Goal: Task Accomplishment & Management: Manage account settings

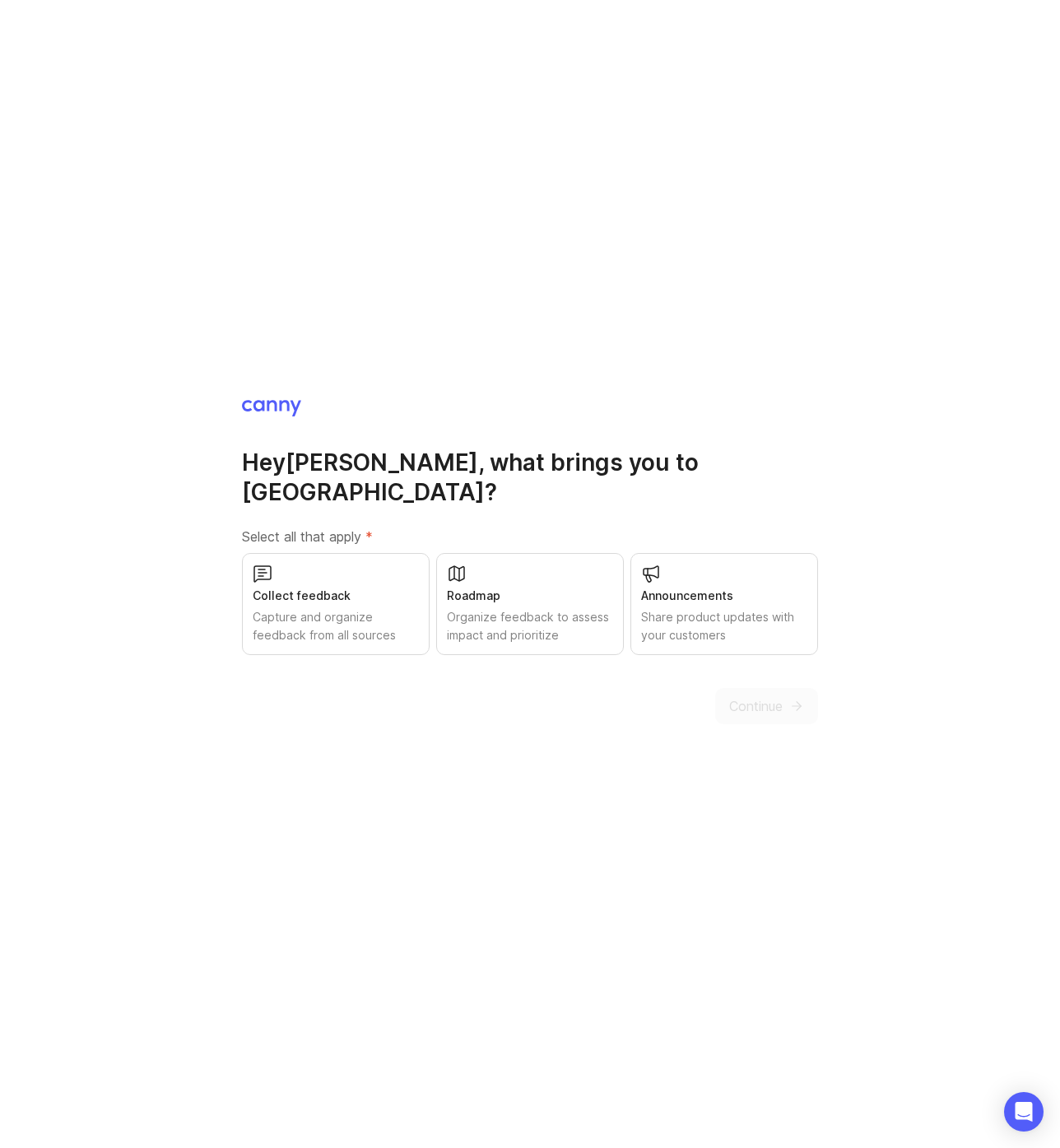
click at [361, 608] on div "Capture and organize feedback from all sources" at bounding box center [336, 626] width 166 height 36
click at [780, 613] on div "Share product updates with your customers" at bounding box center [724, 626] width 166 height 36
click at [796, 699] on icon "submit" at bounding box center [796, 706] width 15 height 15
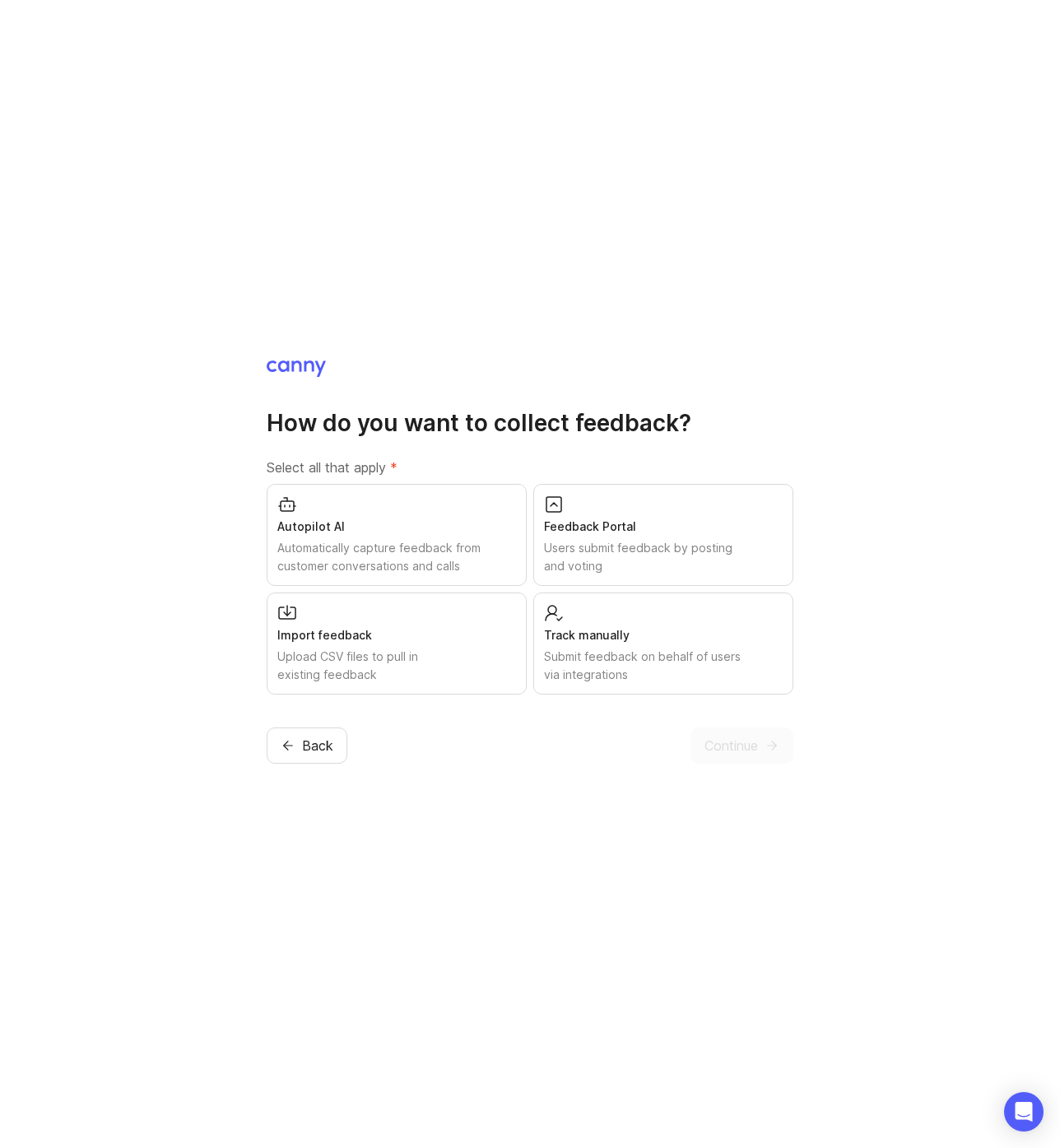
click at [608, 552] on div "Users submit feedback by posting and voting" at bounding box center [663, 557] width 239 height 36
click at [759, 750] on button "Continue" at bounding box center [741, 746] width 103 height 36
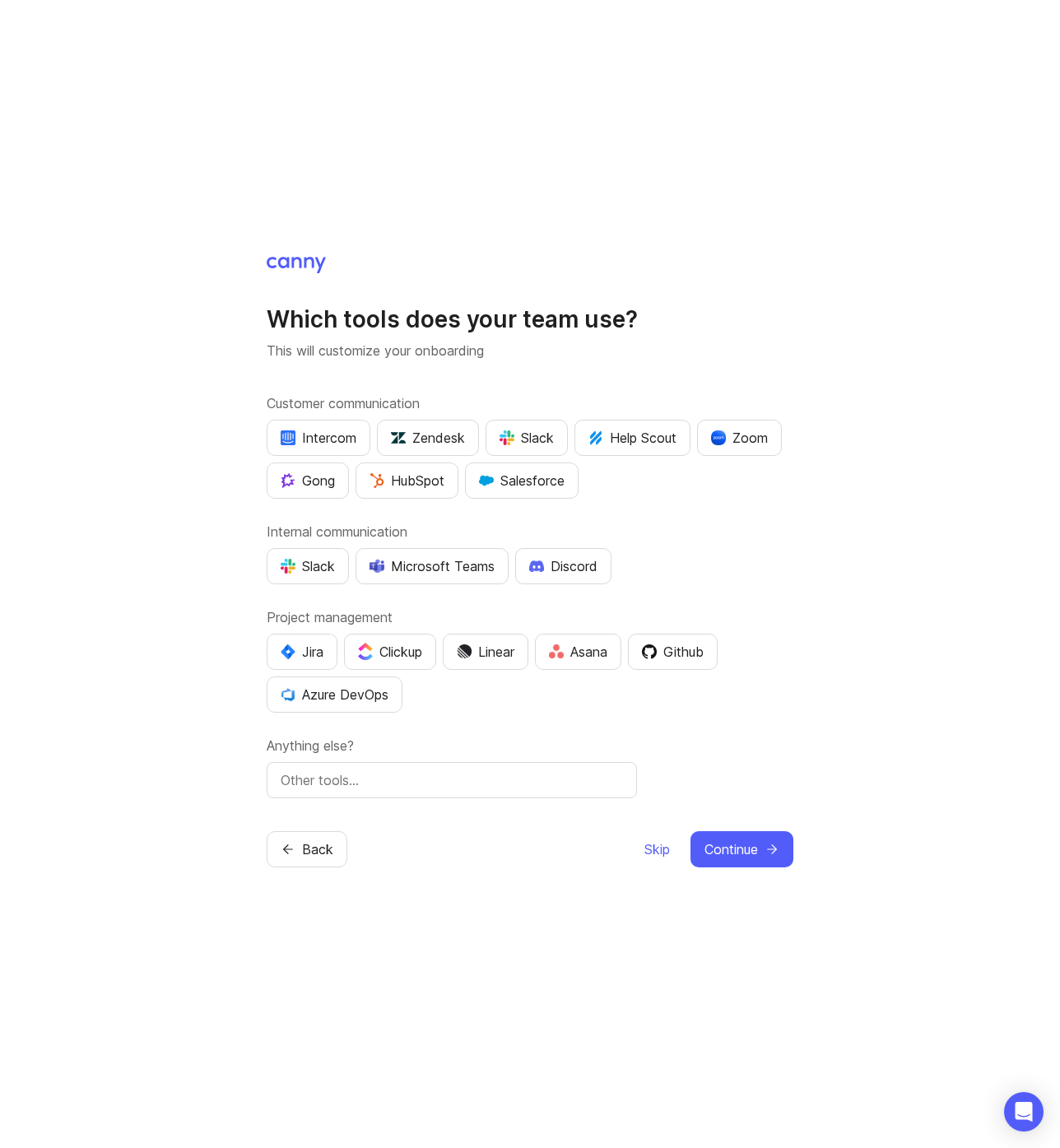
click at [318, 558] on div "Slack" at bounding box center [307, 566] width 55 height 20
click at [687, 642] on div "Github" at bounding box center [672, 652] width 61 height 20
click at [313, 648] on div "Jira" at bounding box center [301, 652] width 42 height 20
click at [764, 856] on button "Continue" at bounding box center [741, 850] width 103 height 36
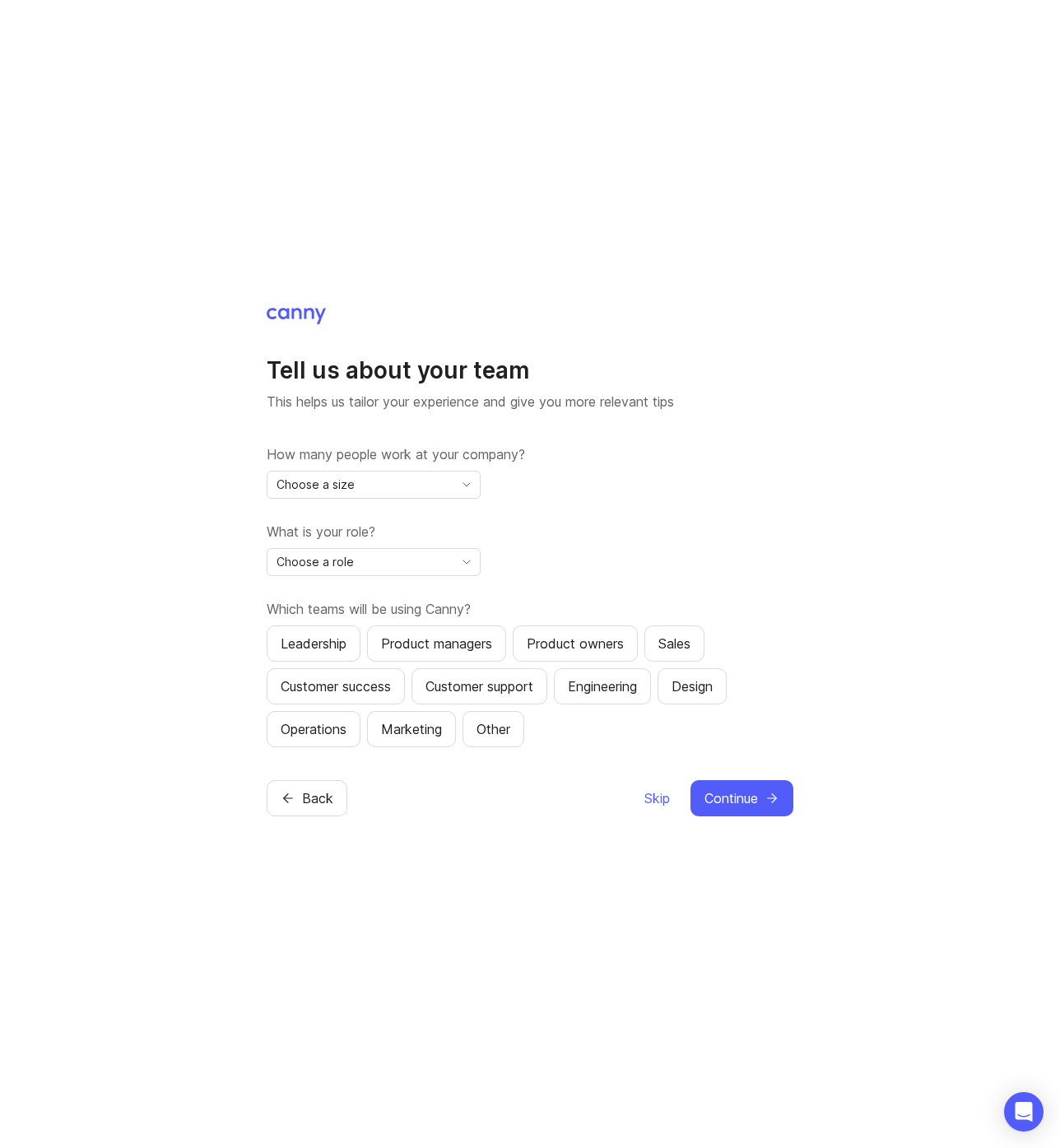
click at [422, 480] on div "Choose a size" at bounding box center [360, 484] width 186 height 26
click at [727, 460] on label "How many people work at your company?" at bounding box center [530, 454] width 527 height 20
click at [652, 798] on span "Skip" at bounding box center [656, 798] width 25 height 20
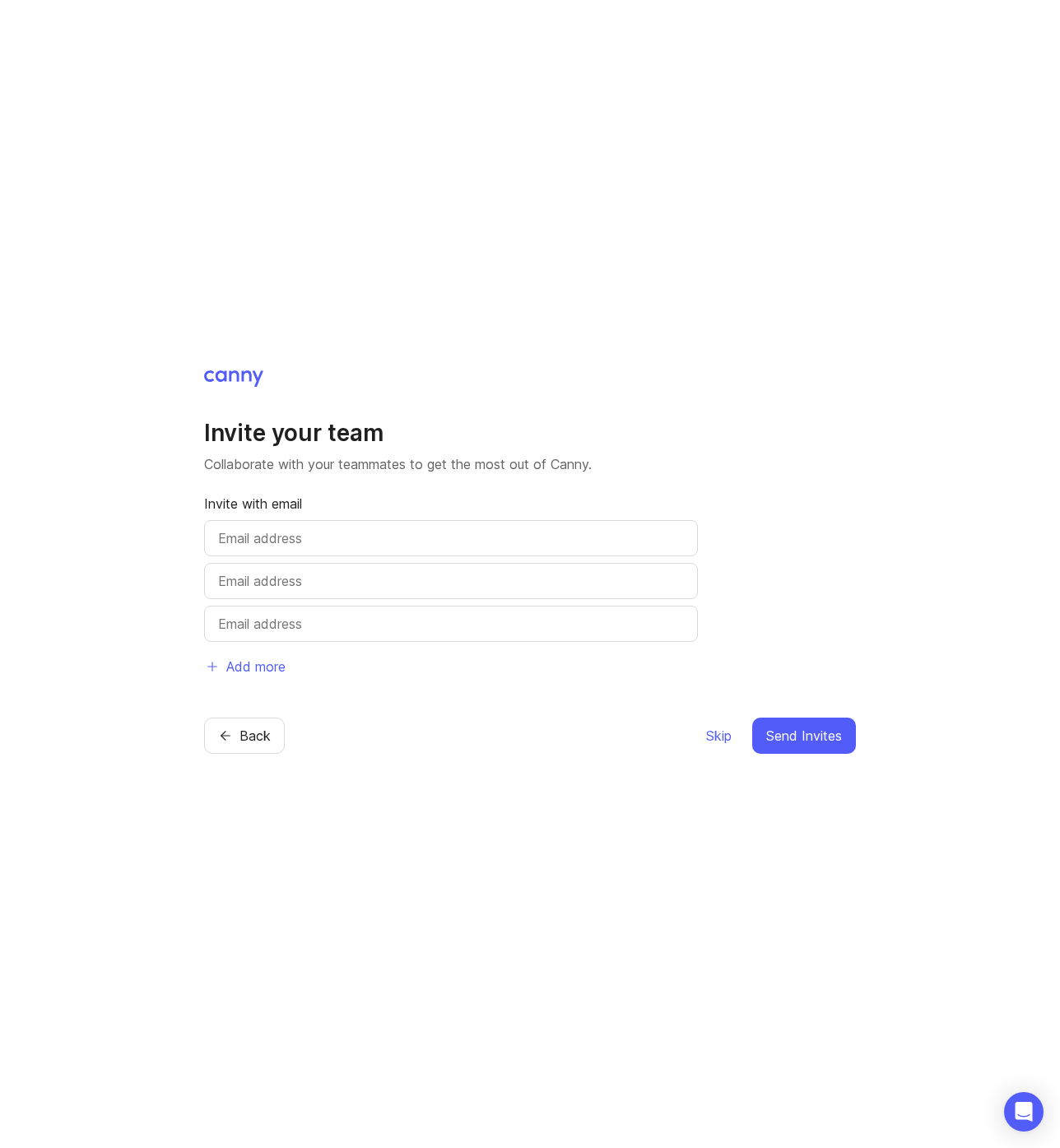
click at [402, 542] on input "text" at bounding box center [451, 538] width 466 height 20
type input "[EMAIL_ADDRESS]"
click at [816, 741] on span "Send Invites" at bounding box center [804, 736] width 75 height 20
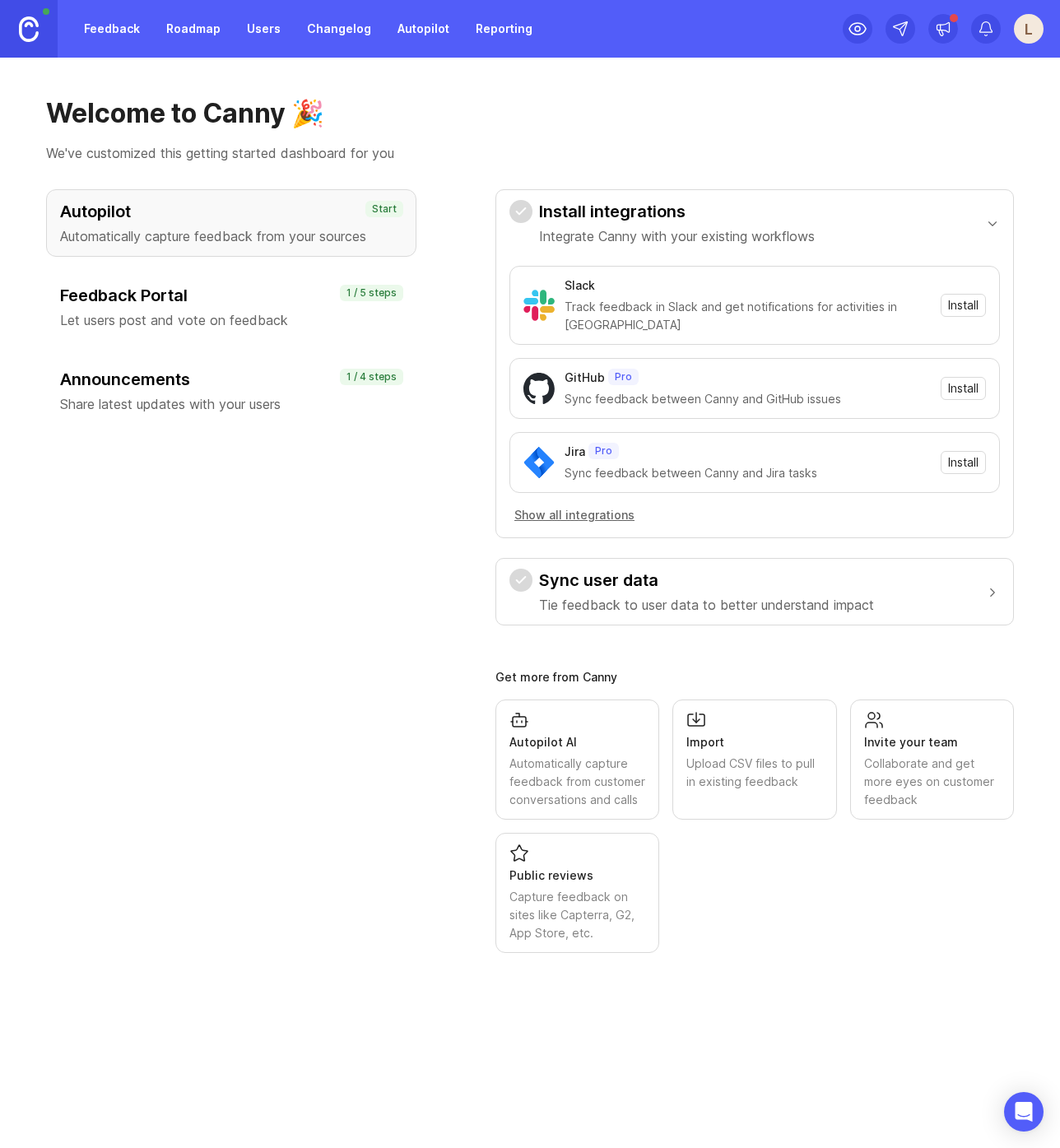
click at [252, 306] on h3 "Feedback Portal" at bounding box center [230, 295] width 342 height 23
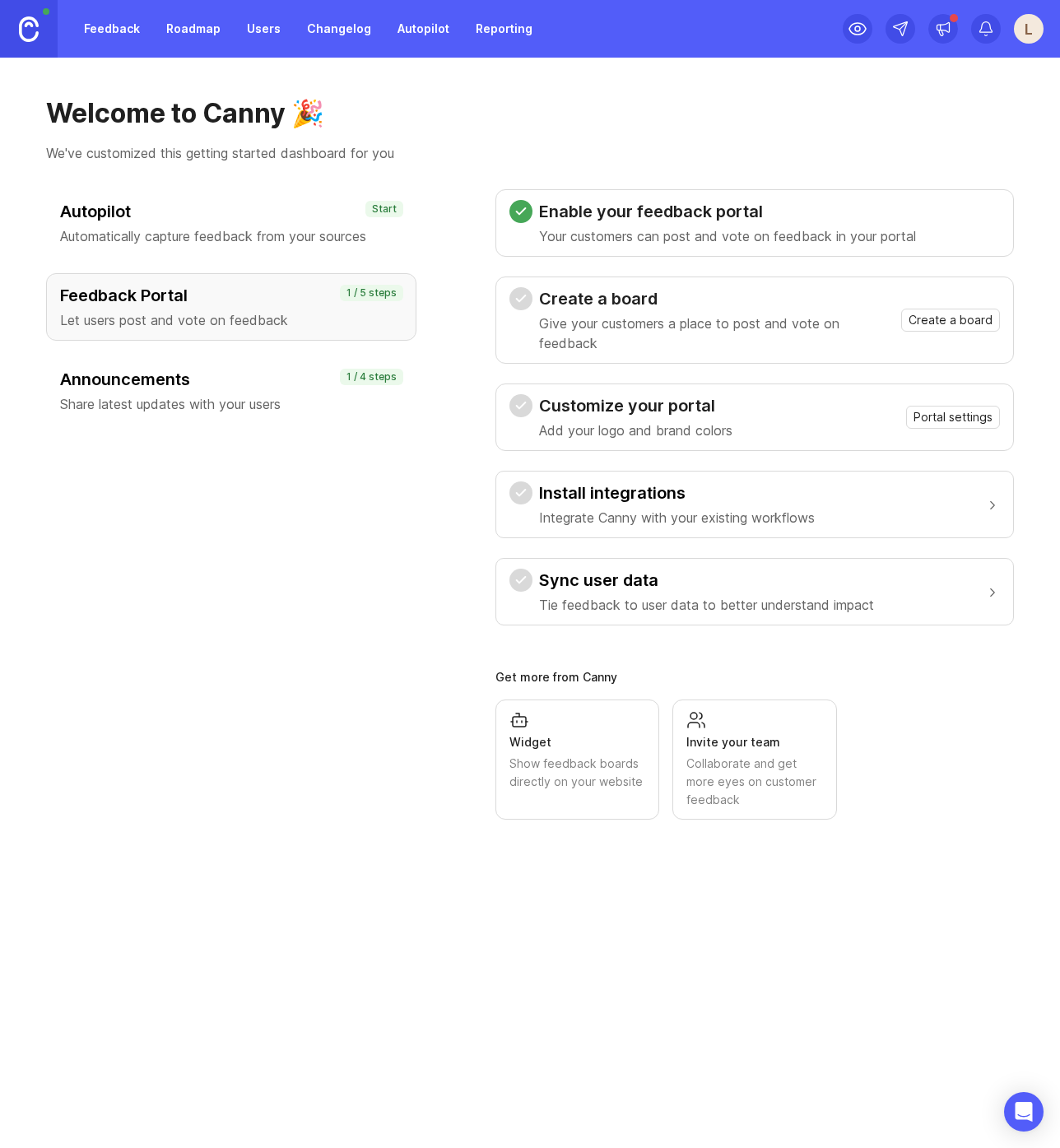
click at [310, 307] on div "Feedback Portal Let users post and vote on feedback" at bounding box center [230, 307] width 342 height 46
click at [946, 321] on span "Create a board" at bounding box center [950, 320] width 84 height 16
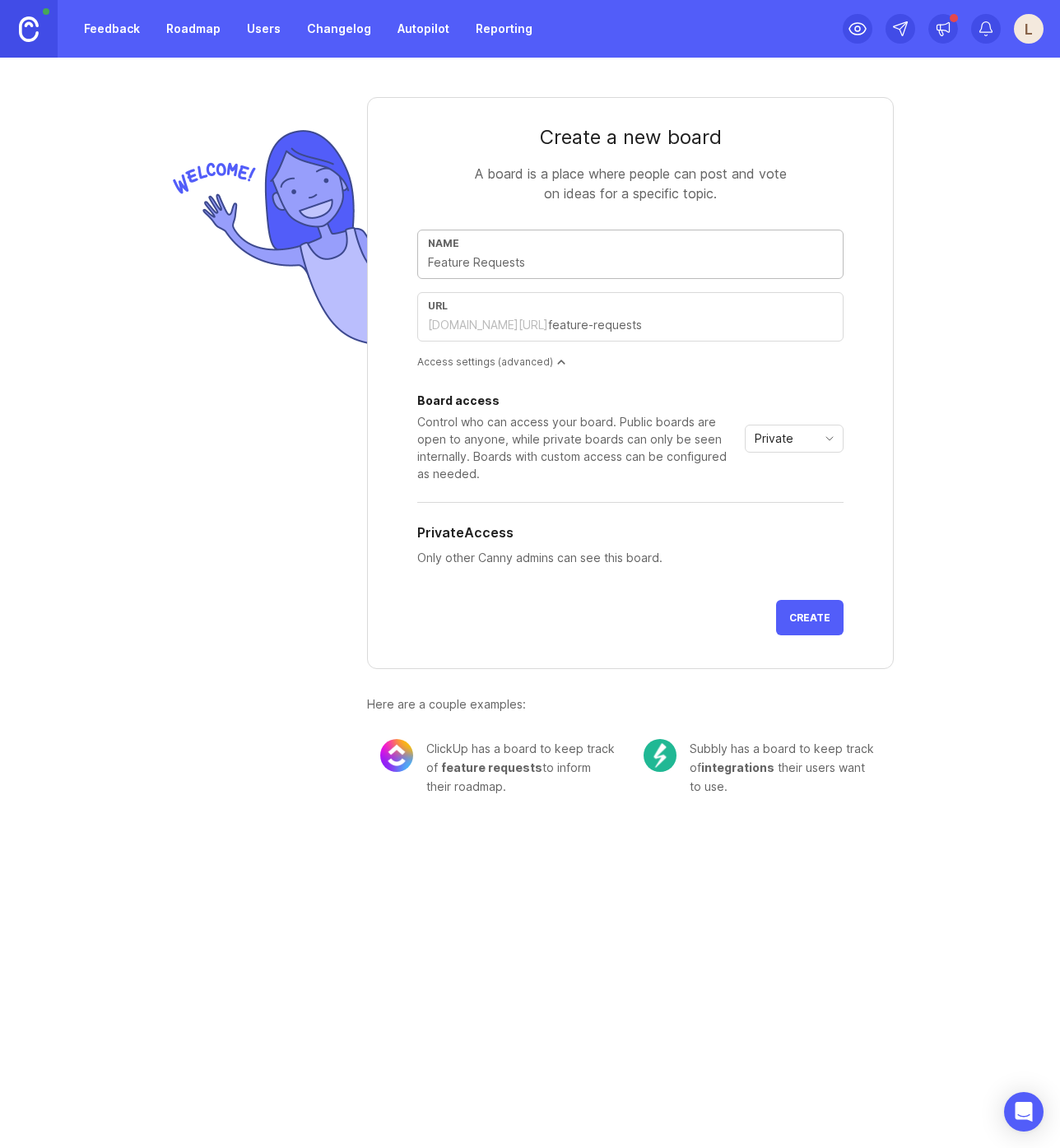
click at [534, 262] on input "text" at bounding box center [630, 263] width 404 height 18
type input "F"
type input "f"
type input "Fe"
type input "fe"
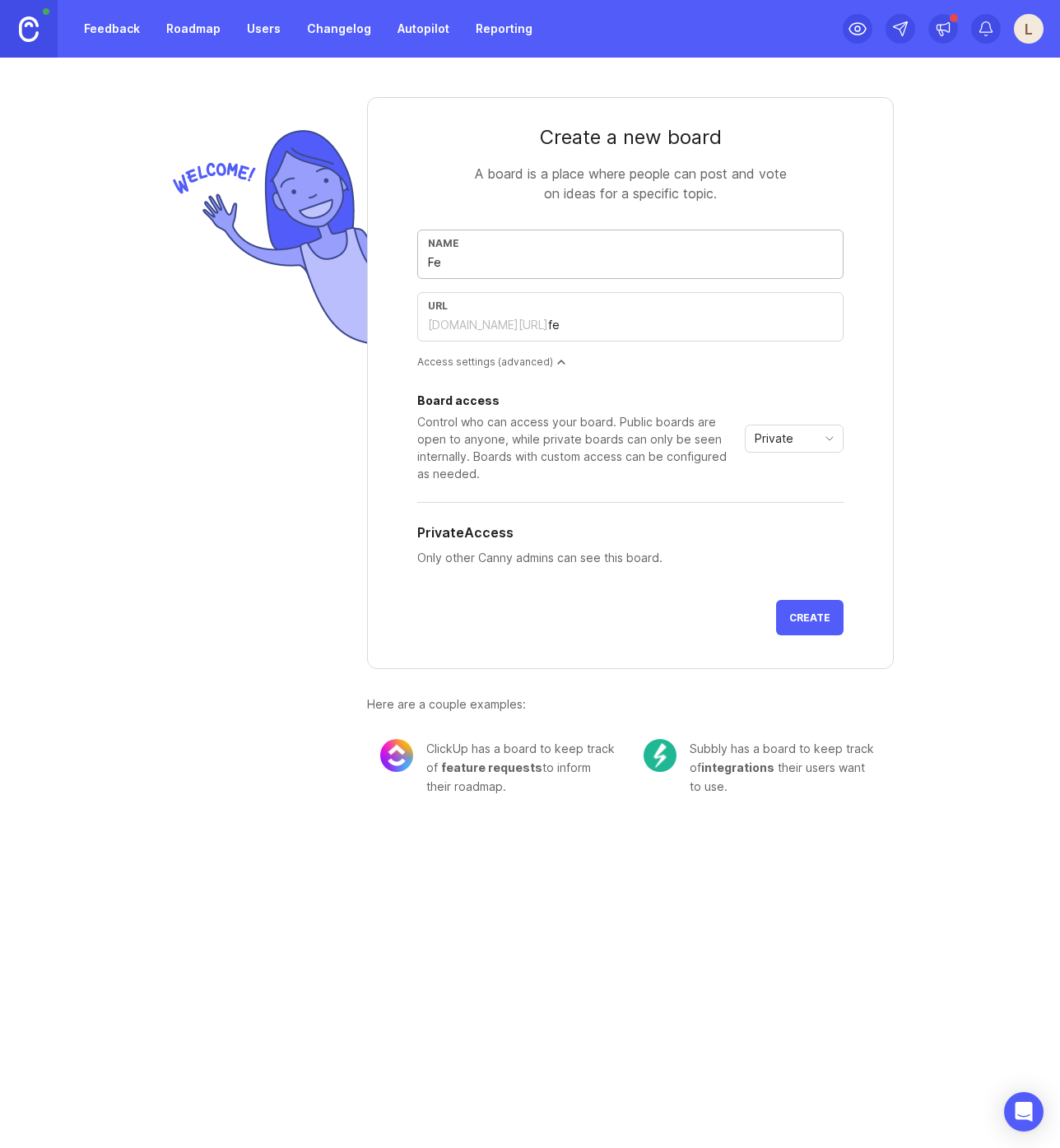
type input "Fea"
type input "fea"
type input "Feat"
type input "feat"
type input "Featu"
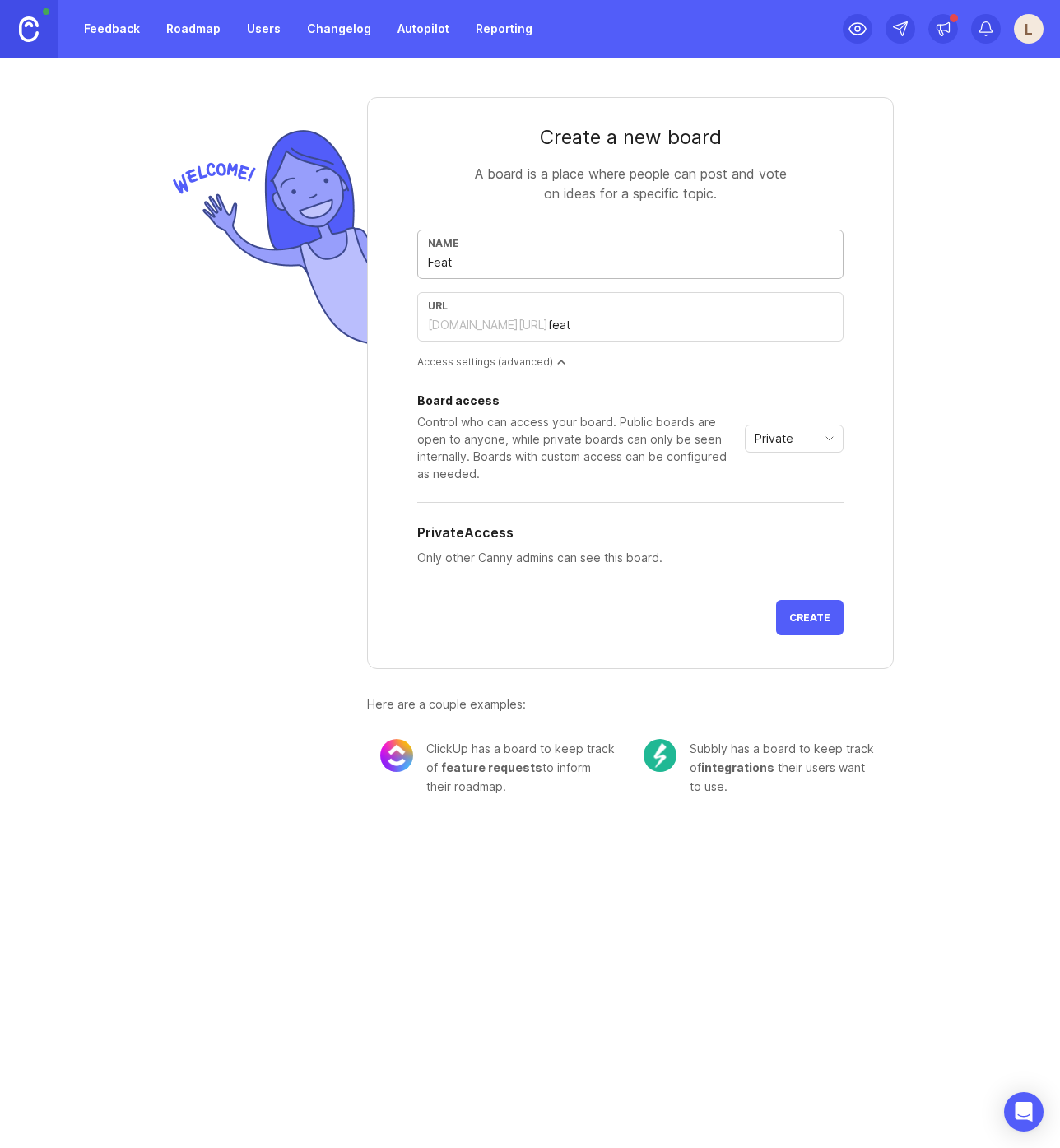
type input "featu"
type input "Featur"
type input "featur"
type input "Feature"
type input "feature"
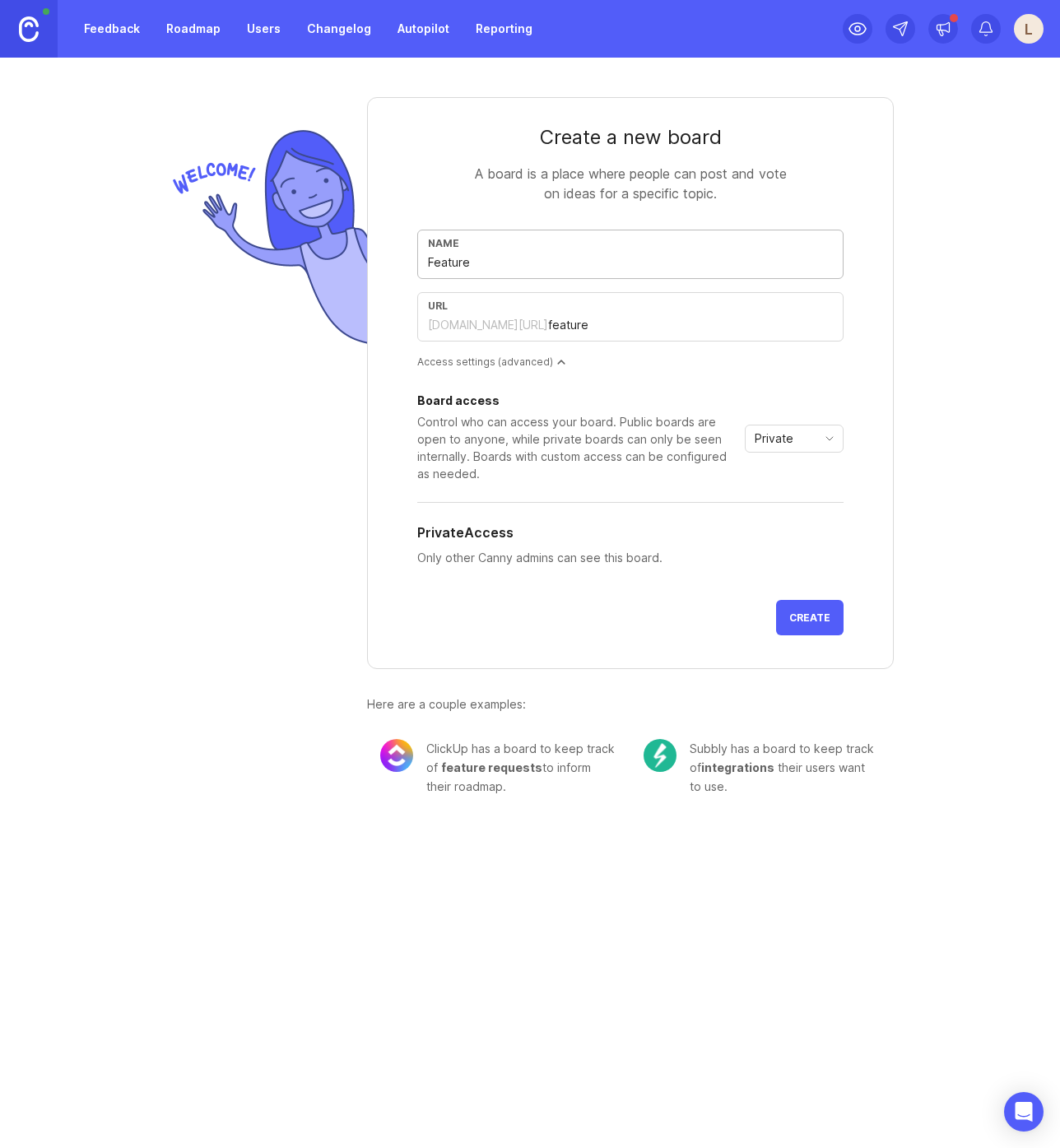
type input "Feature R"
type input "feature-r"
type input "Feature Re"
type input "feature-re"
type input "Feature Req"
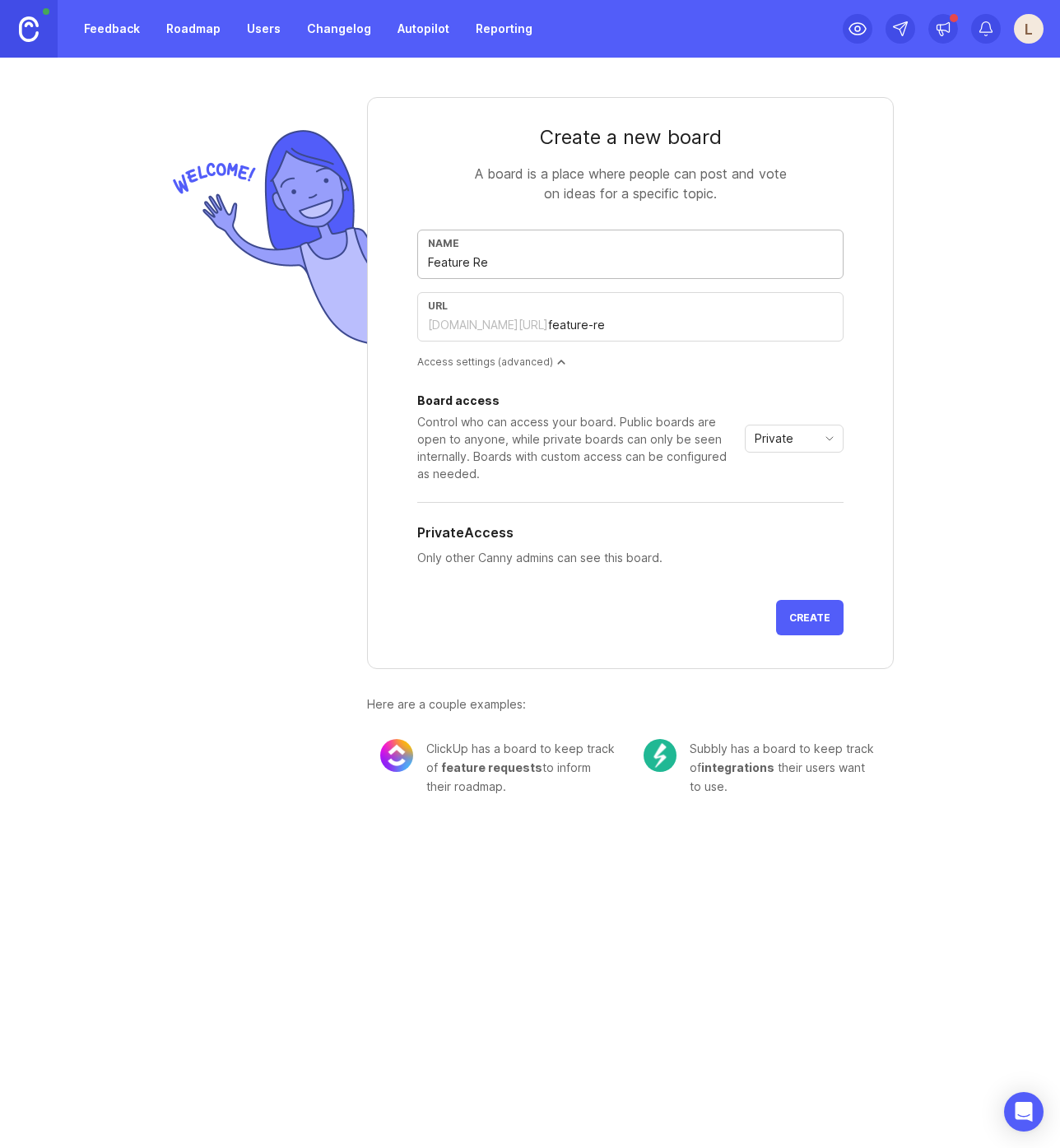
type input "feature-req"
type input "Feature Requ"
type input "feature-requ"
type input "Feature Reque"
type input "feature-reque"
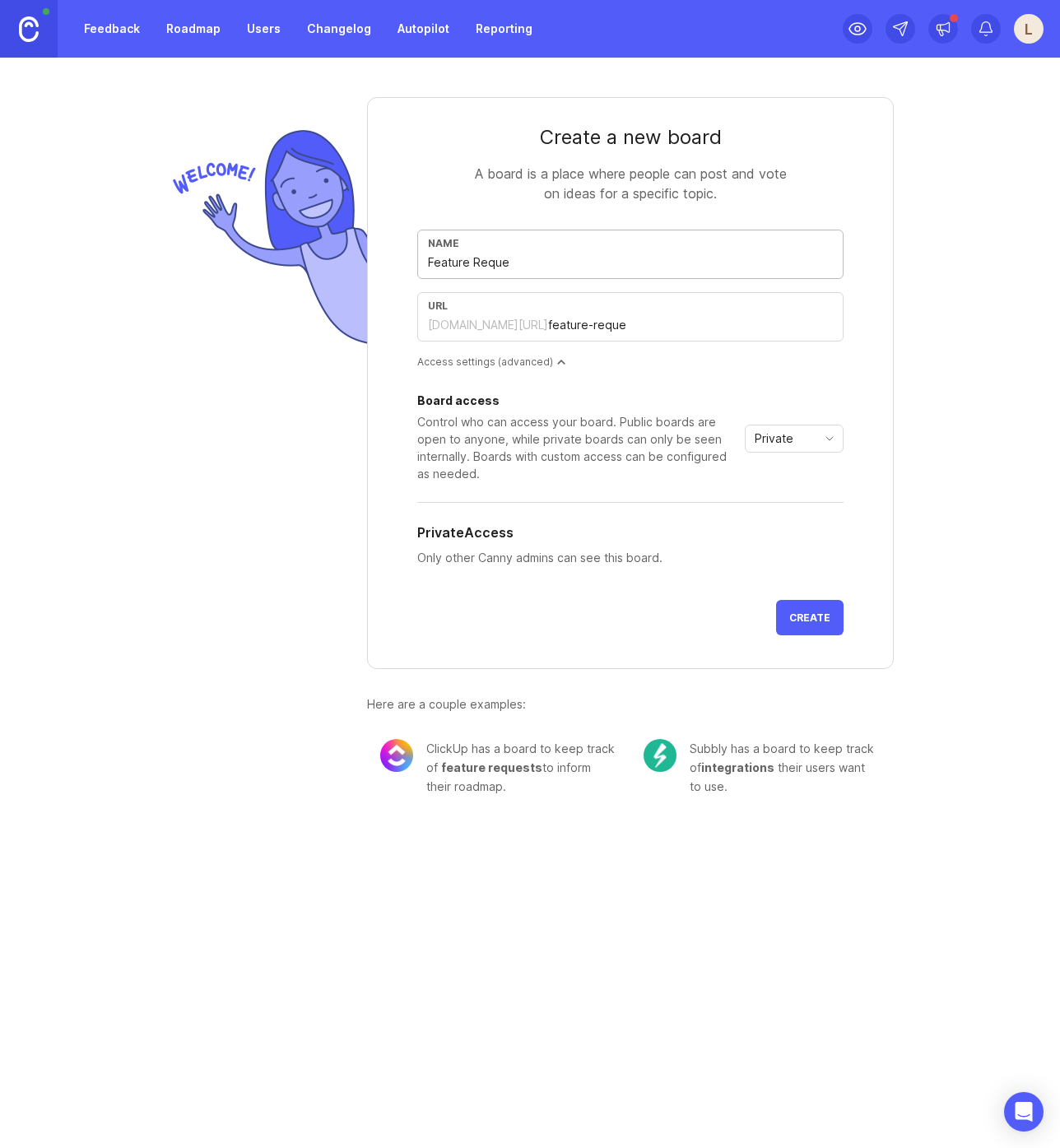
type input "Feature Reques"
type input "feature-reques"
type input "Feature Request"
type input "feature-request"
type input "Feature Requests"
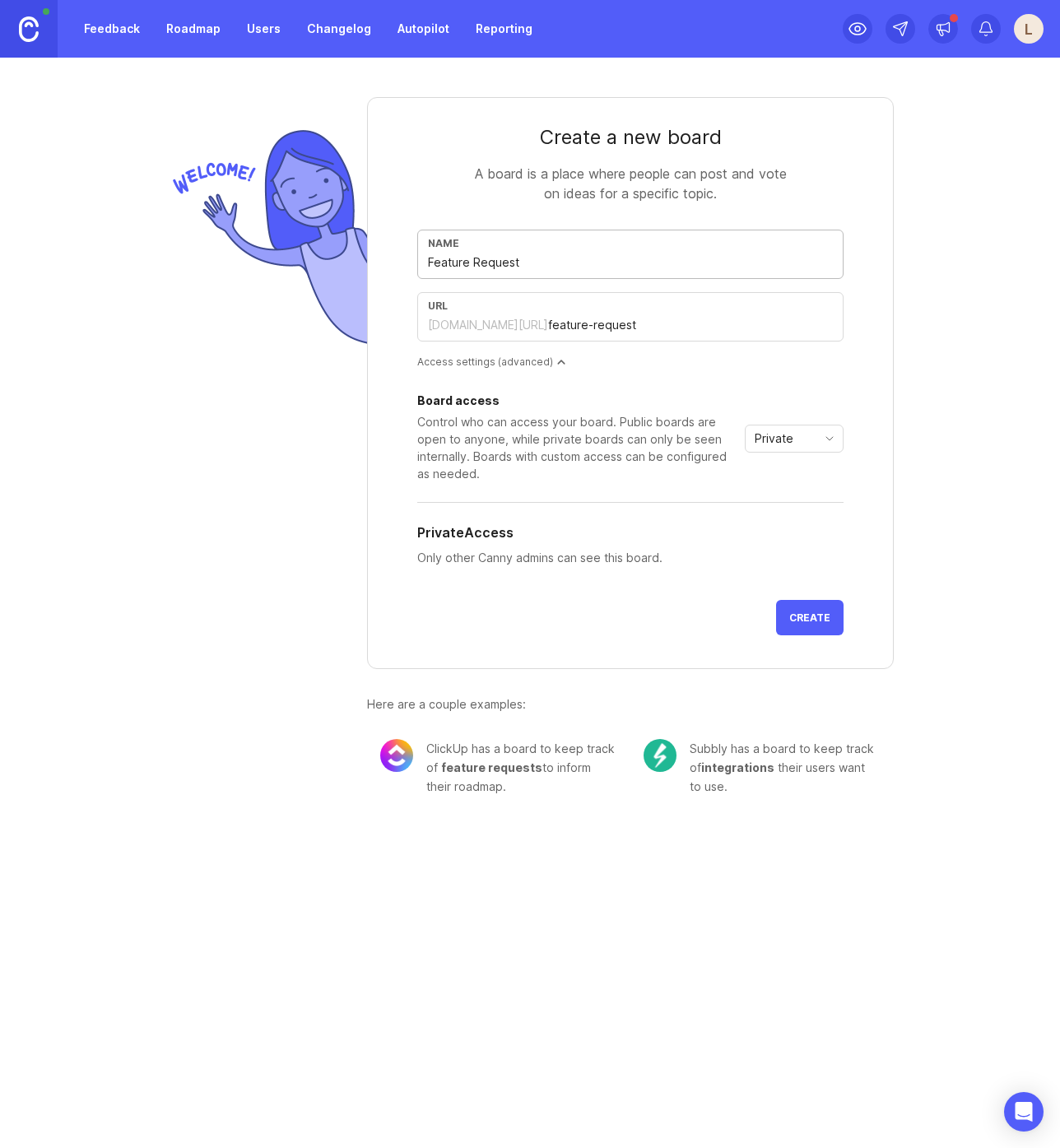
type input "feature-requests"
type input "Feature Requests"
type input "feature-requests"
type input "Feature Requests"
click at [793, 444] on div "Private" at bounding box center [781, 438] width 71 height 26
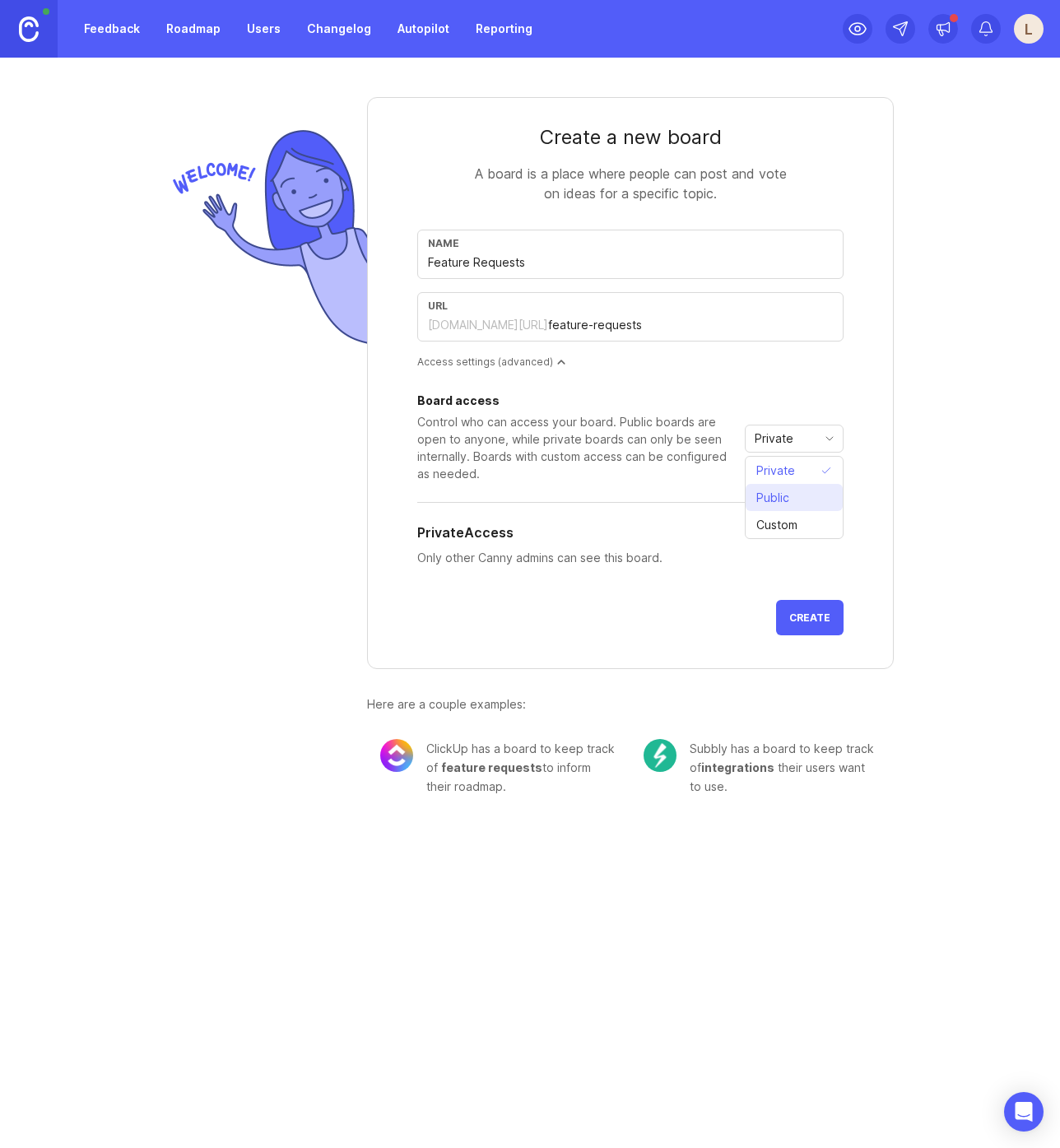
click at [791, 498] on span "Public" at bounding box center [776, 497] width 40 height 18
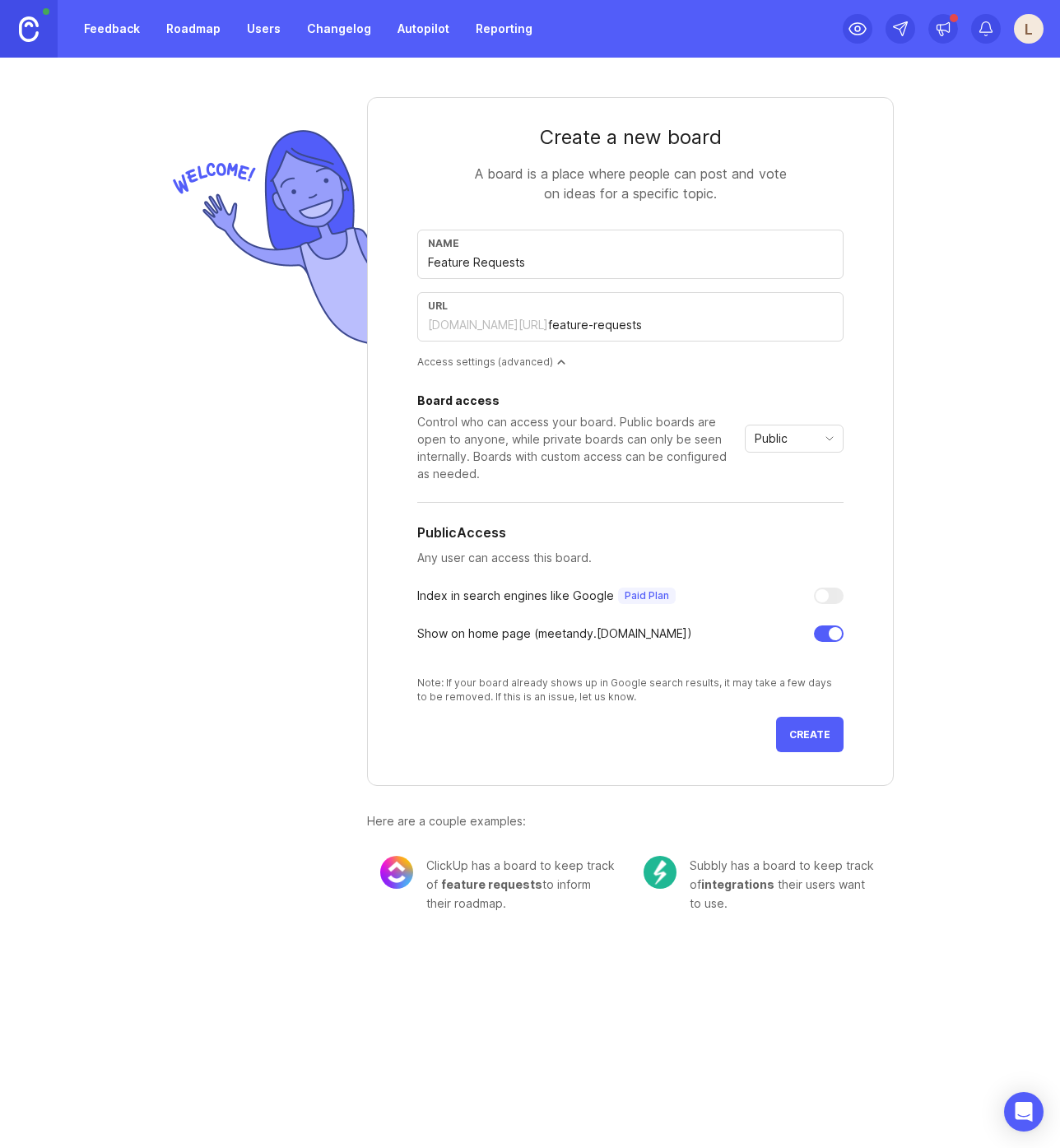
click at [822, 734] on span "Create" at bounding box center [810, 735] width 42 height 12
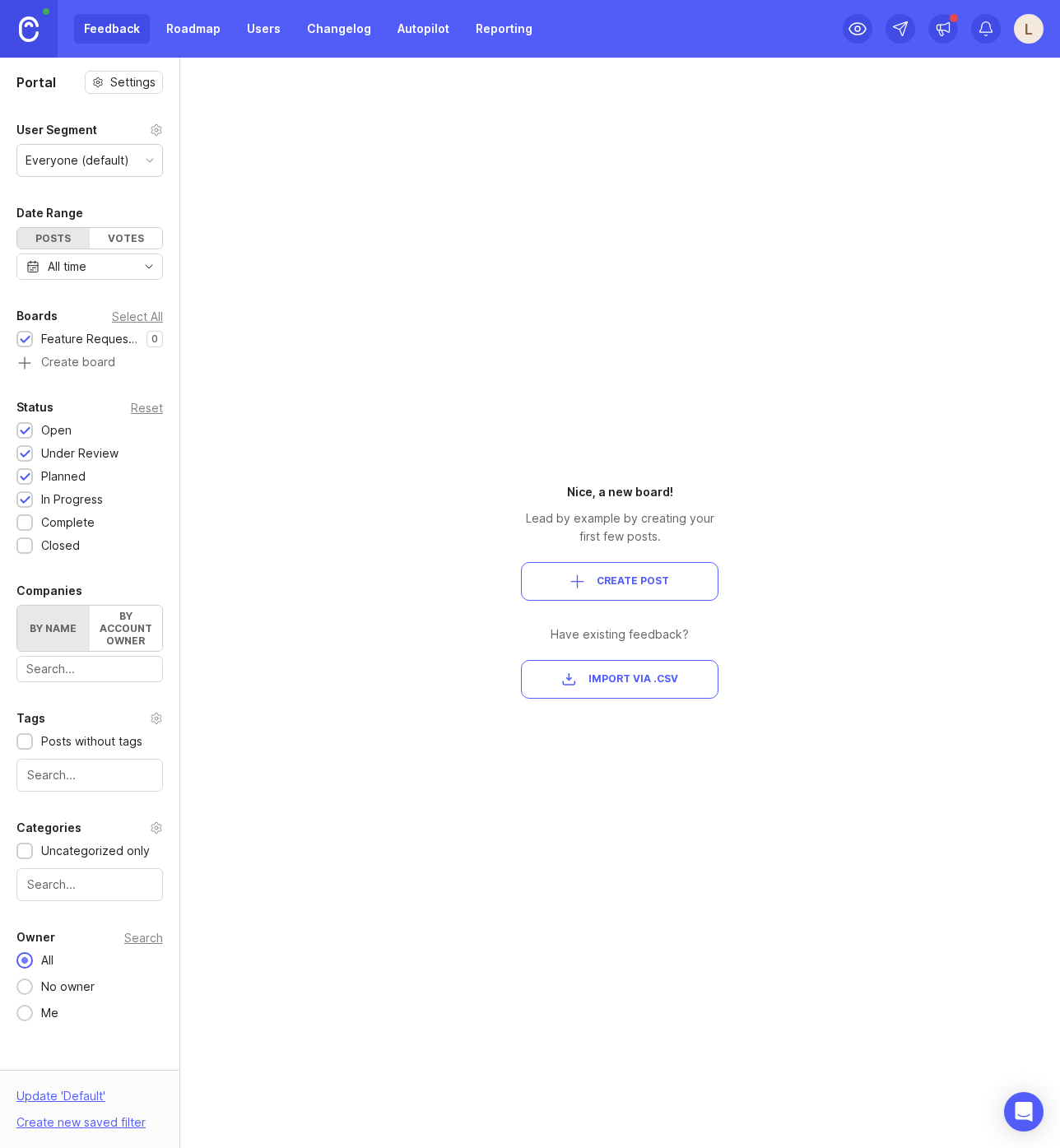
click at [33, 32] on img at bounding box center [29, 29] width 20 height 25
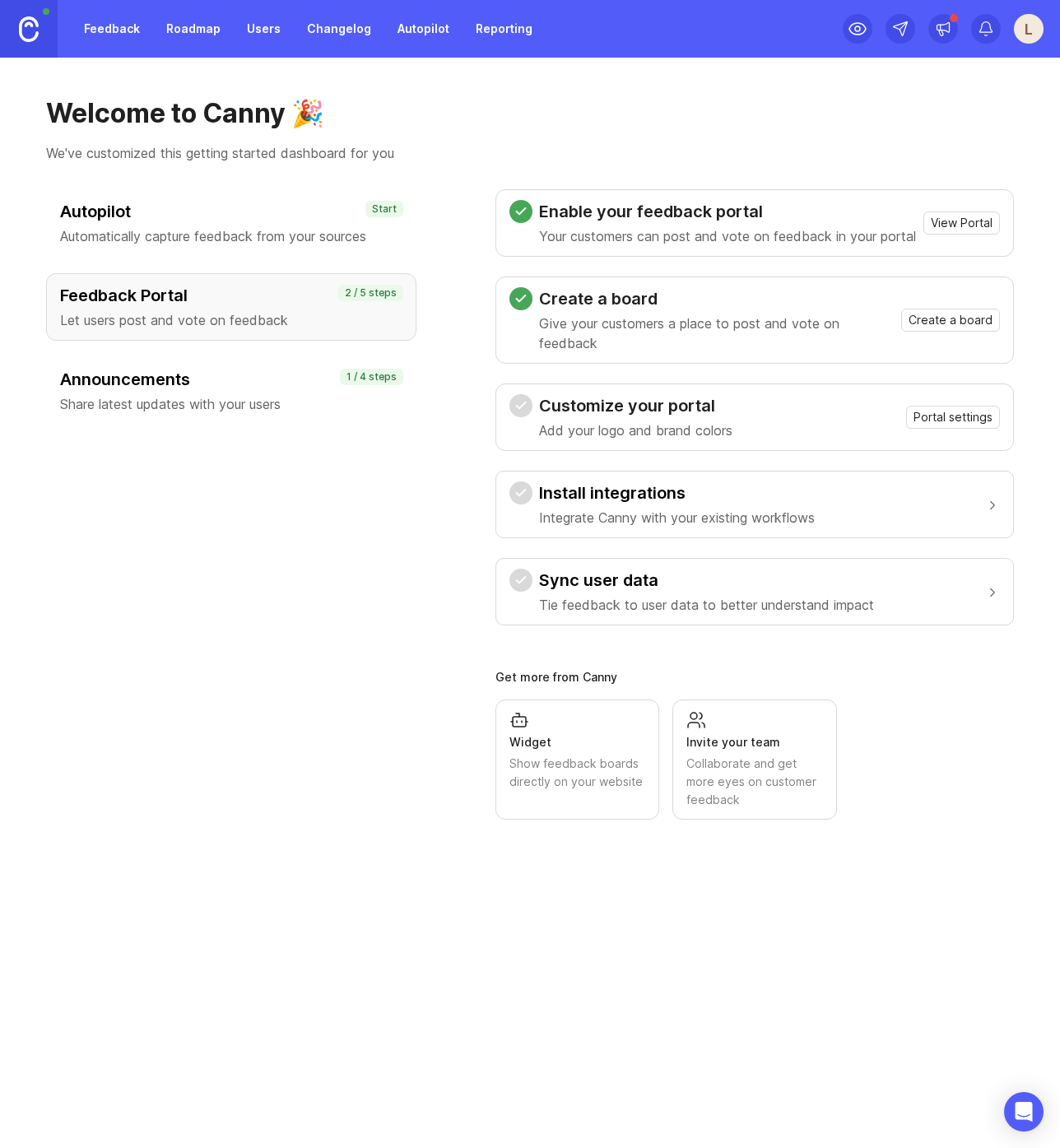
click at [966, 425] on span "Portal settings" at bounding box center [953, 417] width 79 height 16
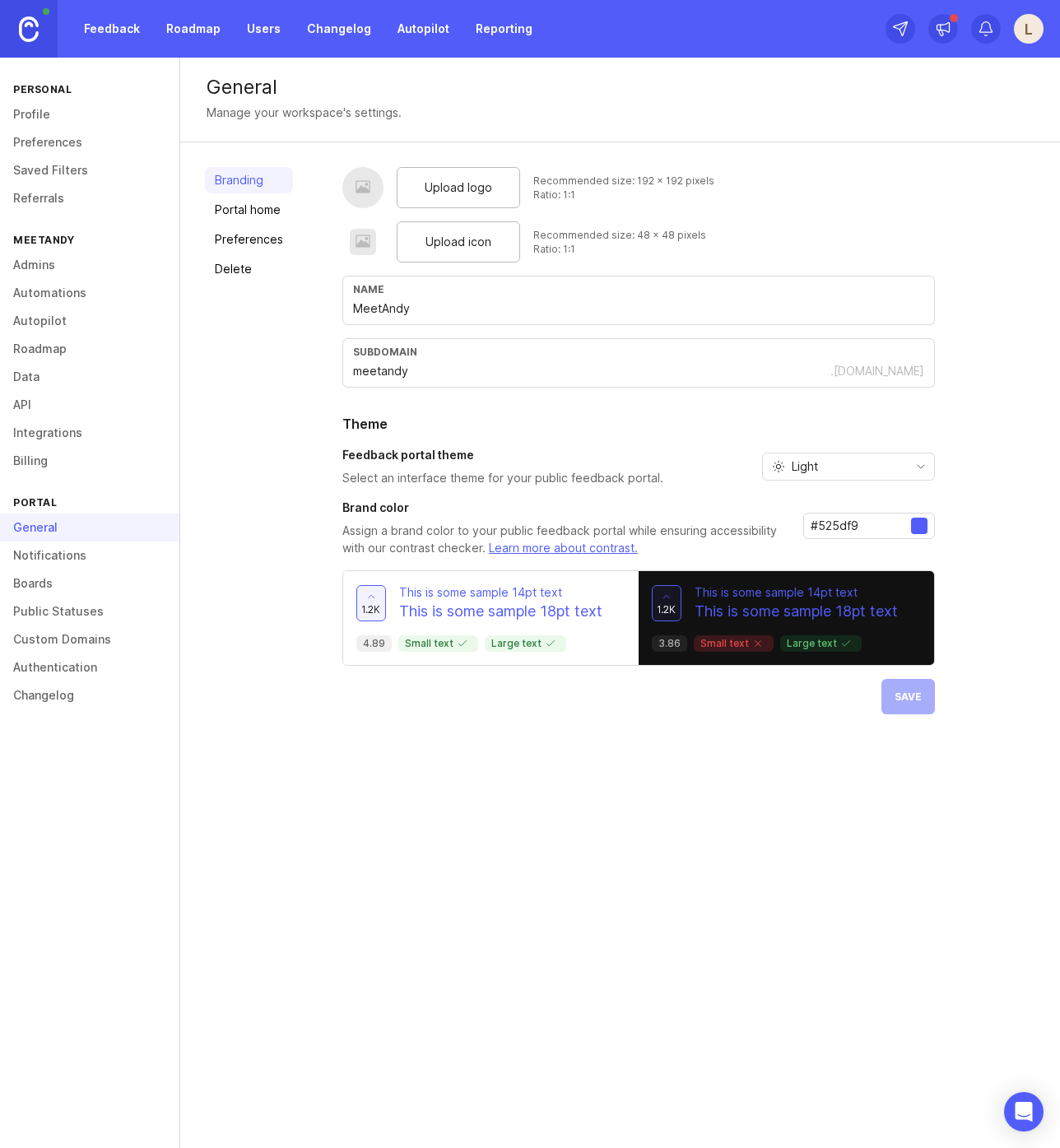
click at [859, 525] on input "#525df9" at bounding box center [861, 526] width 100 height 18
paste input "4a57ff"
type input "#4a57ff"
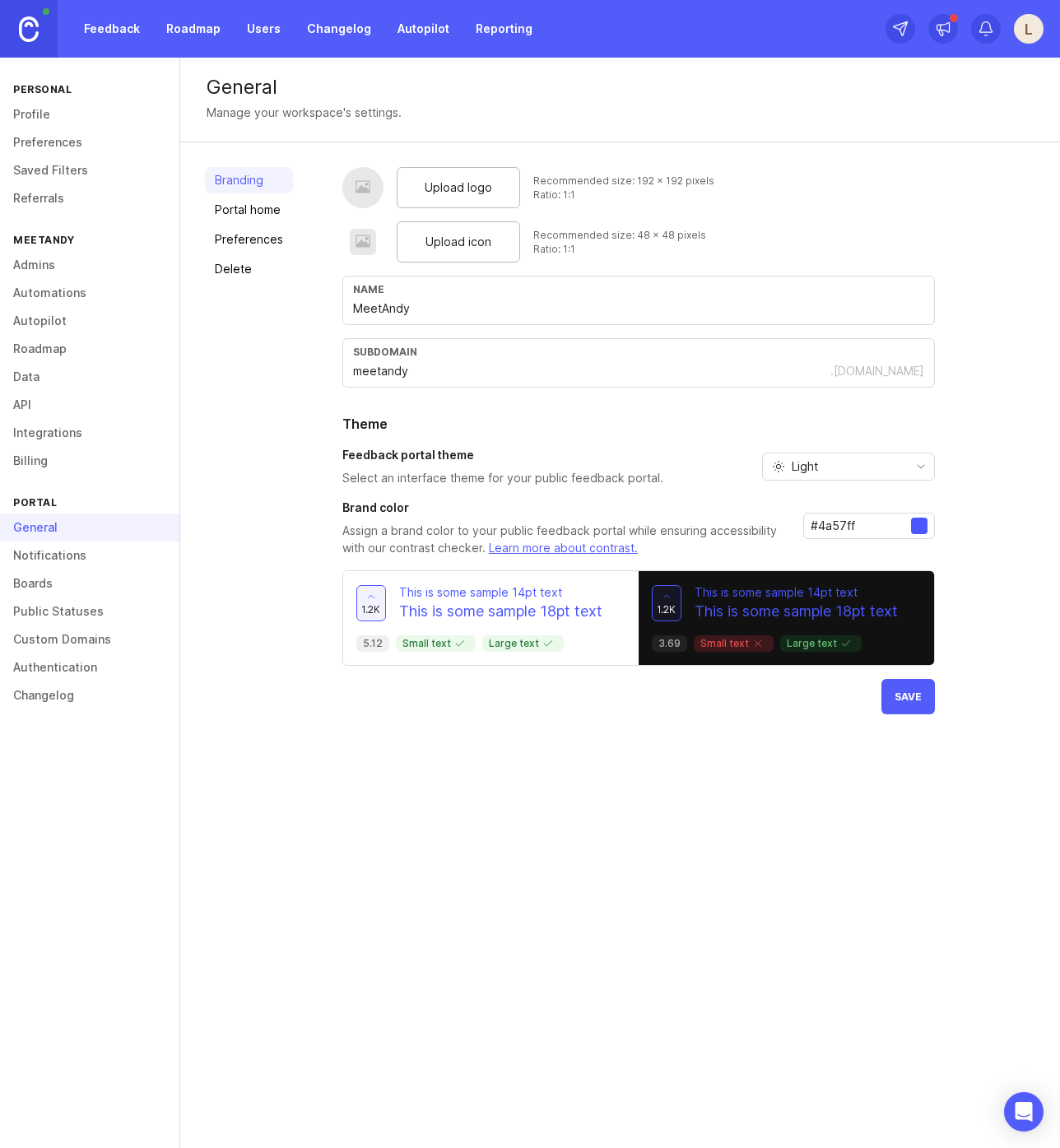
click at [975, 522] on div "Upload logo Recommended size: 192 x 192 pixels Ratio: 1:1 Upload icon Recommend…" at bounding box center [688, 441] width 693 height 548
click at [436, 190] on span "Upload logo" at bounding box center [458, 187] width 68 height 18
click at [458, 243] on span "Upload icon" at bounding box center [458, 242] width 66 height 18
click at [910, 701] on span "Save" at bounding box center [908, 697] width 27 height 12
click at [259, 215] on link "Portal home" at bounding box center [249, 210] width 88 height 26
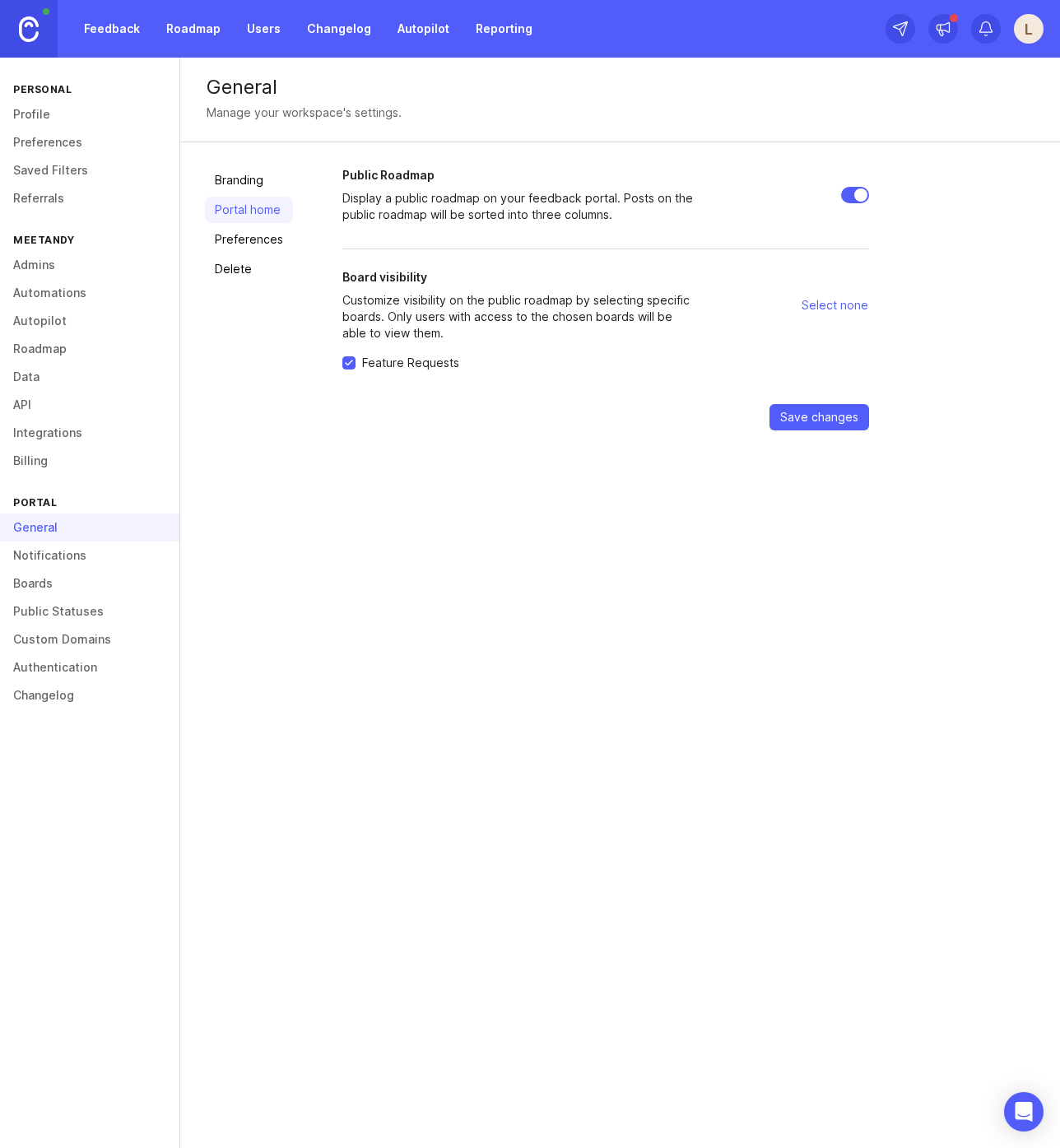
click at [223, 180] on link "Branding" at bounding box center [249, 180] width 88 height 26
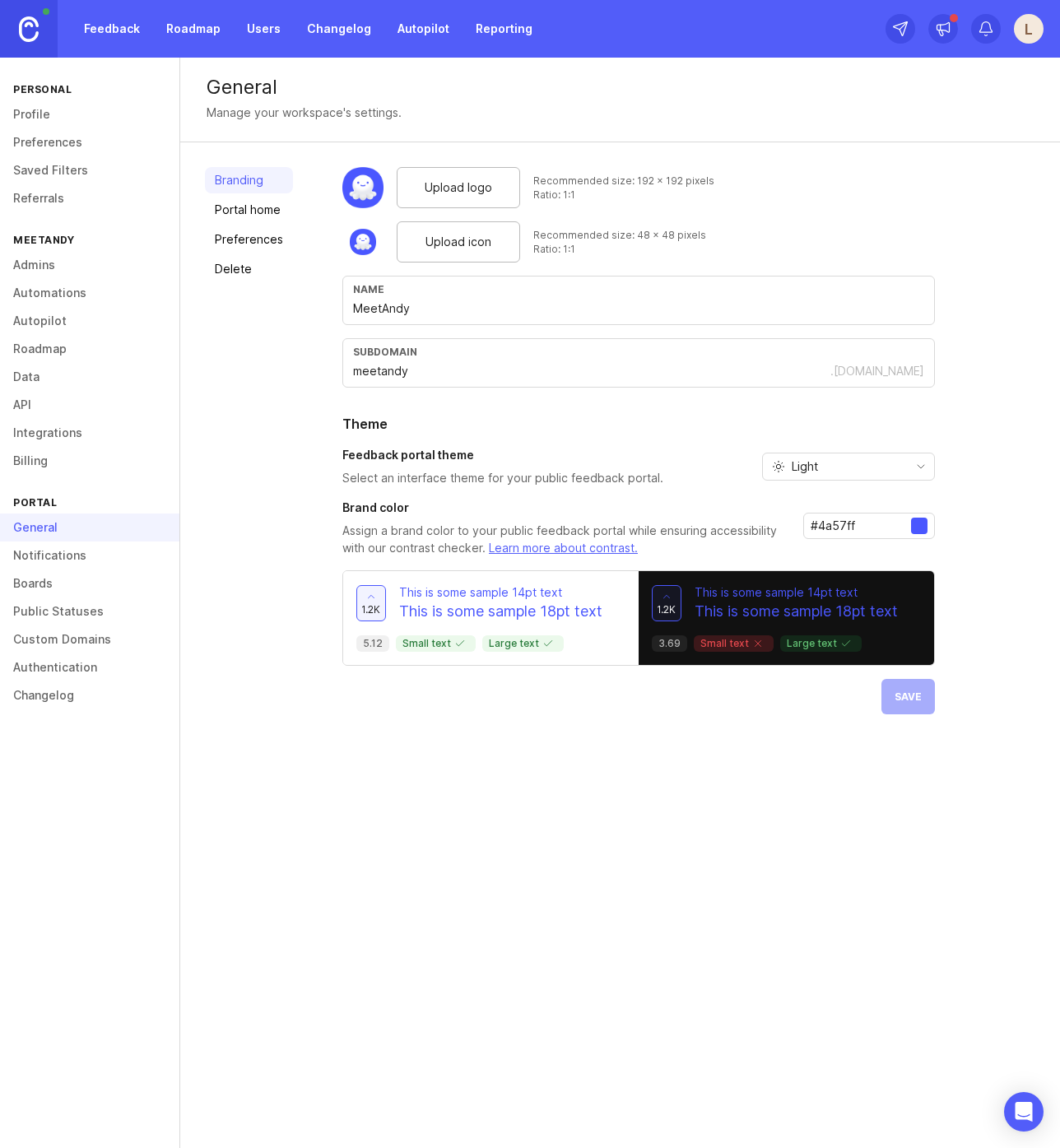
click at [23, 23] on img at bounding box center [29, 29] width 20 height 25
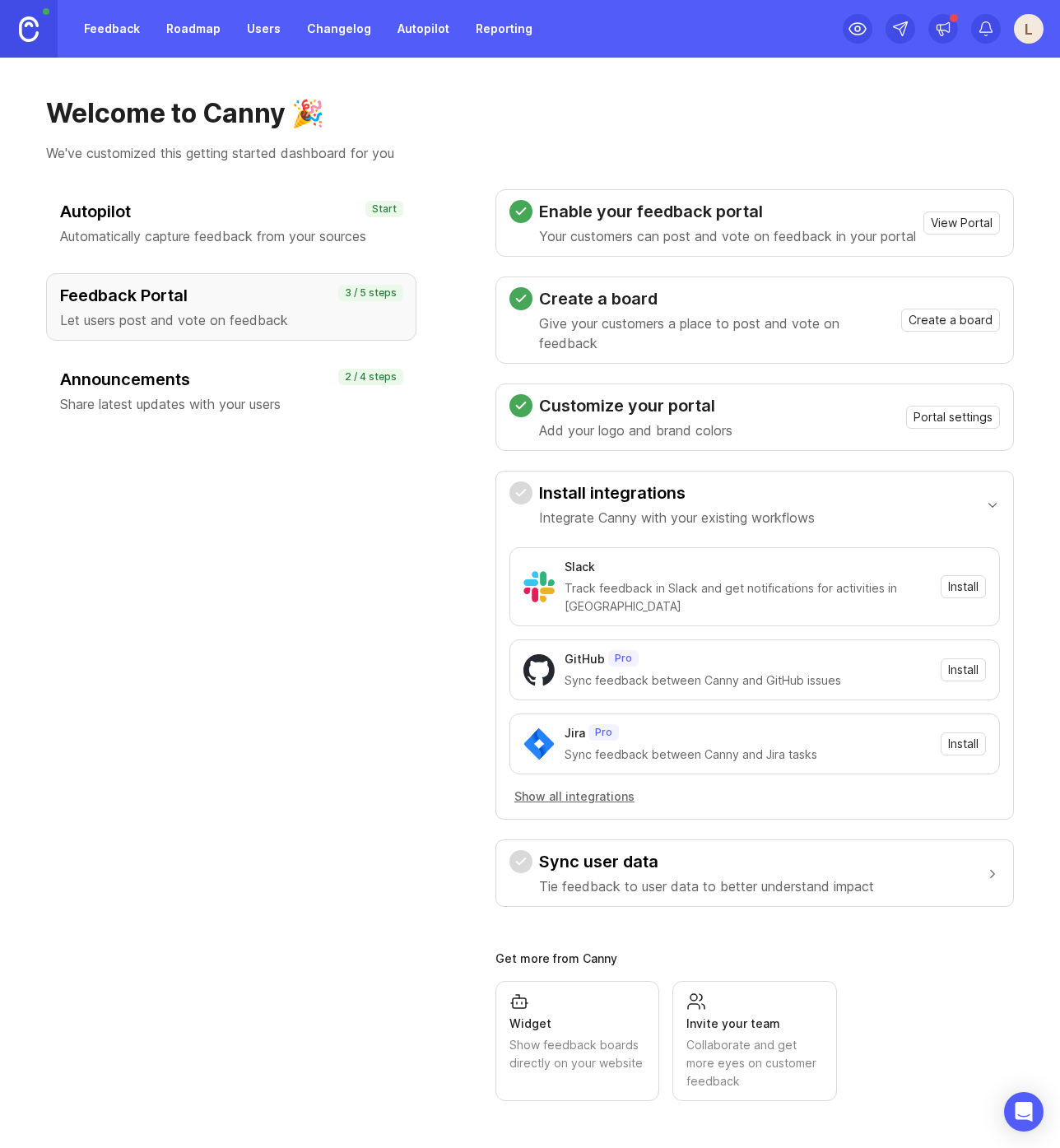
click at [947, 595] on span "Install" at bounding box center [962, 587] width 30 height 16
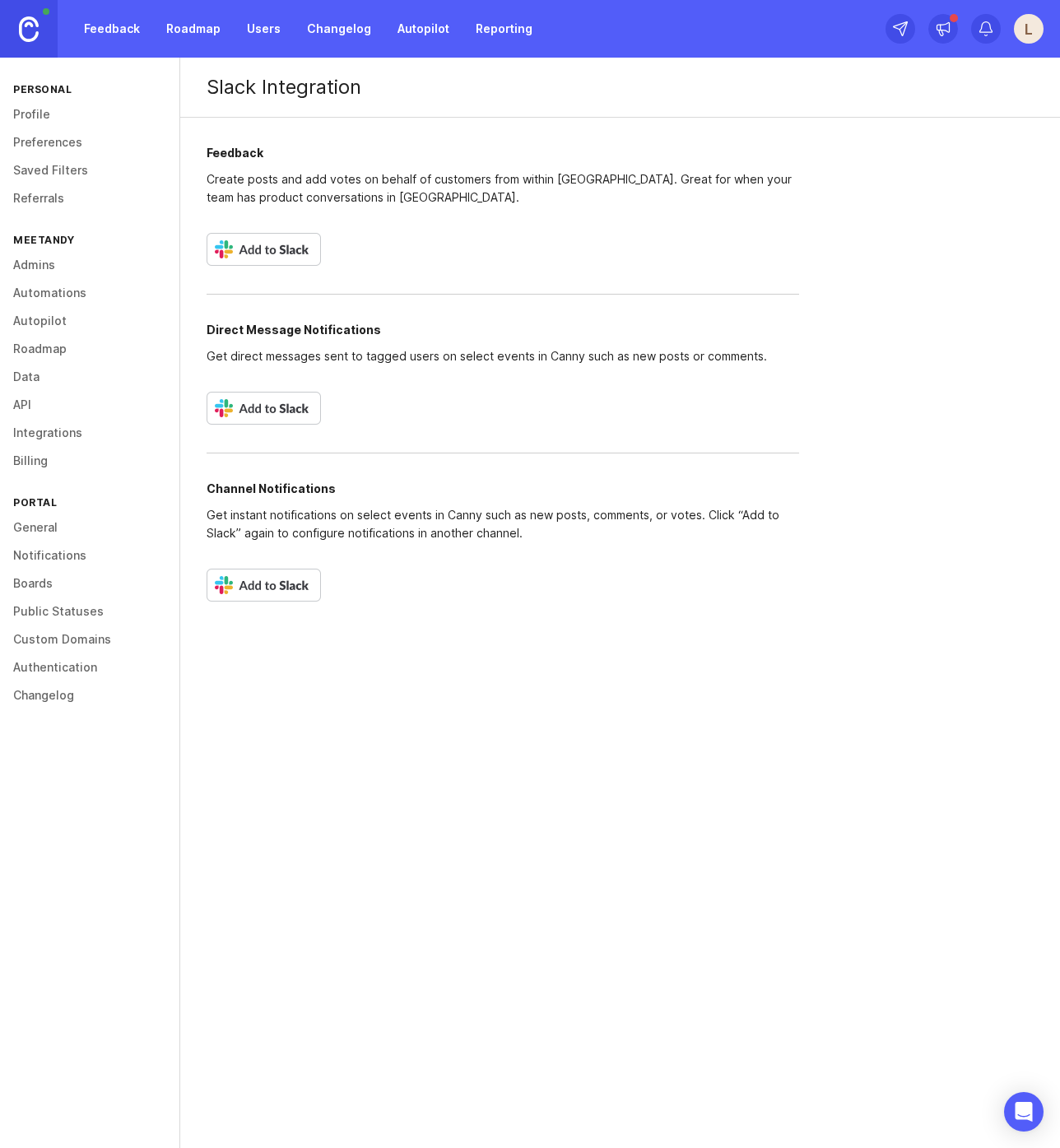
click at [255, 248] on img at bounding box center [263, 250] width 114 height 33
click at [29, 35] on img at bounding box center [29, 29] width 20 height 25
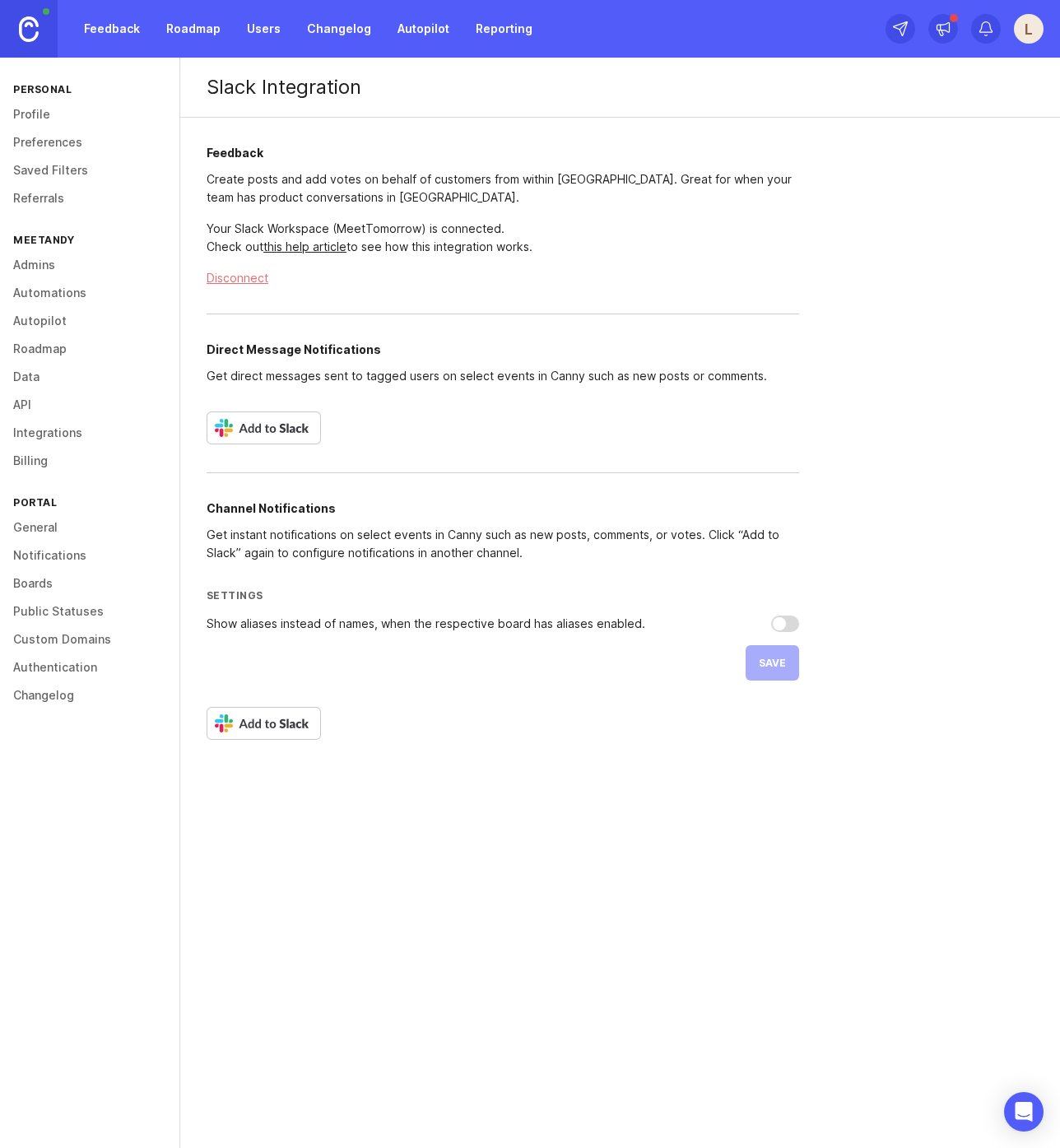
click at [421, 179] on p "Create posts and add votes on behalf of customers from within Slack. Great for …" at bounding box center [502, 189] width 592 height 36
click at [271, 735] on img at bounding box center [263, 723] width 114 height 33
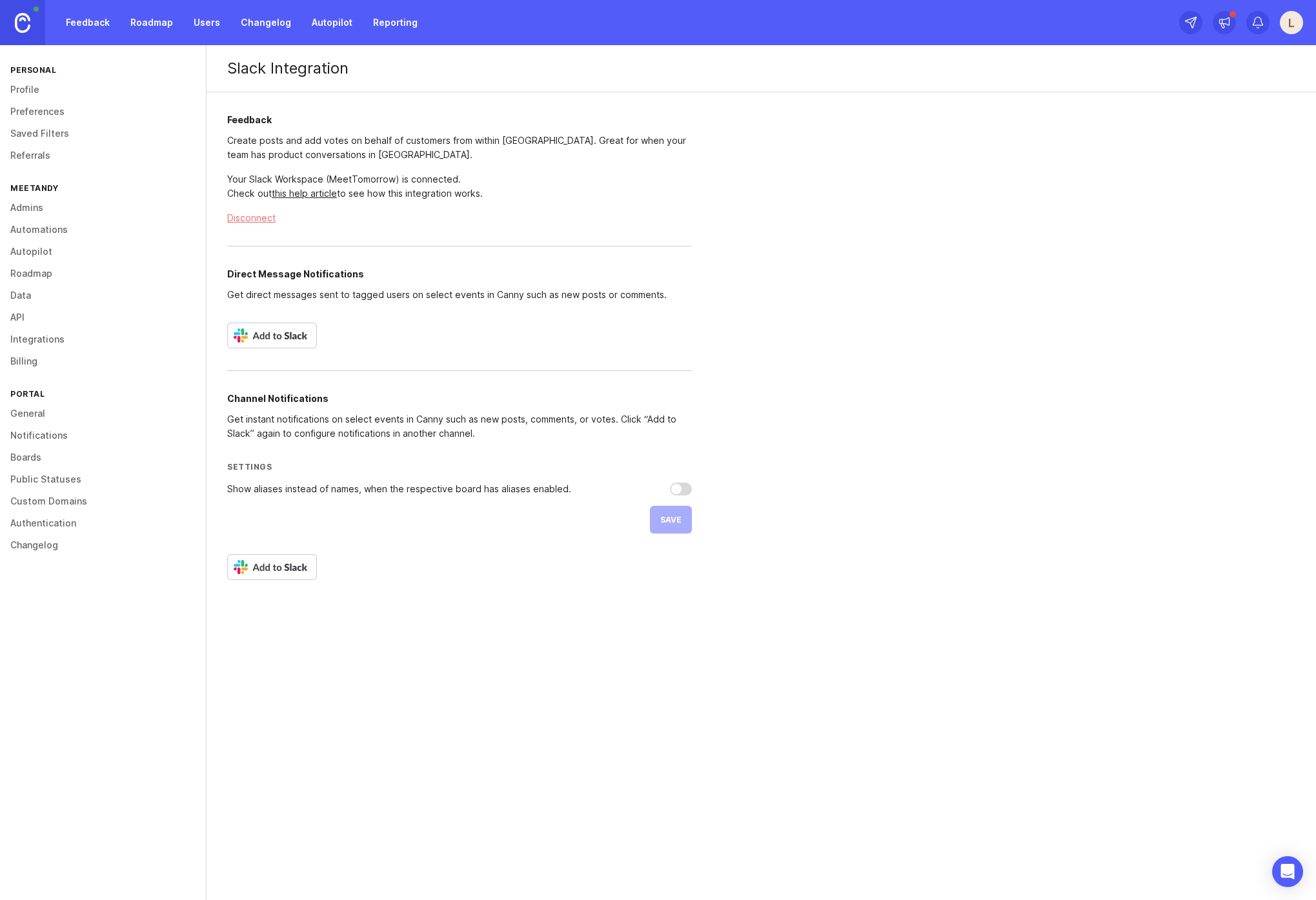
click at [44, 203] on link "Admins" at bounding box center [103, 208] width 206 height 22
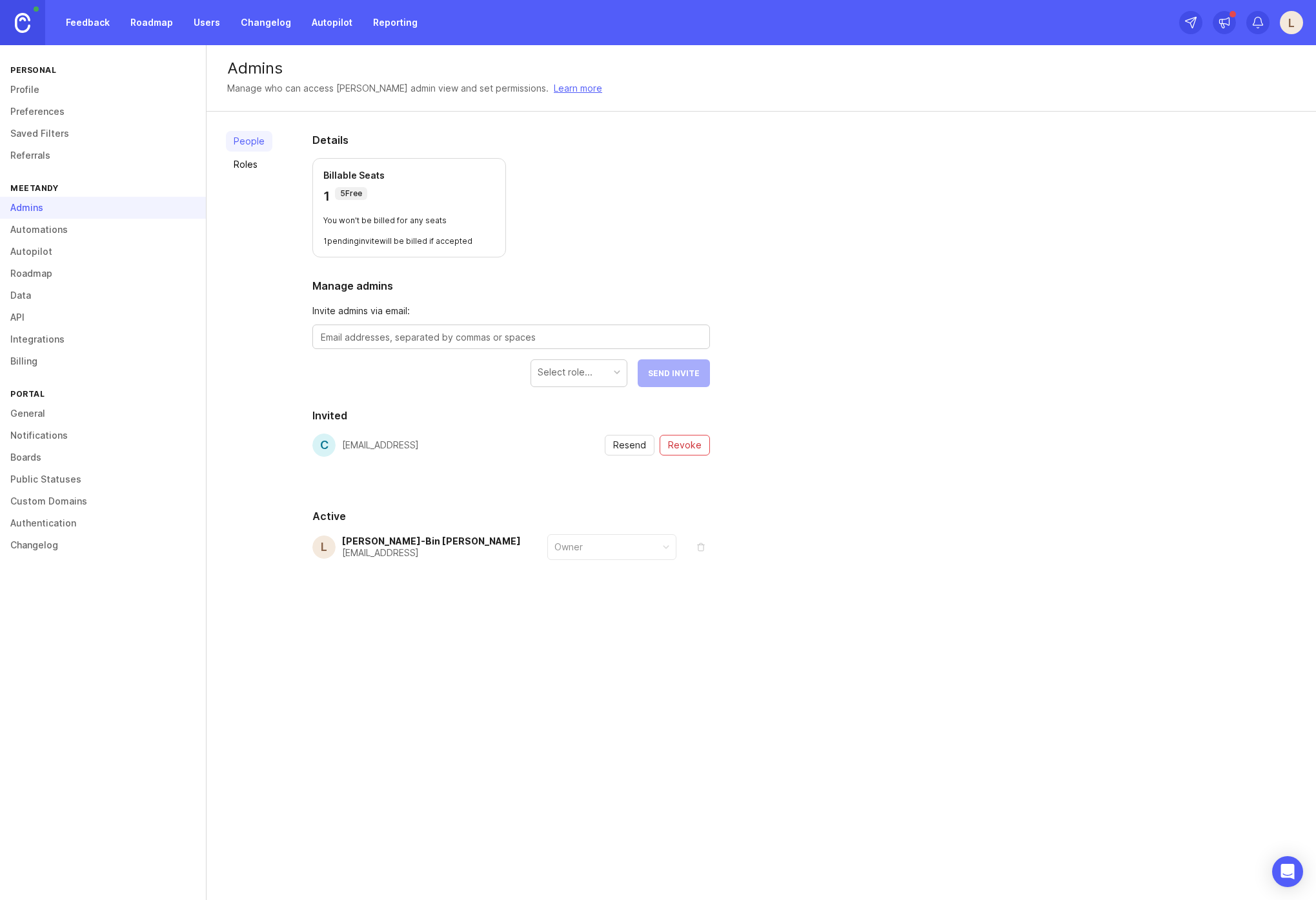
click at [56, 458] on link "Boards" at bounding box center [103, 457] width 206 height 22
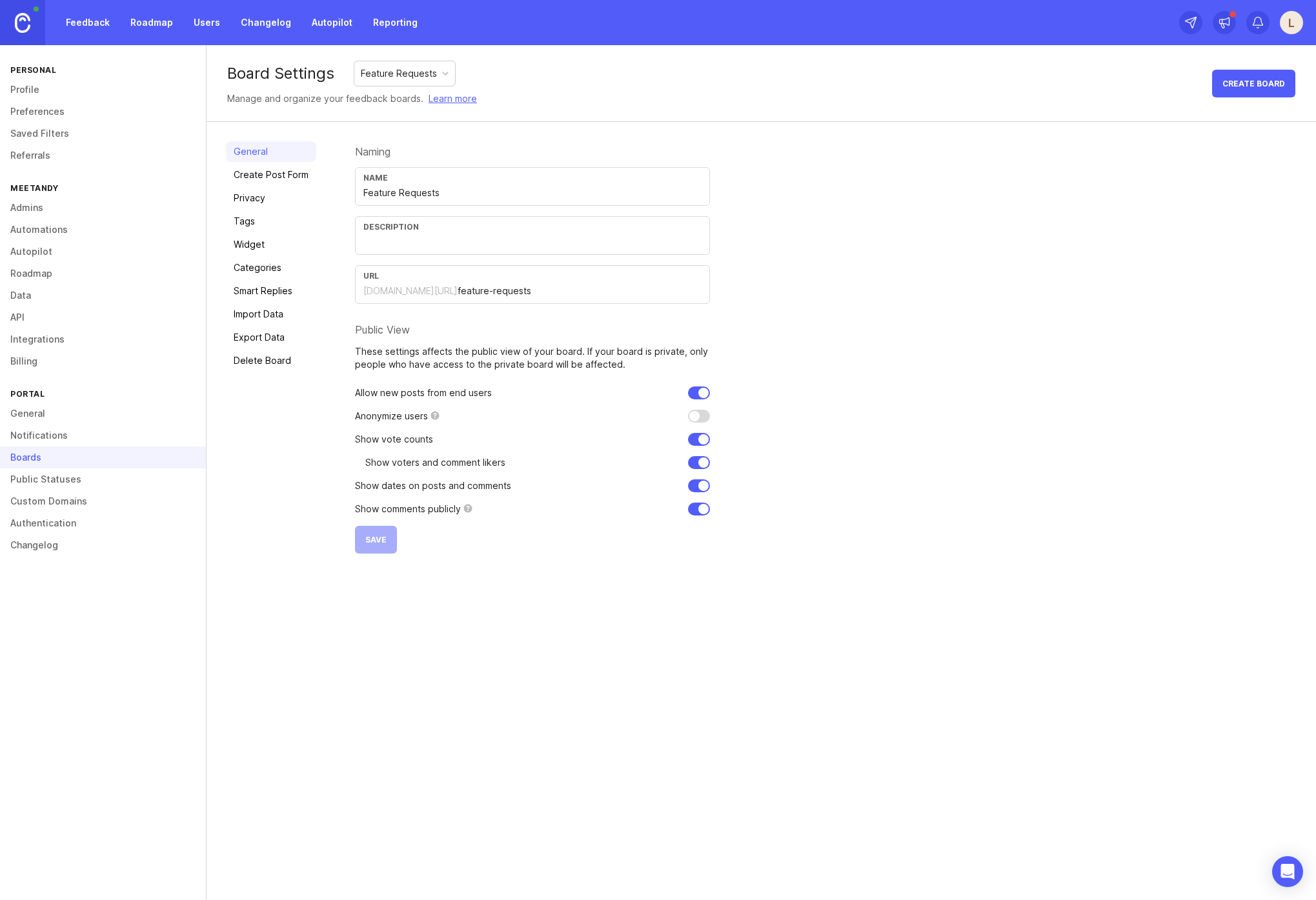
click at [404, 246] on input "text" at bounding box center [533, 242] width 338 height 14
paste input "Please search and upvote first before posting. This board is reviewed by Gamma'…"
click at [602, 242] on input "Please search and upvote first before posting. This board is reviewed by Gamma'…" at bounding box center [533, 242] width 338 height 14
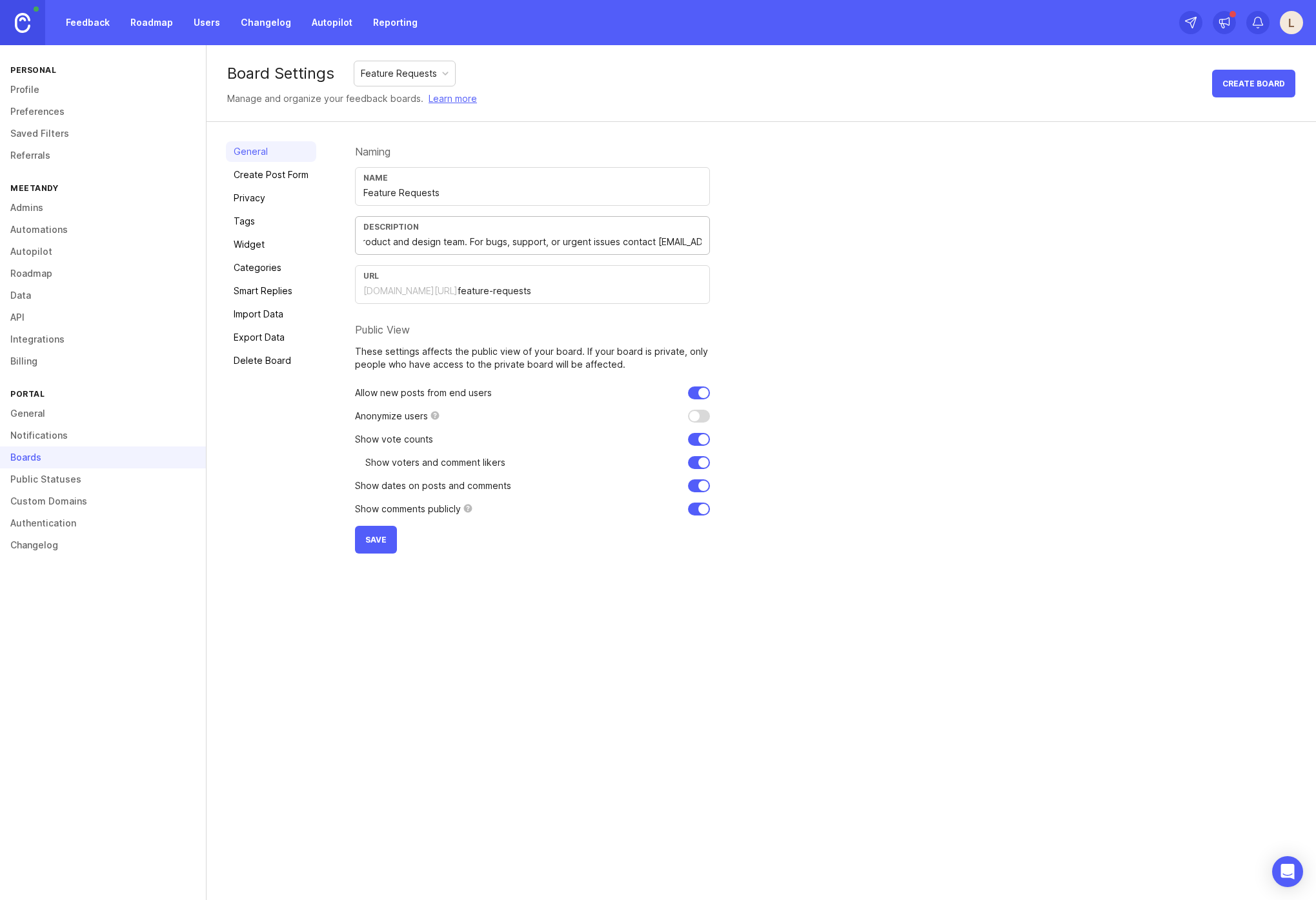
click at [467, 244] on input "Please search and upvote first before posting. This board is reviewed by Gamma'…" at bounding box center [533, 242] width 338 height 14
click at [589, 241] on input "Please search and upvote first before posting. This board is reviewed by Gamma'…" at bounding box center [533, 242] width 338 height 14
click at [497, 245] on input "This board is reviewed by Gamma's product and design team. For support or urgen…" at bounding box center [533, 242] width 338 height 14
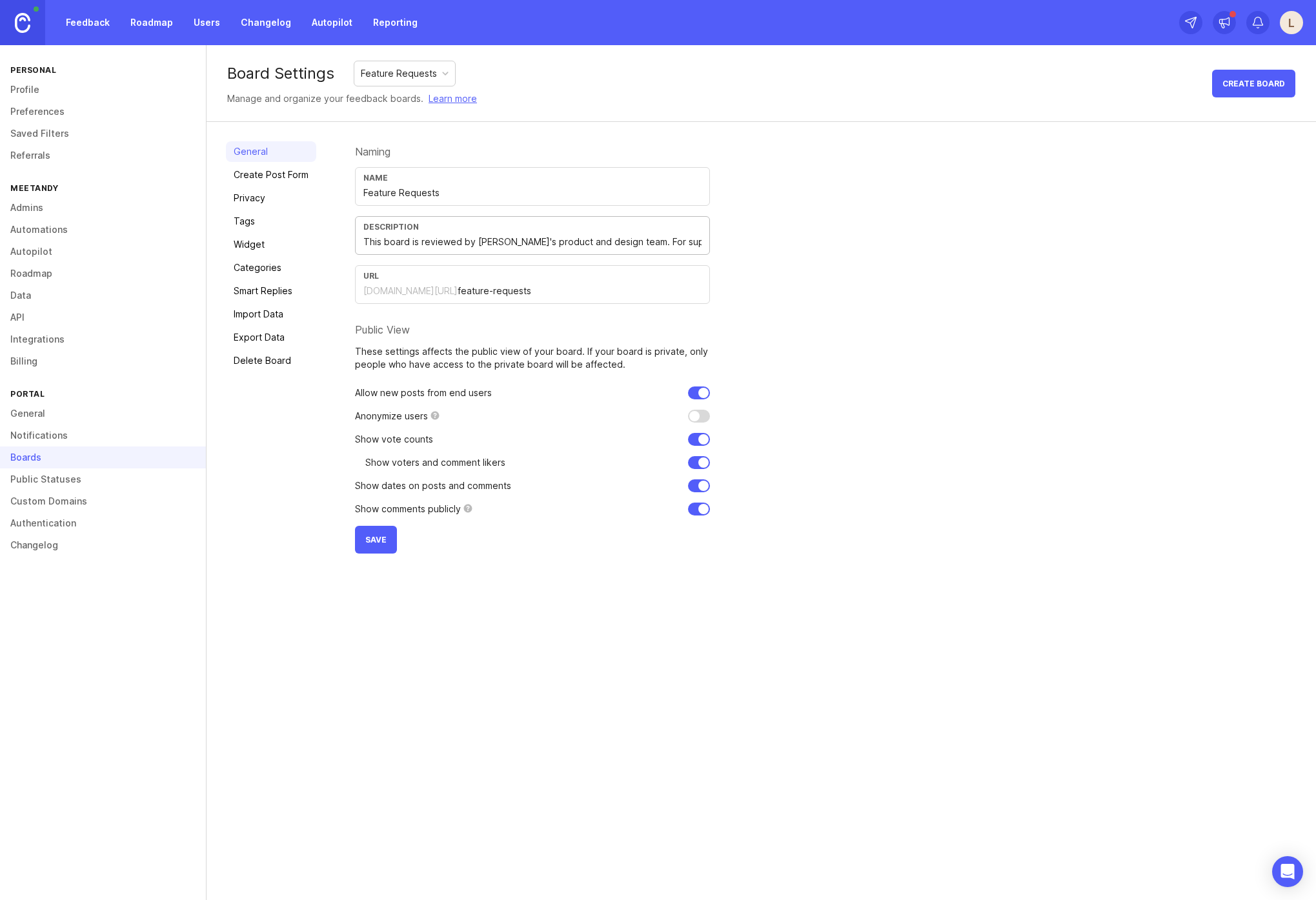
click at [627, 239] on input "This board is reviewed by Gamma's product and design team. For support or urgen…" at bounding box center [533, 242] width 338 height 14
click at [379, 540] on span "Save" at bounding box center [376, 540] width 21 height 10
click at [410, 248] on input "For support or urgent issues contact support@meetandy.ai" at bounding box center [533, 242] width 338 height 14
paste input "Please search and upvote first before posting. This board is reviewed"
type input "For support or urgent issues contact support@meetandy.ai"
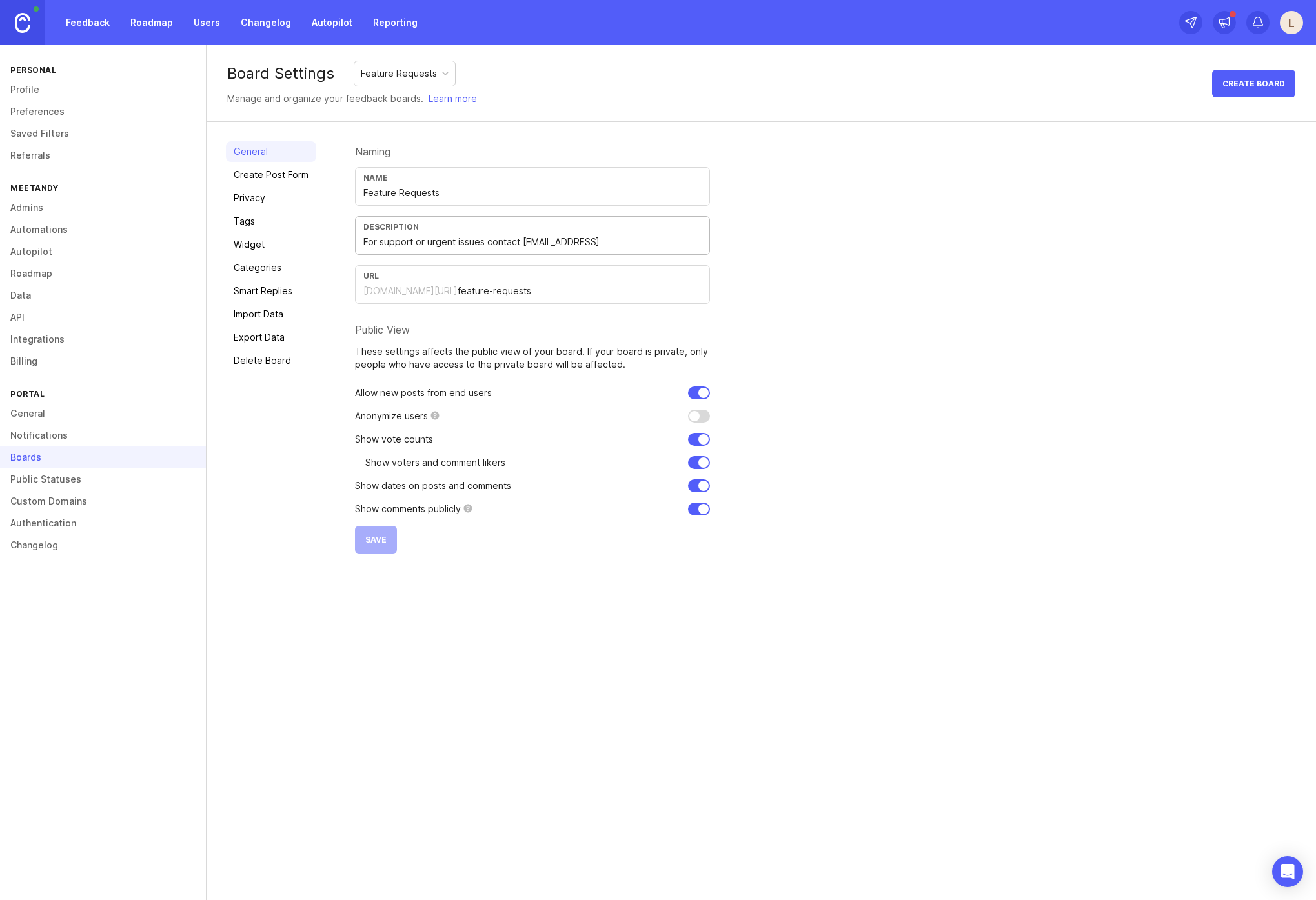
click at [399, 78] on div "Feature Requests" at bounding box center [399, 73] width 76 height 14
click at [588, 85] on div "Board Settings Feature Requests Manage and organize your feedback boards. Learn…" at bounding box center [761, 84] width 1109 height 77
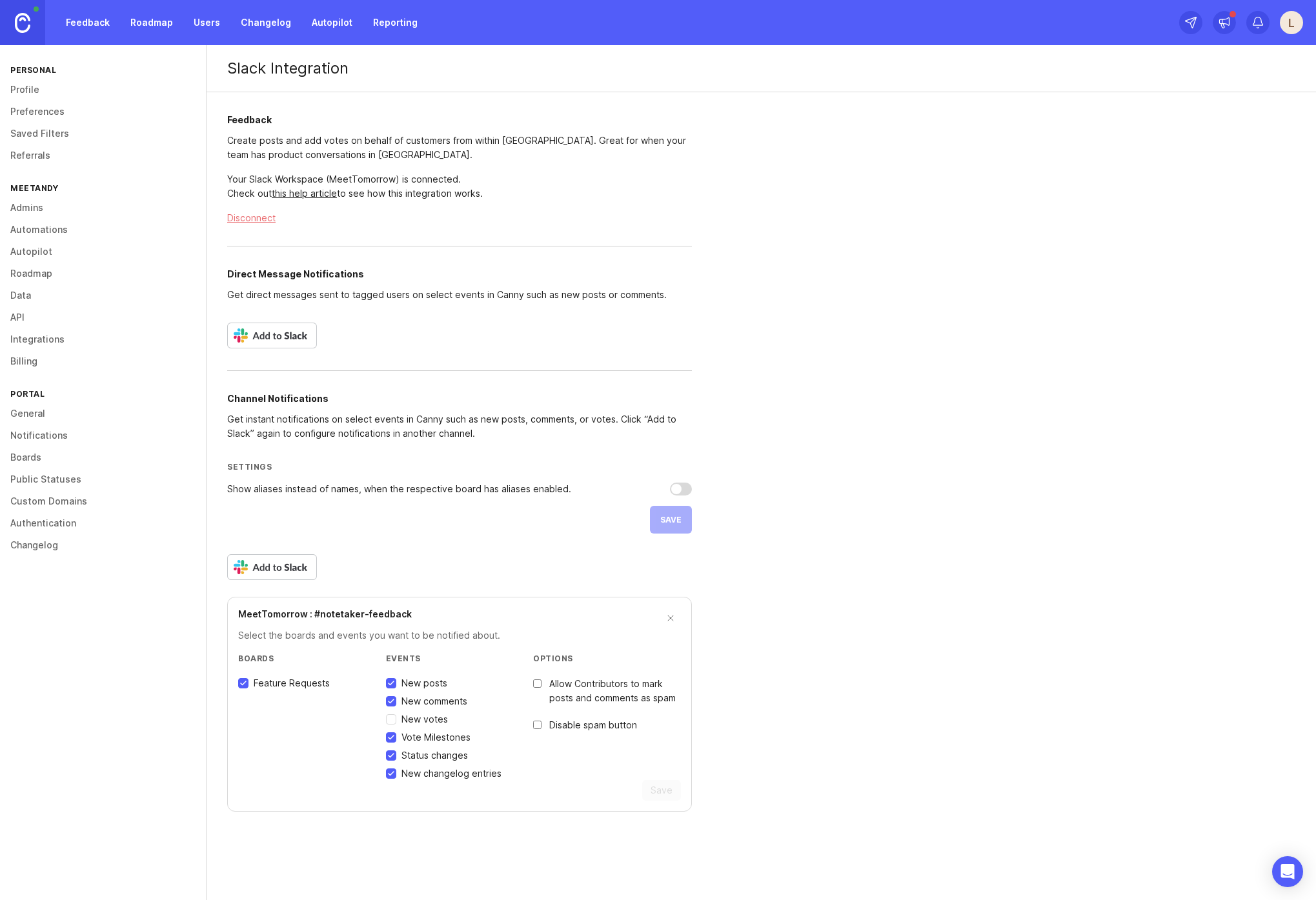
click at [41, 280] on link "Roadmap" at bounding box center [103, 274] width 206 height 22
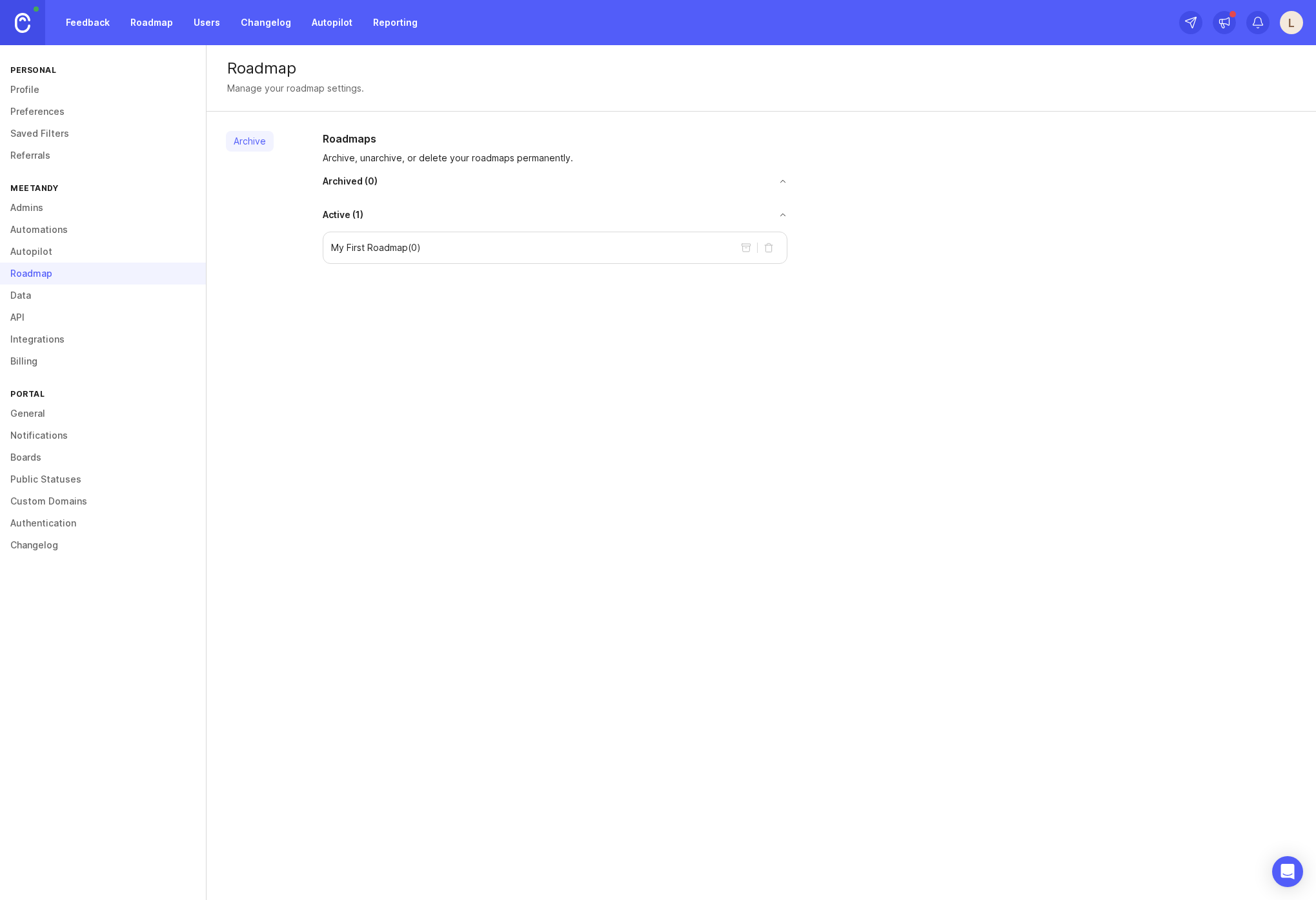
click at [427, 240] on div "My First Roadmap ( 0 )" at bounding box center [555, 248] width 465 height 33
click at [768, 252] on button "delete roadmap" at bounding box center [768, 248] width 20 height 20
click at [44, 111] on link "Preferences" at bounding box center [103, 111] width 206 height 22
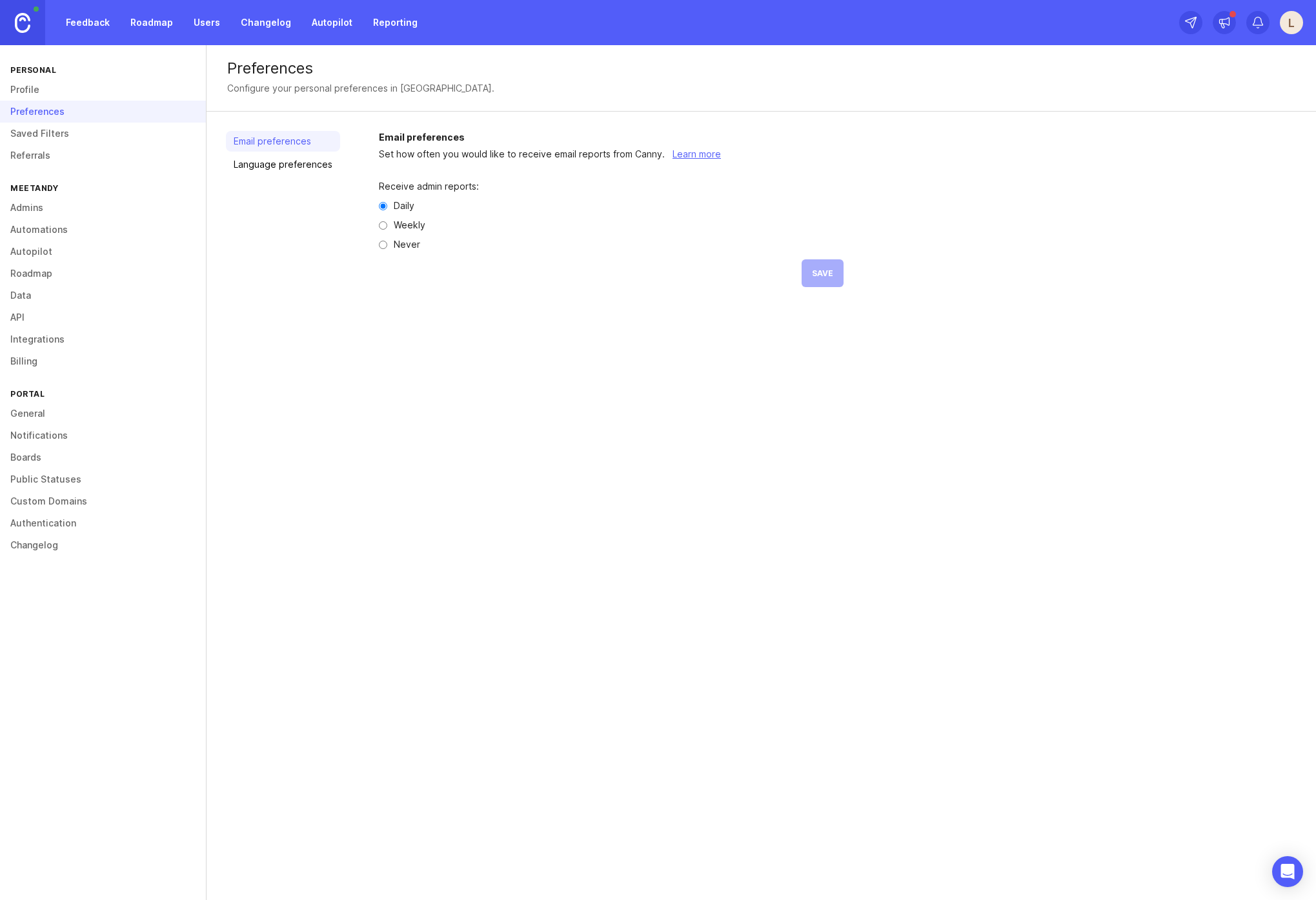
click at [302, 169] on link "Language preferences" at bounding box center [283, 164] width 114 height 20
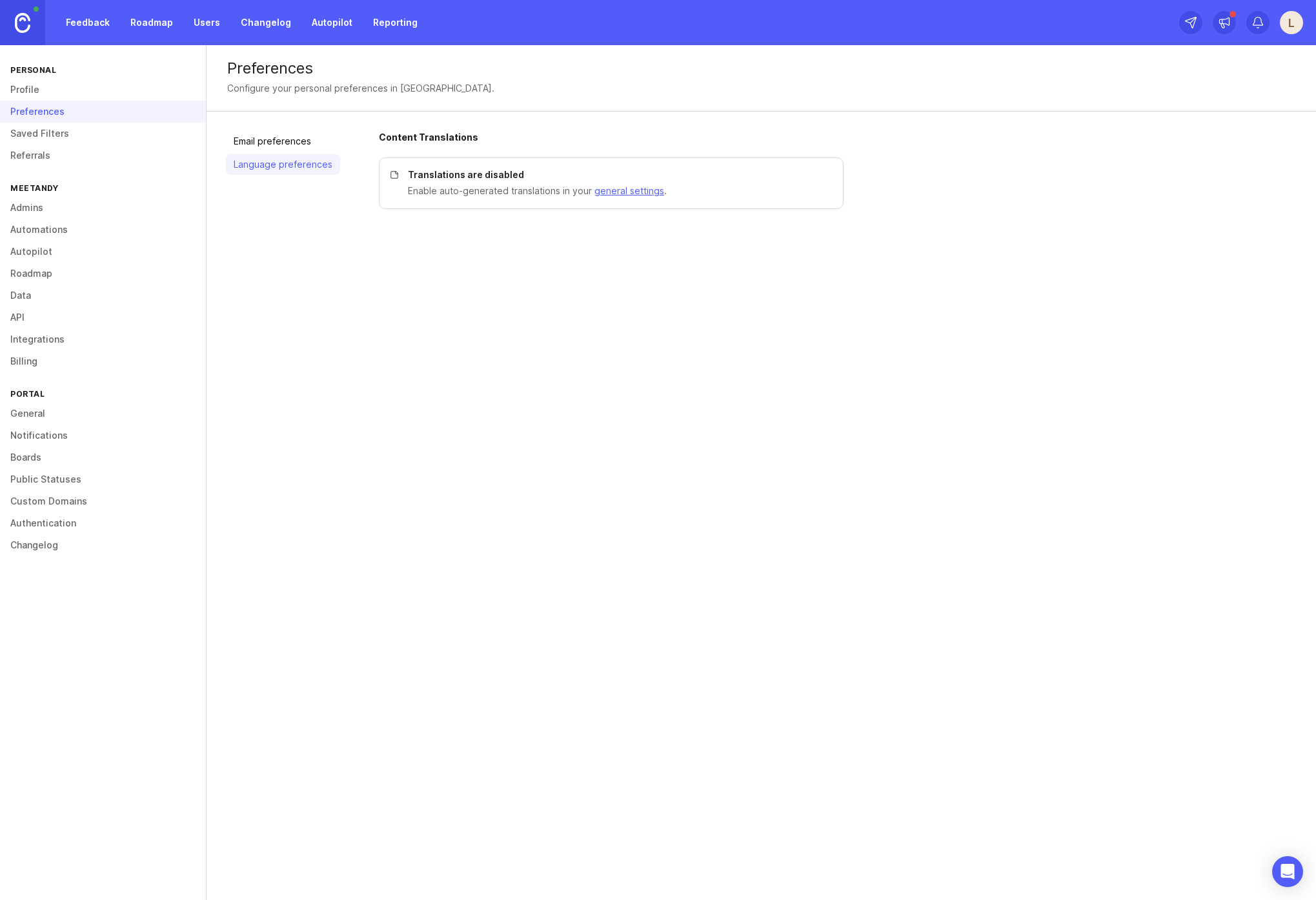
click at [86, 92] on link "Profile" at bounding box center [103, 90] width 206 height 22
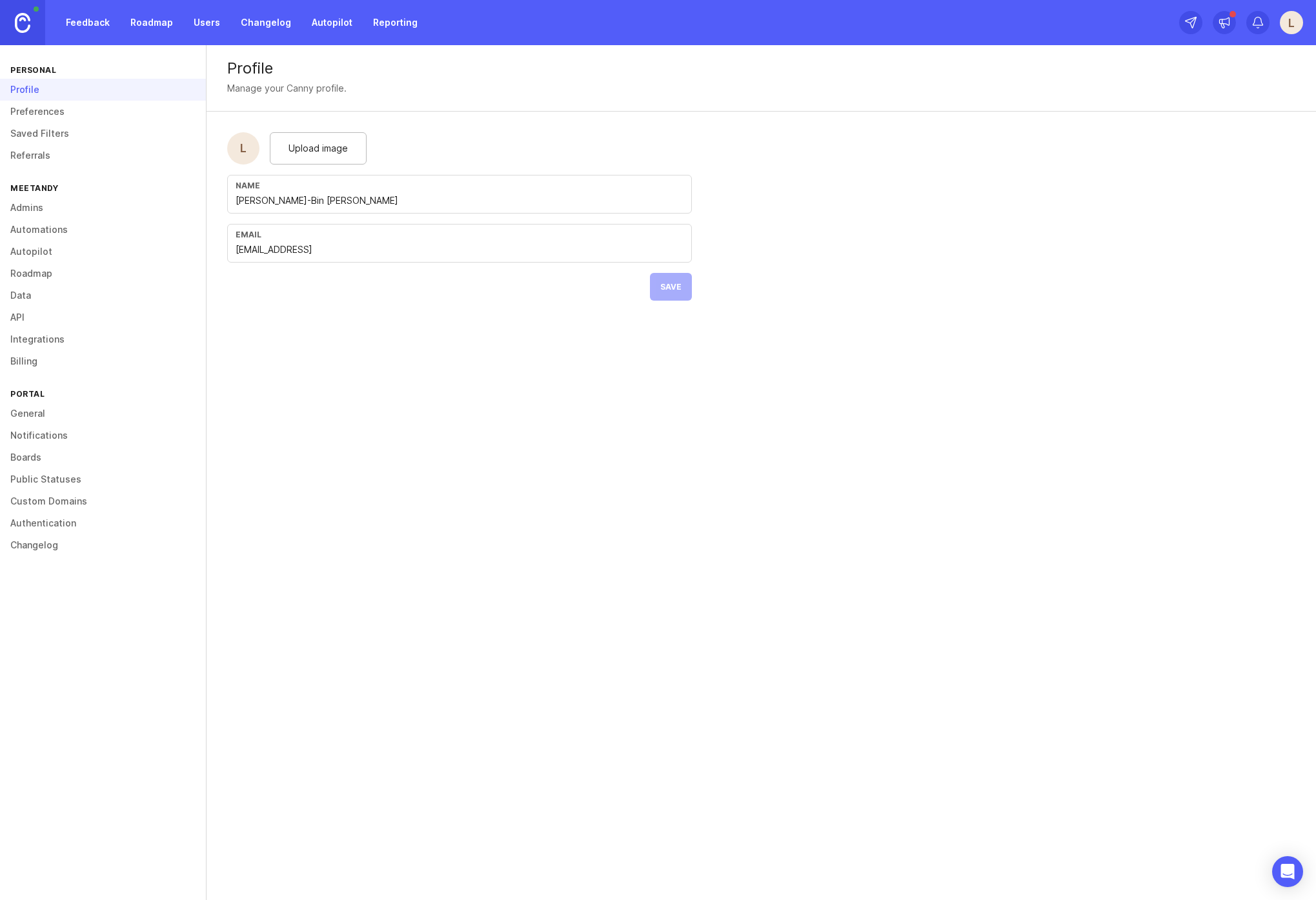
click at [79, 124] on link "Saved Filters" at bounding box center [103, 134] width 206 height 22
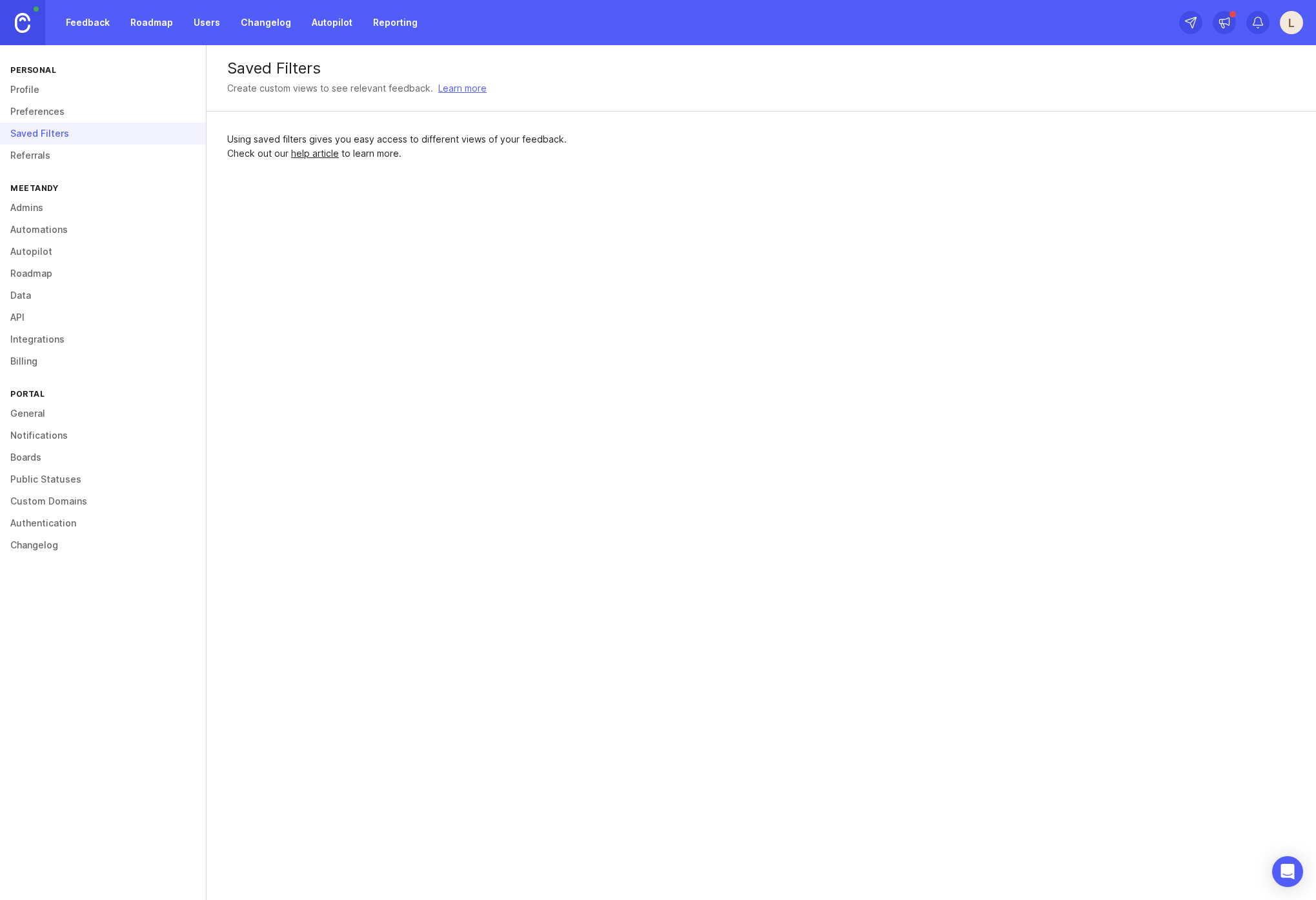
click at [82, 147] on link "Referrals" at bounding box center [103, 156] width 206 height 22
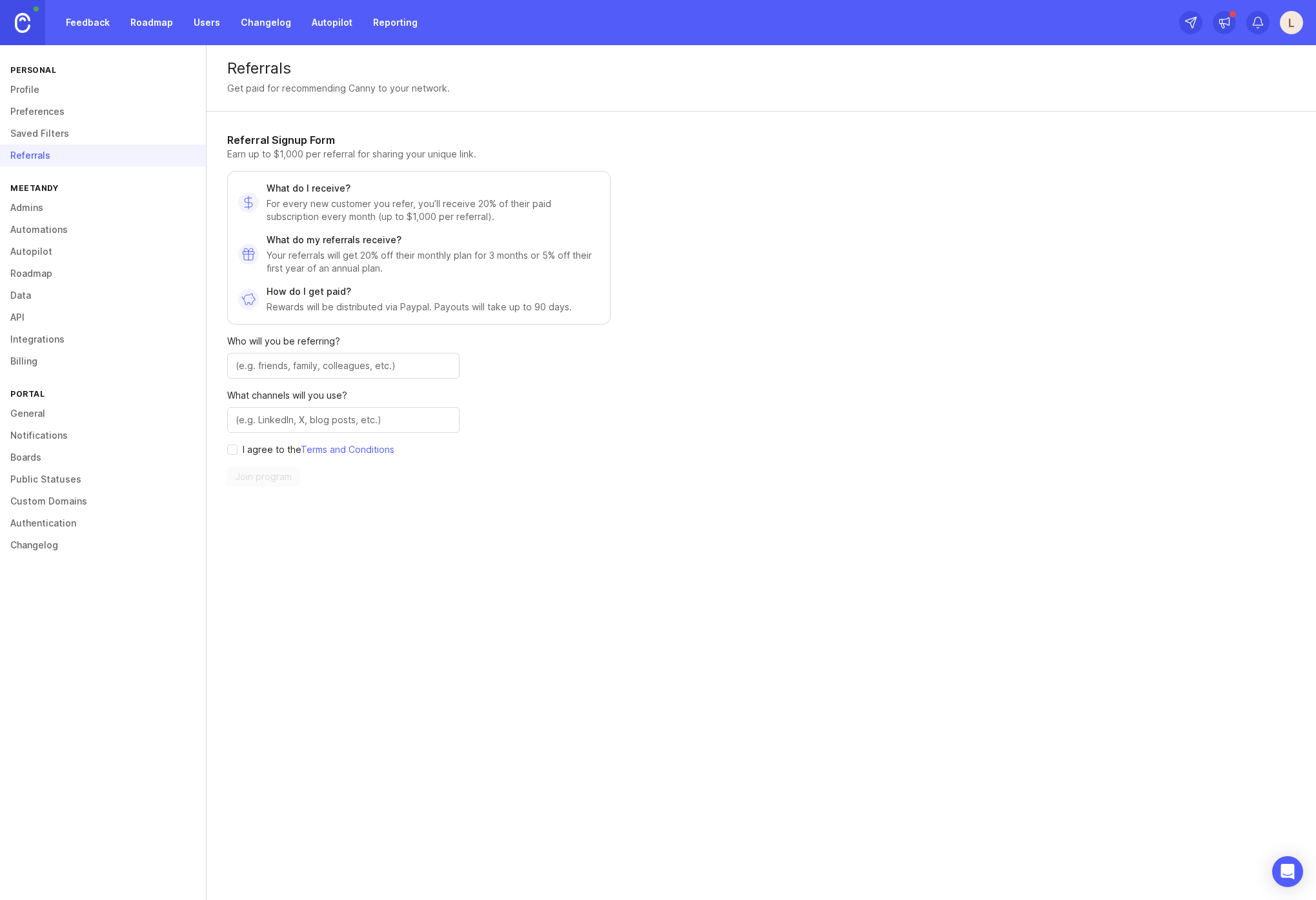
click at [61, 197] on link "Admins" at bounding box center [103, 208] width 206 height 22
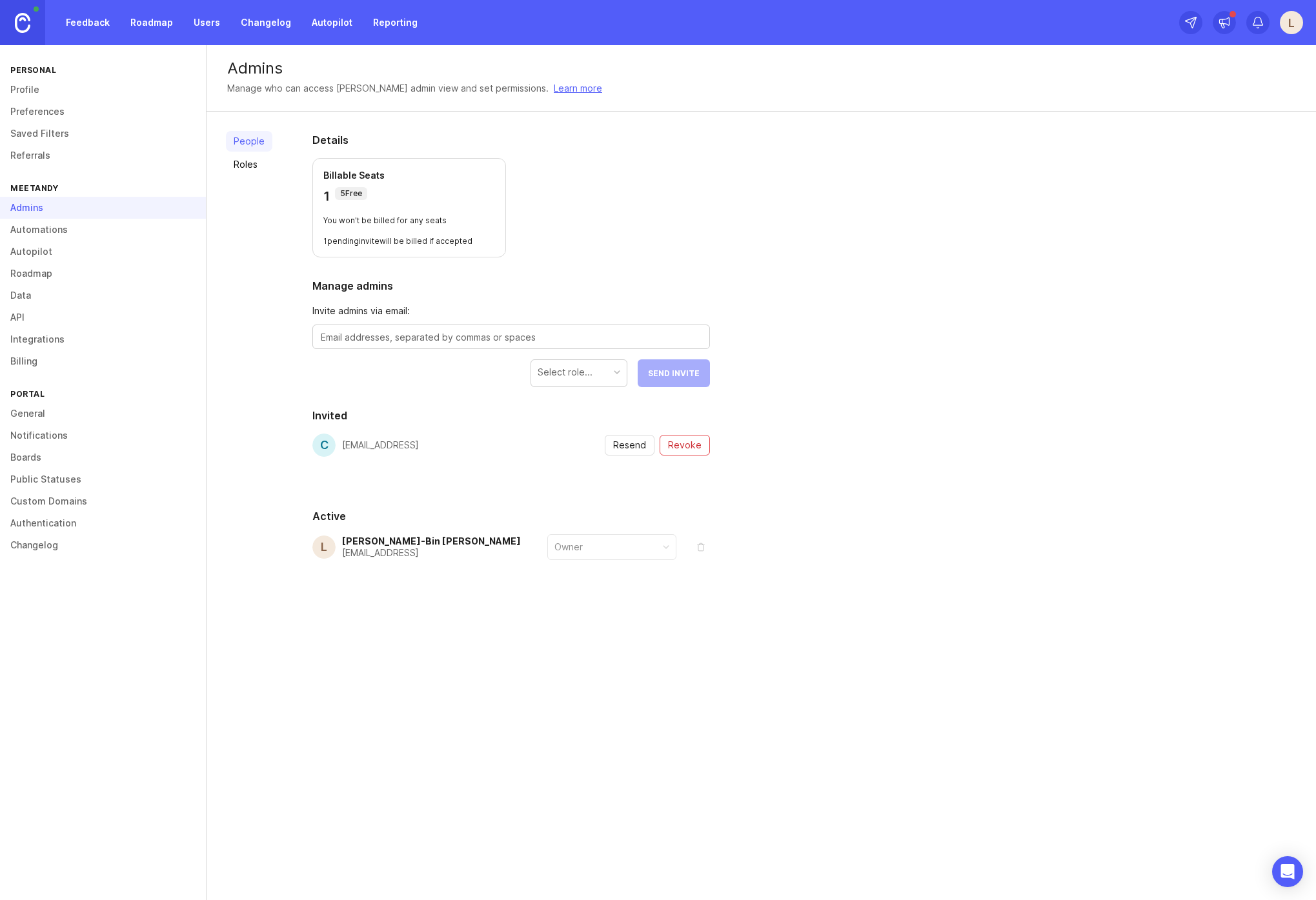
click at [79, 223] on link "Automations" at bounding box center [103, 230] width 206 height 22
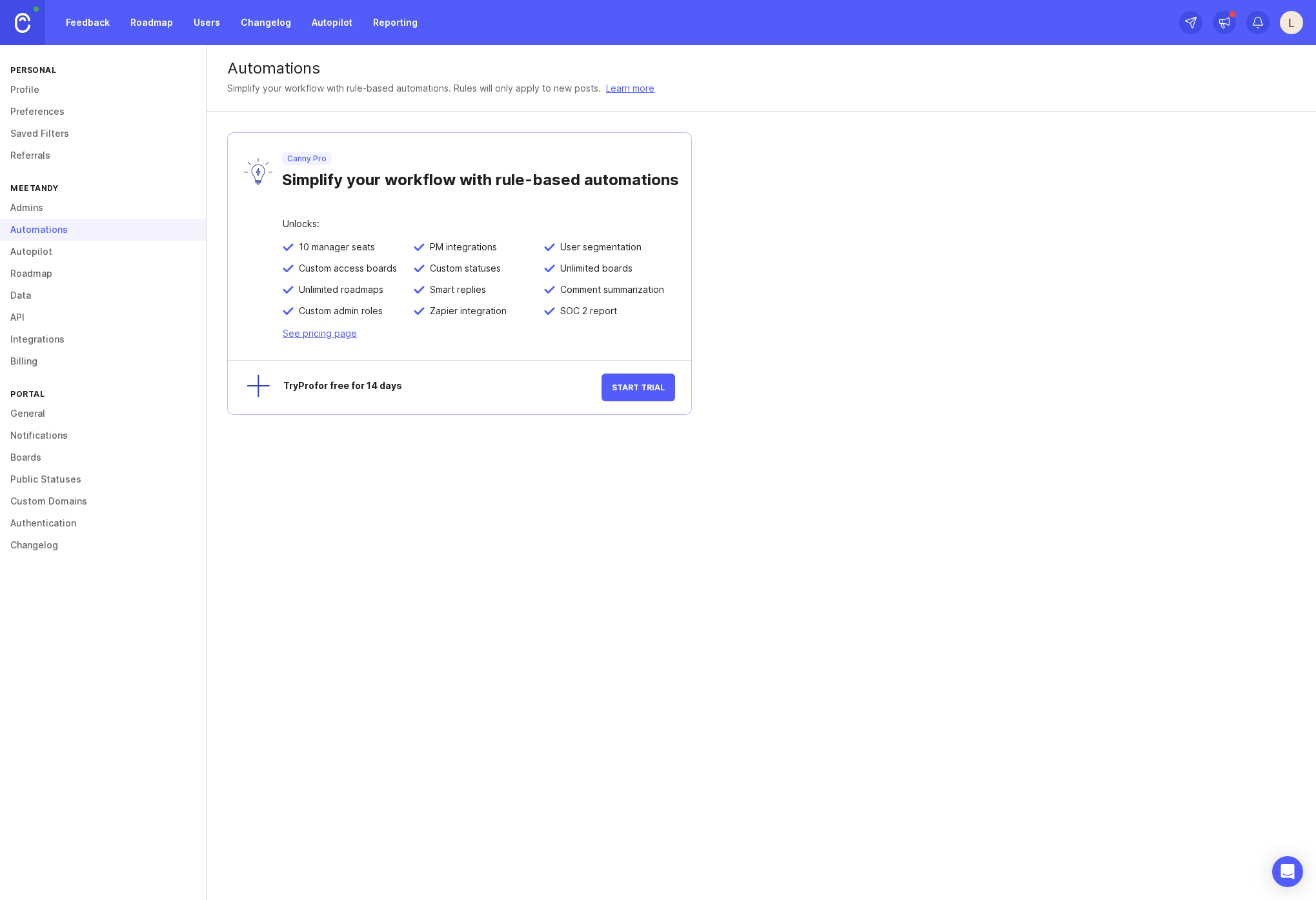
click at [84, 227] on div "Automations" at bounding box center [103, 230] width 206 height 22
click at [79, 252] on link "Autopilot" at bounding box center [103, 251] width 206 height 22
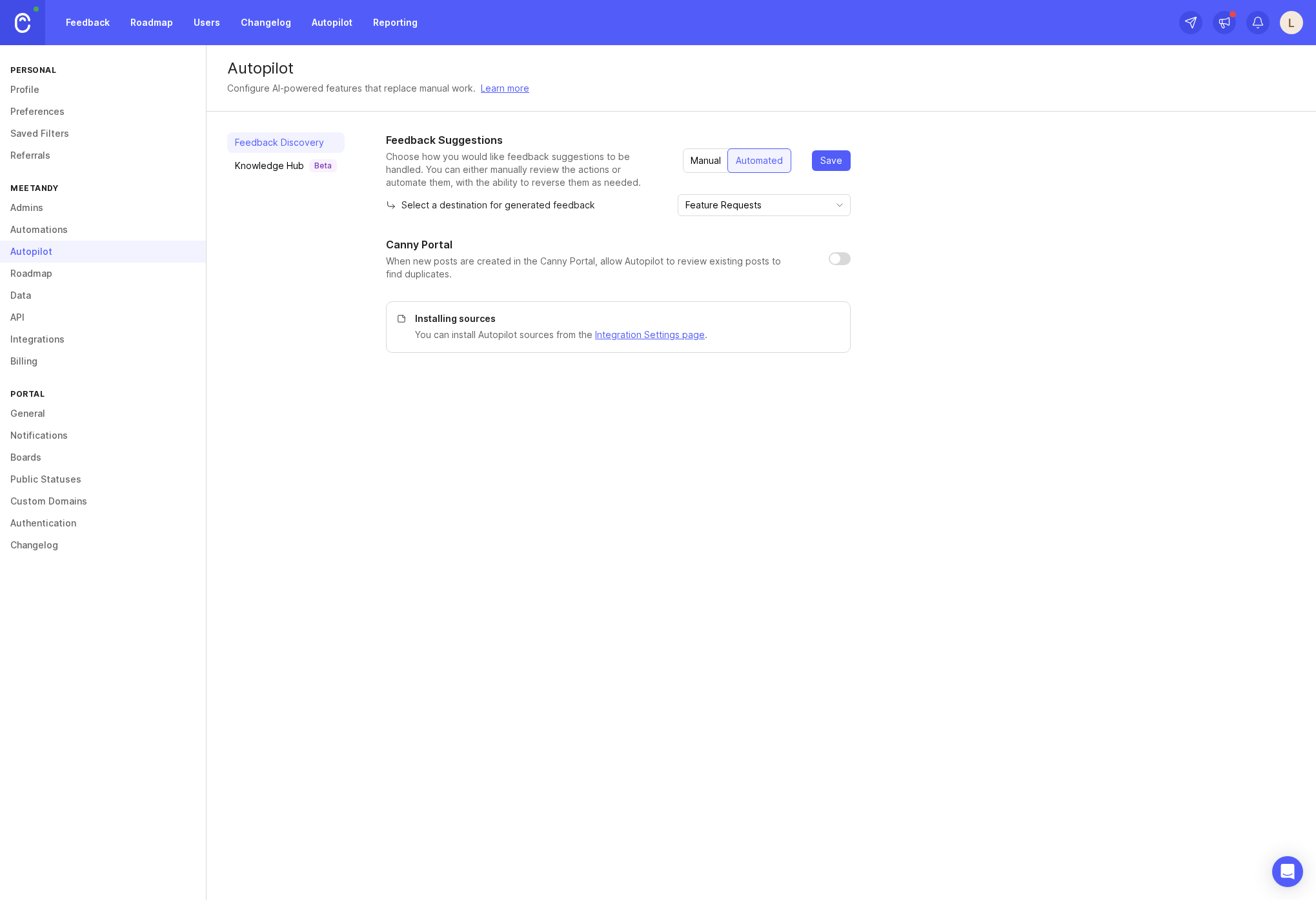
click at [98, 274] on link "Roadmap" at bounding box center [103, 274] width 206 height 22
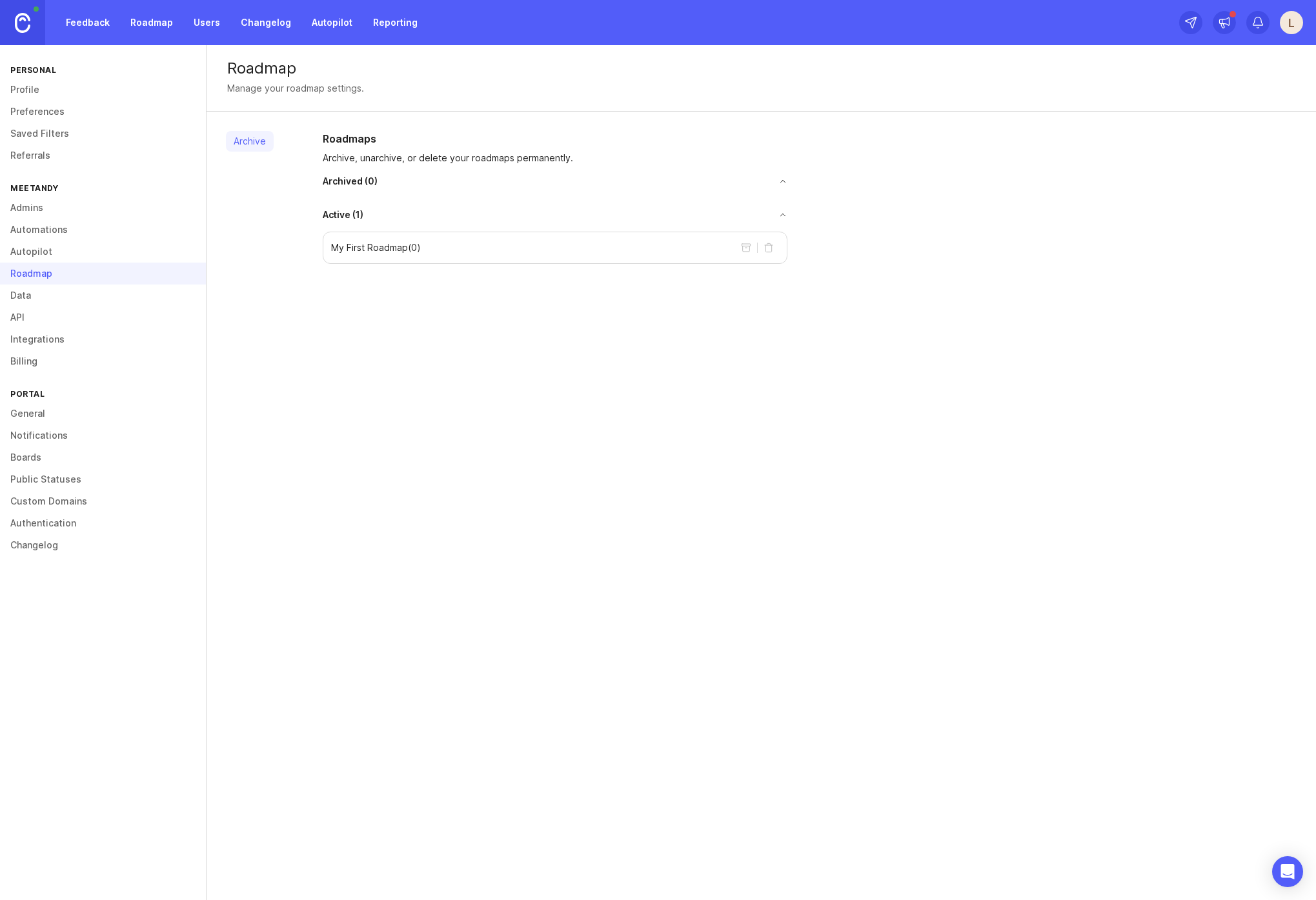
click at [91, 295] on link "Data" at bounding box center [103, 295] width 206 height 22
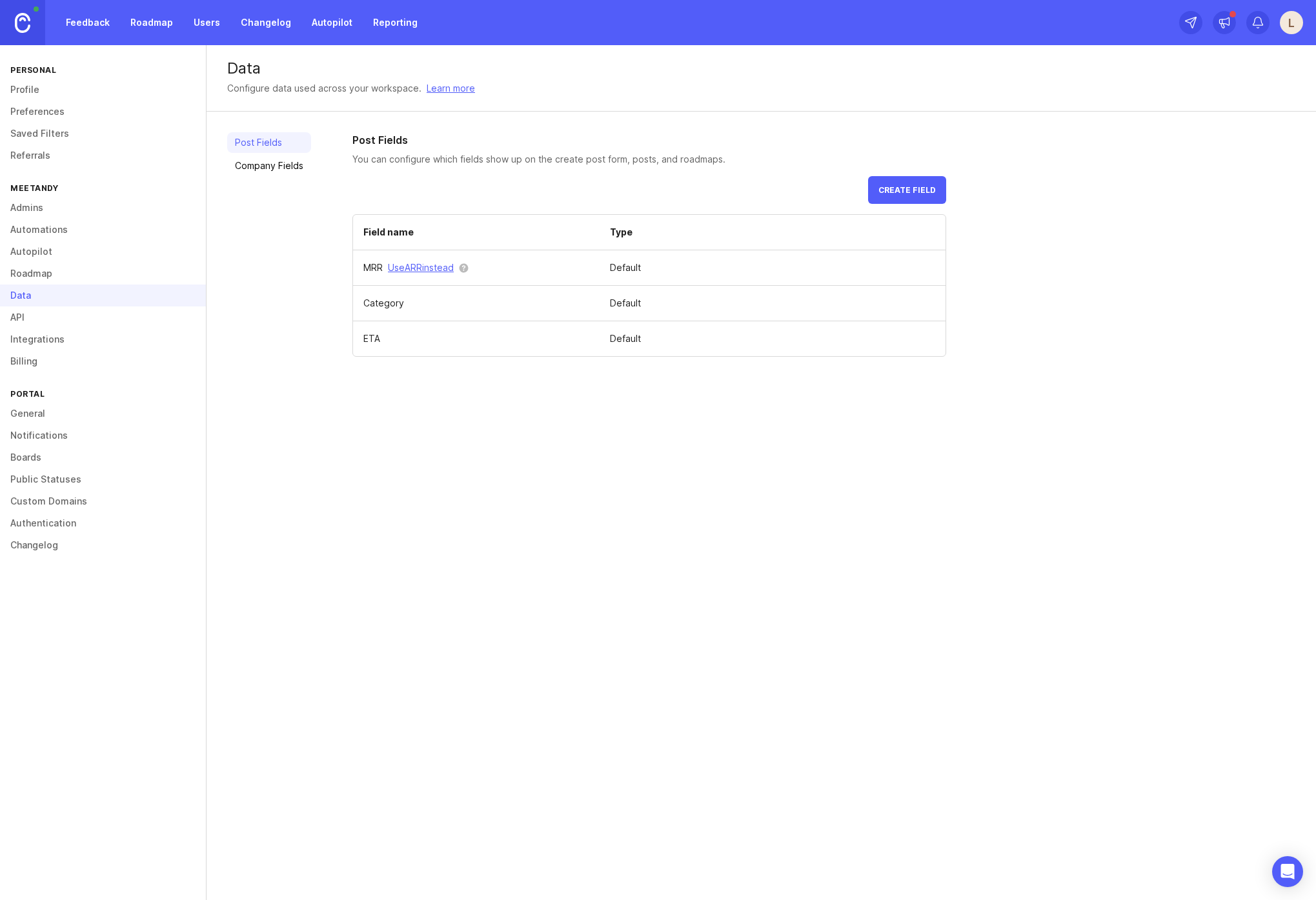
click at [96, 279] on link "Roadmap" at bounding box center [103, 274] width 206 height 22
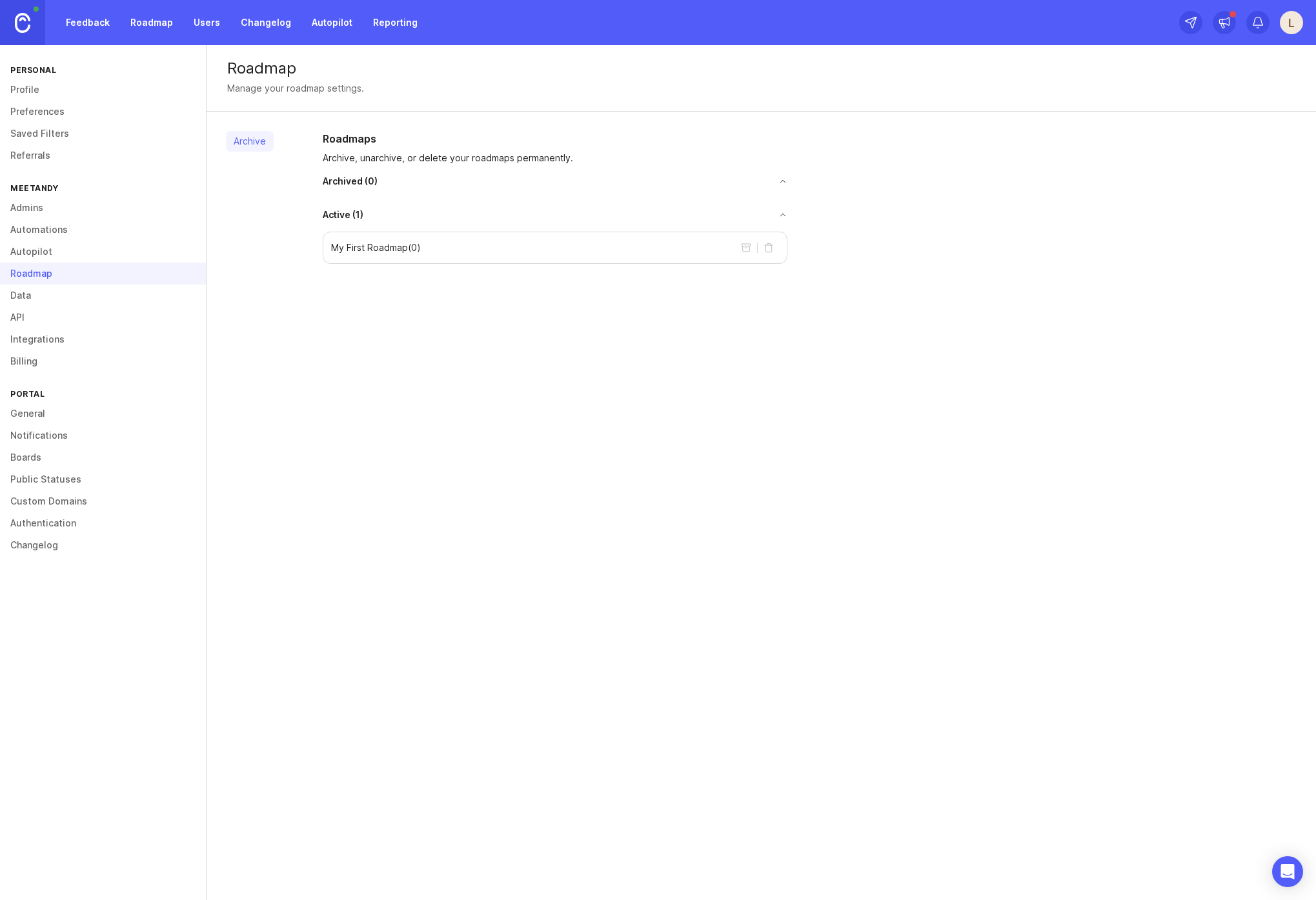
click at [381, 211] on button "toggle for accordion" at bounding box center [575, 215] width 424 height 9
drag, startPoint x: 585, startPoint y: 204, endPoint x: 556, endPoint y: 212, distance: 30.1
click at [581, 205] on div "Roadmaps Archive, unarchive, or delete your roadmaps permanently. Archived ( 0 …" at bounding box center [555, 176] width 485 height 90
click at [507, 219] on div "Active ( 1 )" at bounding box center [555, 215] width 465 height 13
click at [793, 216] on div "Roadmaps Archive, unarchive, or delete your roadmaps permanently. Archived ( 0 …" at bounding box center [555, 176] width 485 height 90
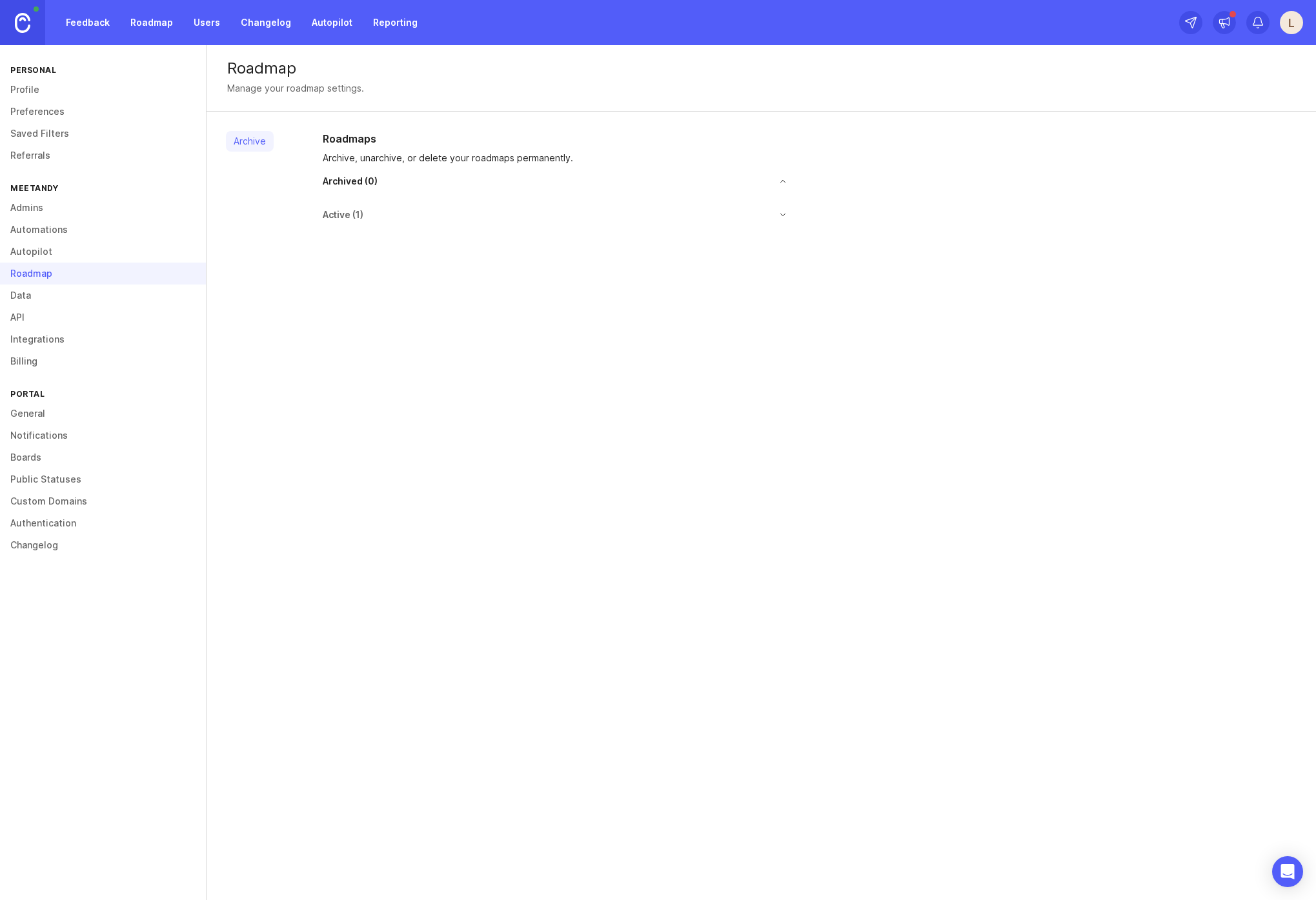
click at [781, 216] on button "toggle for accordion" at bounding box center [575, 215] width 424 height 9
click at [156, 21] on link "Roadmap" at bounding box center [152, 22] width 58 height 23
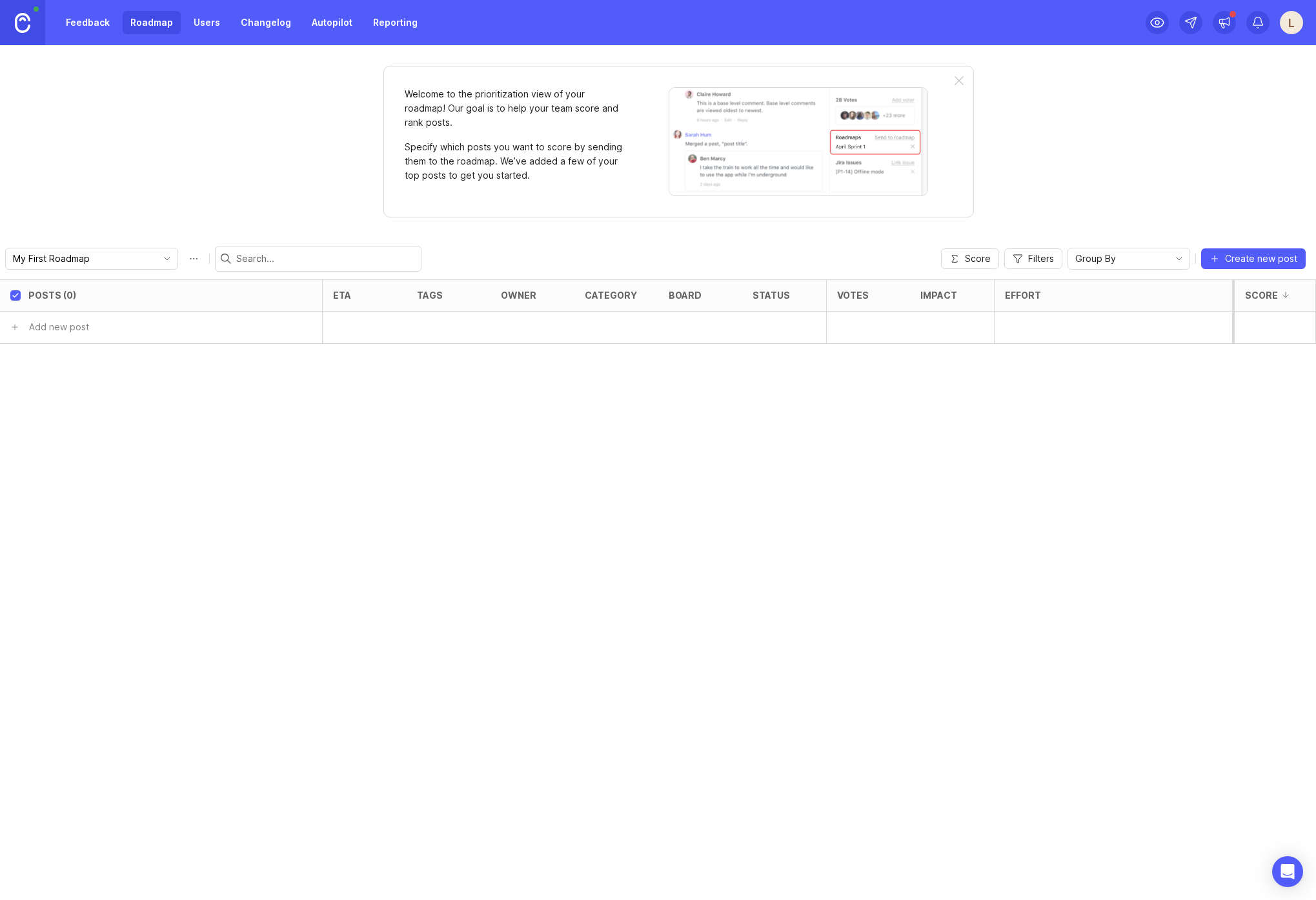
click at [157, 258] on icon "toggle icon" at bounding box center [167, 258] width 20 height 10
click at [157, 257] on icon "toggle icon" at bounding box center [167, 258] width 20 height 10
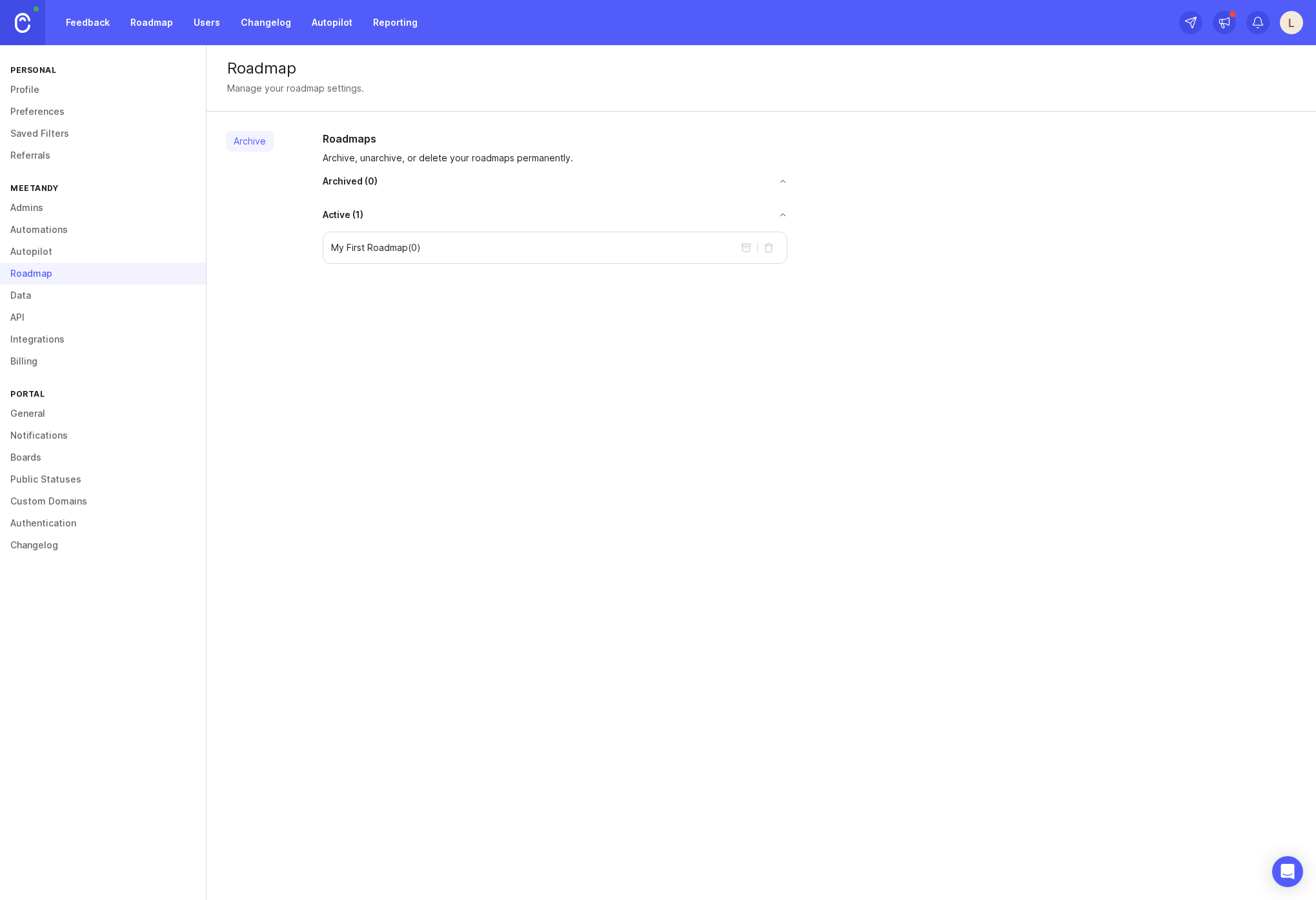
click at [383, 255] on div "My First Roadmap ( 0 )" at bounding box center [555, 248] width 465 height 33
click at [395, 251] on p "My First Roadmap ( 0 )" at bounding box center [376, 247] width 90 height 13
drag, startPoint x: 444, startPoint y: 245, endPoint x: 546, endPoint y: 257, distance: 102.7
click at [444, 245] on div "My First Roadmap ( 0 )" at bounding box center [555, 248] width 465 height 33
click at [425, 247] on div "My First Roadmap ( 0 )" at bounding box center [555, 248] width 465 height 33
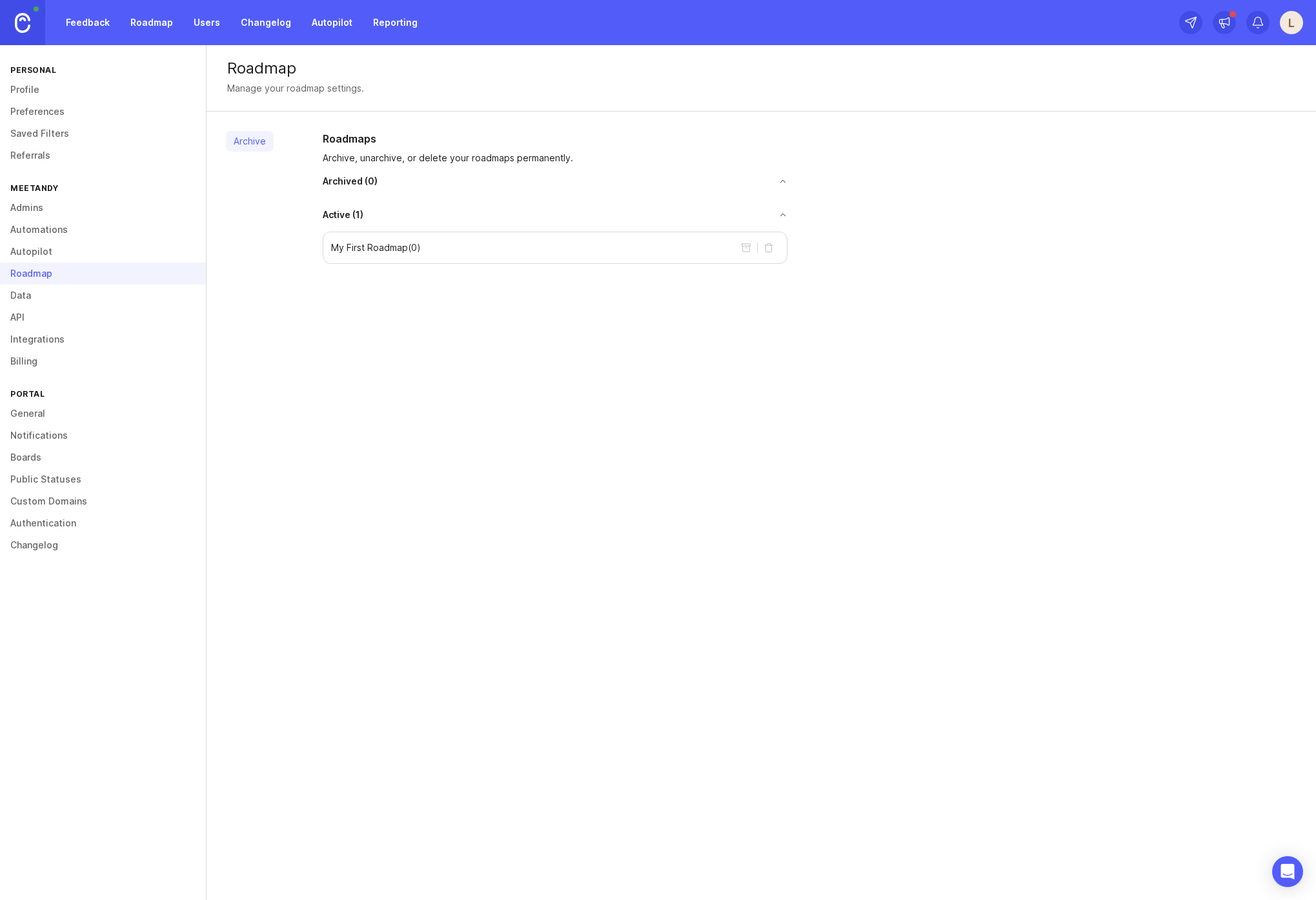
click at [370, 217] on button "toggle for accordion" at bounding box center [575, 215] width 424 height 9
click at [387, 180] on button "toggle for accordion" at bounding box center [582, 181] width 410 height 9
click at [248, 134] on link "Archive" at bounding box center [250, 141] width 48 height 20
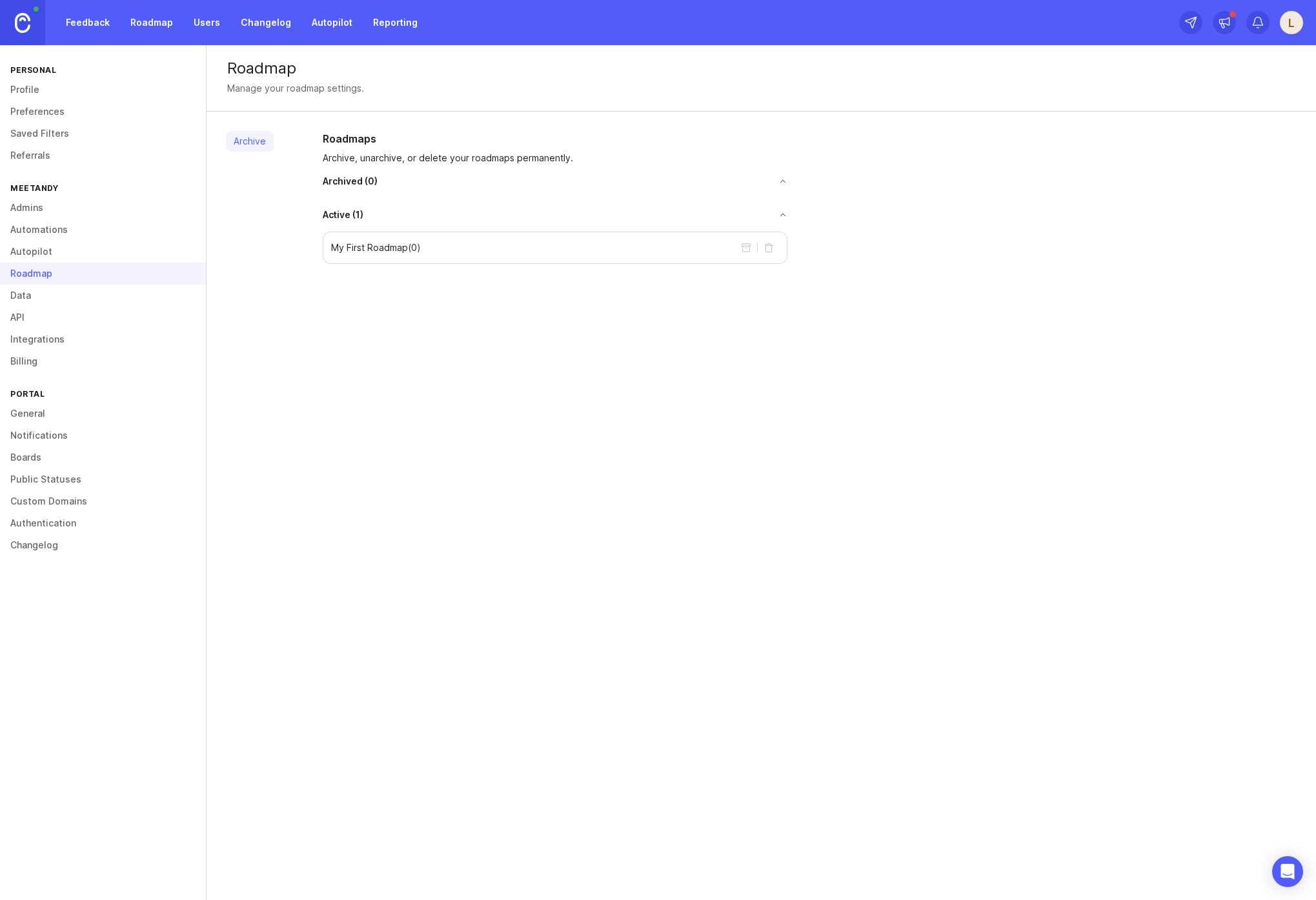
click at [257, 143] on link "Archive" at bounding box center [250, 141] width 48 height 20
click at [241, 139] on link "Archive" at bounding box center [250, 141] width 48 height 20
click at [101, 298] on link "Data" at bounding box center [103, 295] width 206 height 22
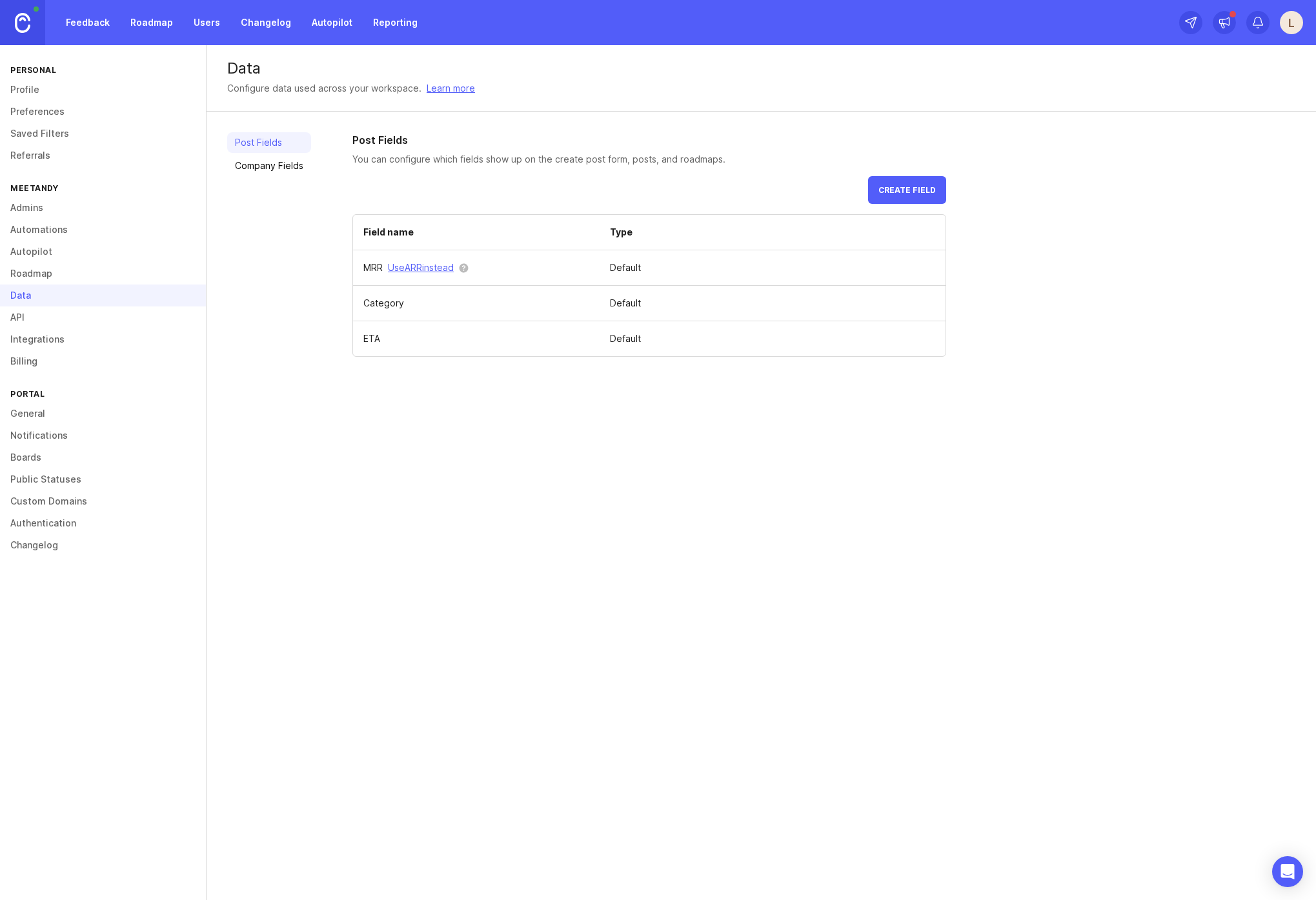
click at [115, 420] on link "General" at bounding box center [103, 414] width 206 height 22
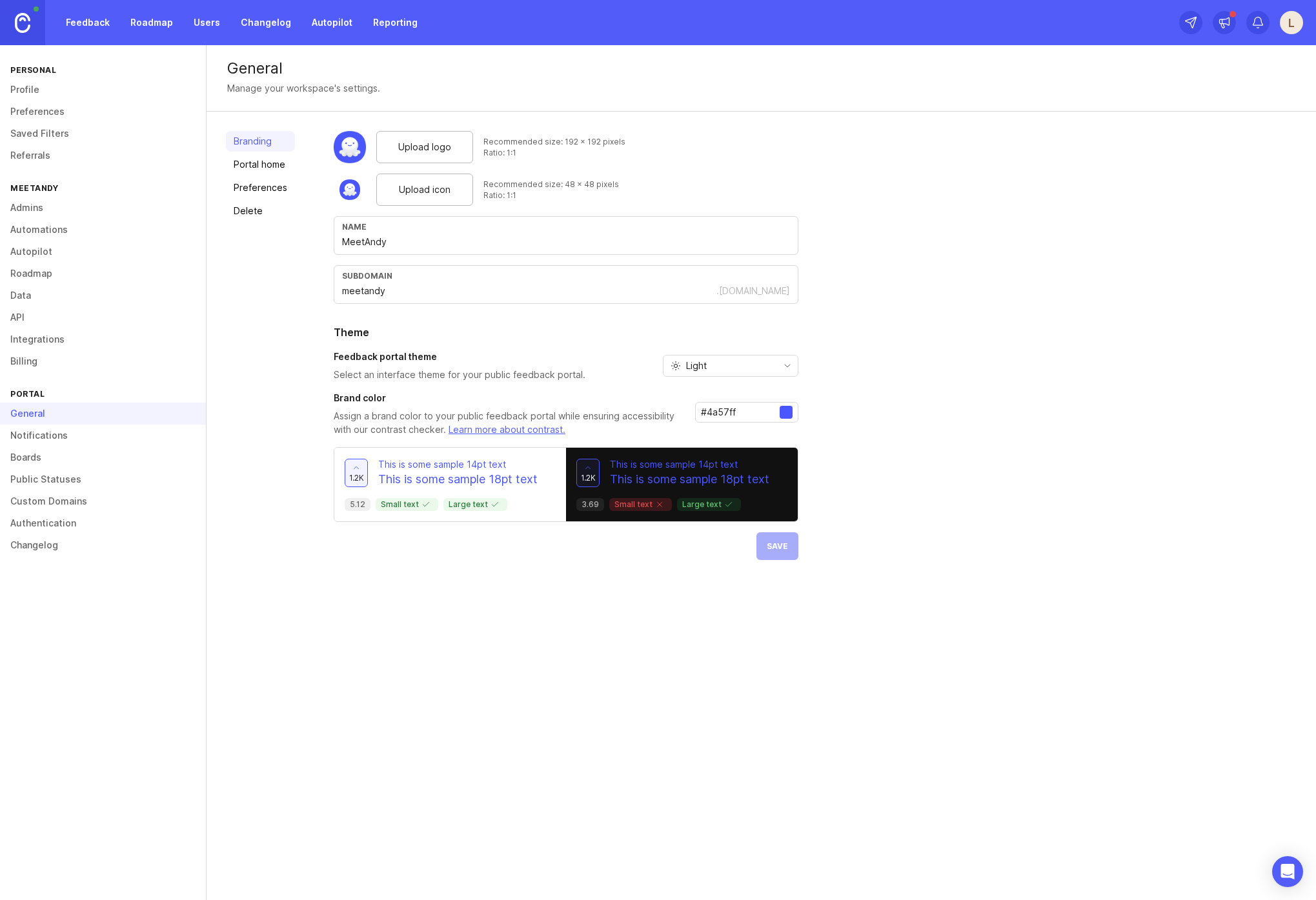
click at [267, 168] on link "Portal home" at bounding box center [261, 164] width 69 height 20
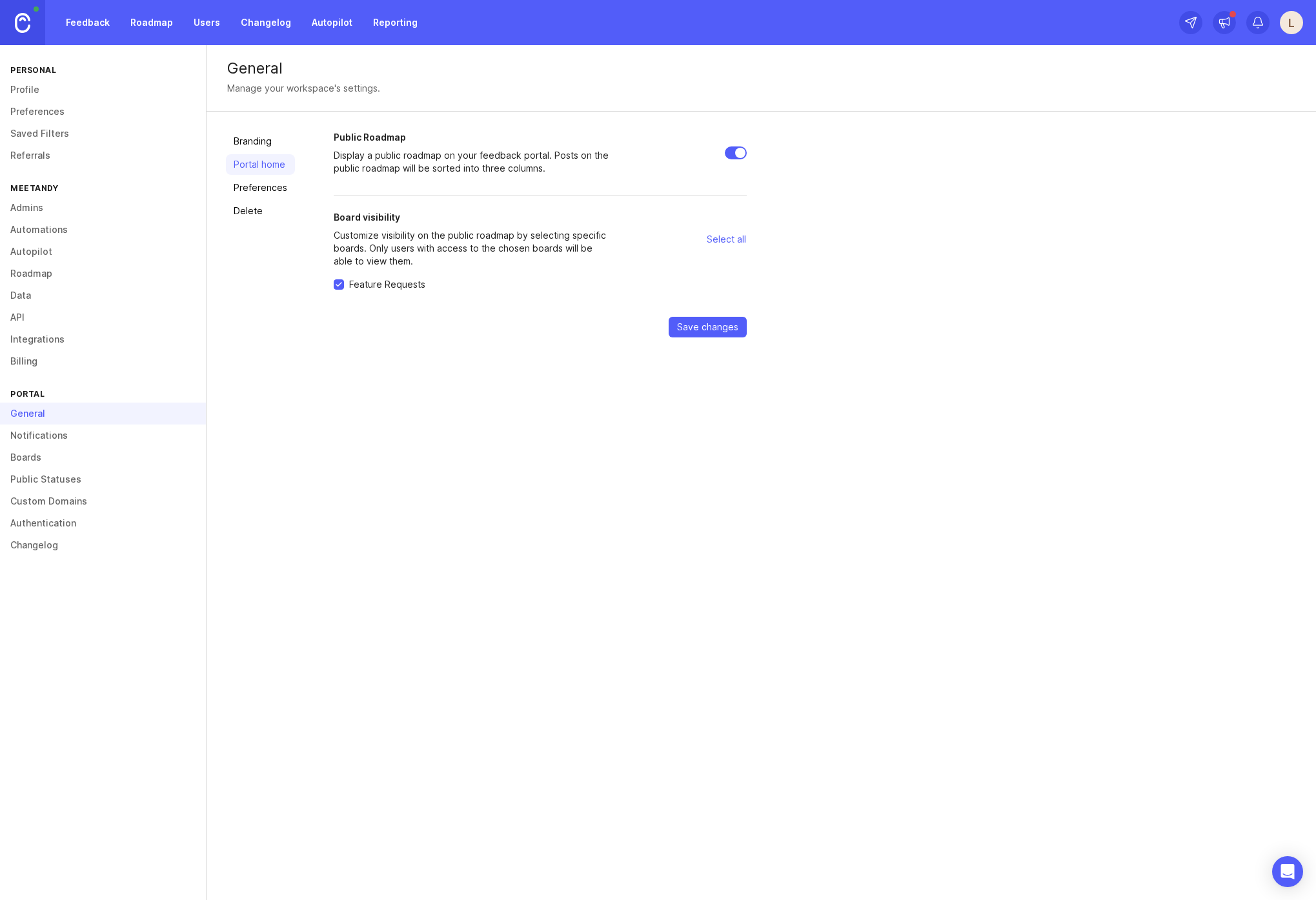
click at [730, 151] on input "Public Roadmap" at bounding box center [736, 153] width 22 height 13
checkbox input "false"
click at [725, 328] on span "Save changes" at bounding box center [708, 327] width 61 height 13
click at [466, 445] on div "General Manage your workspace's settings. Branding Portal home Preferences Dele…" at bounding box center [761, 473] width 1109 height 855
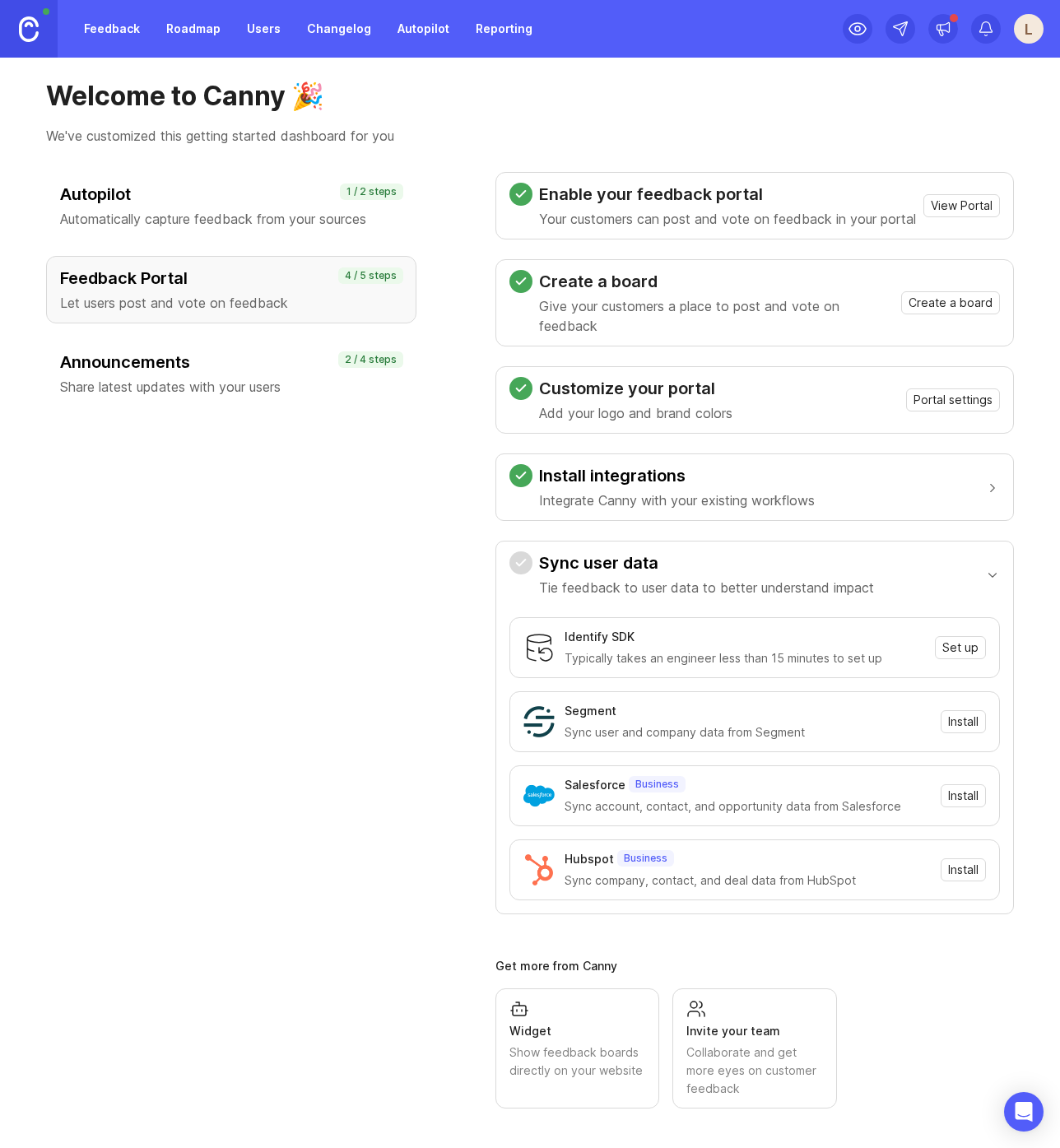
scroll to position [37, 0]
click at [989, 575] on div "Sync user data Tie feedback to user data to better understand impact Identify S…" at bounding box center [754, 727] width 519 height 373
click at [968, 570] on button "Sync user data Tie feedback to user data to better understand impact" at bounding box center [754, 574] width 490 height 66
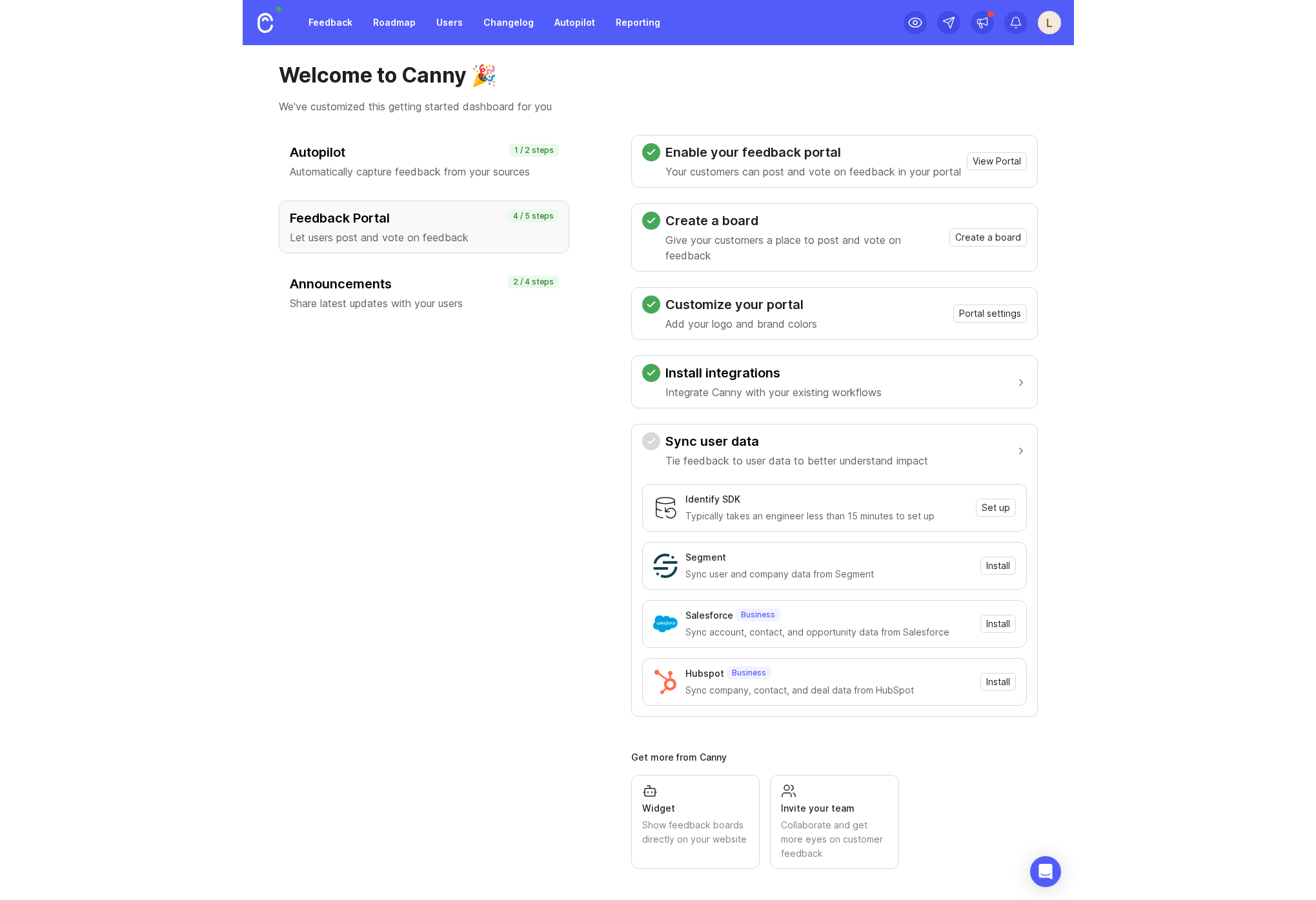
scroll to position [0, 0]
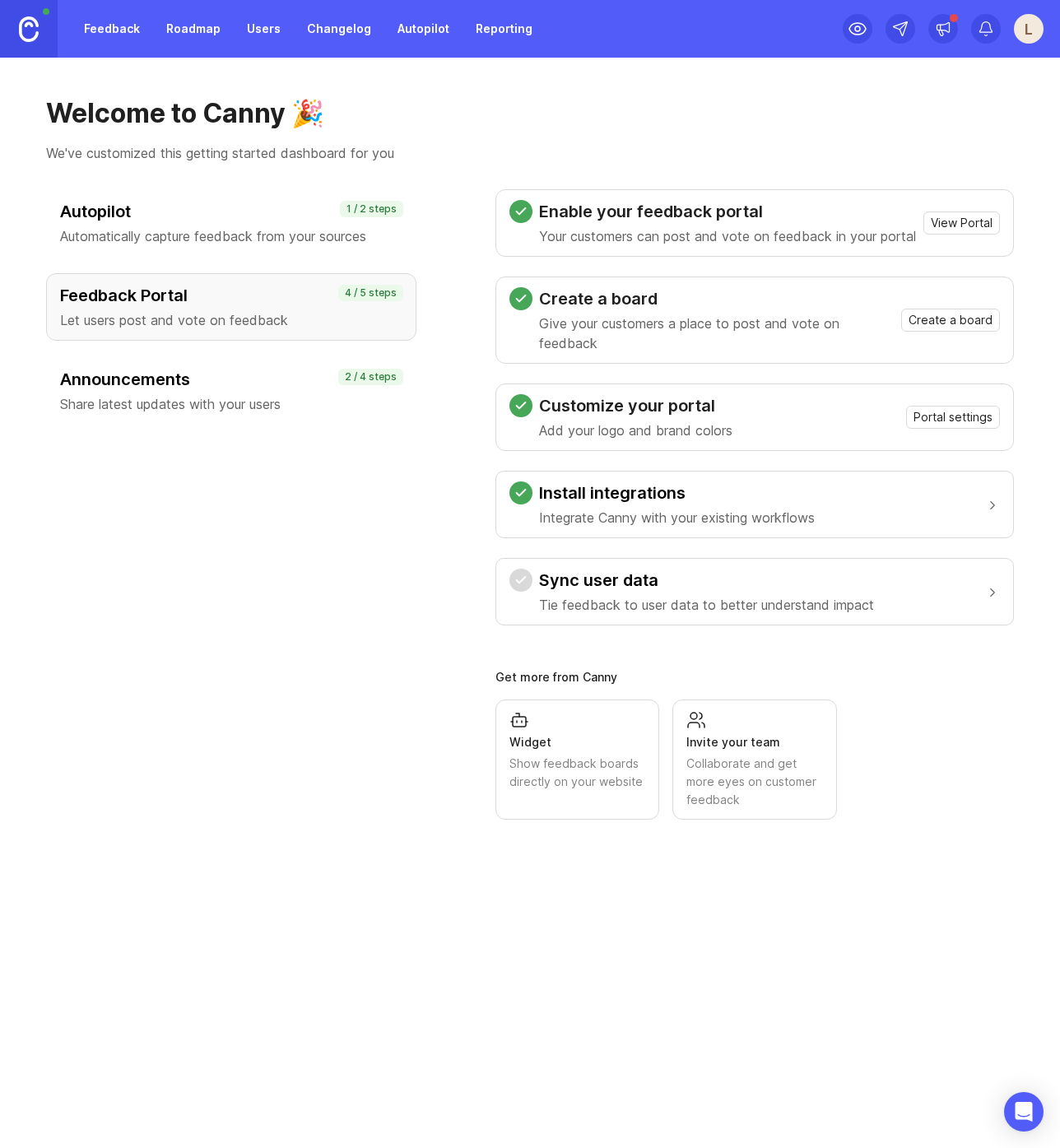
click at [221, 211] on h3 "Autopilot" at bounding box center [230, 211] width 342 height 23
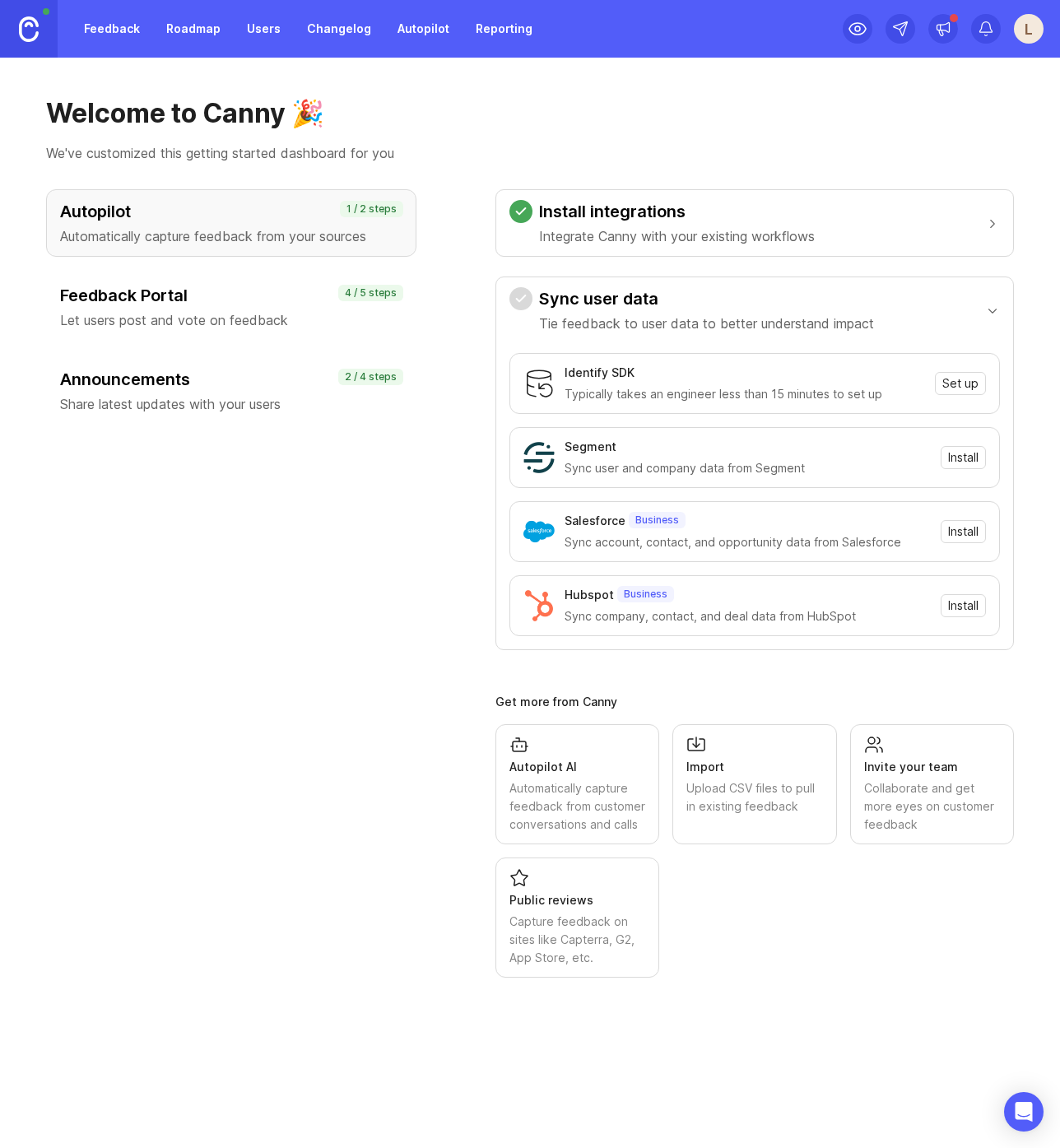
click at [229, 387] on h3 "Announcements" at bounding box center [230, 379] width 342 height 23
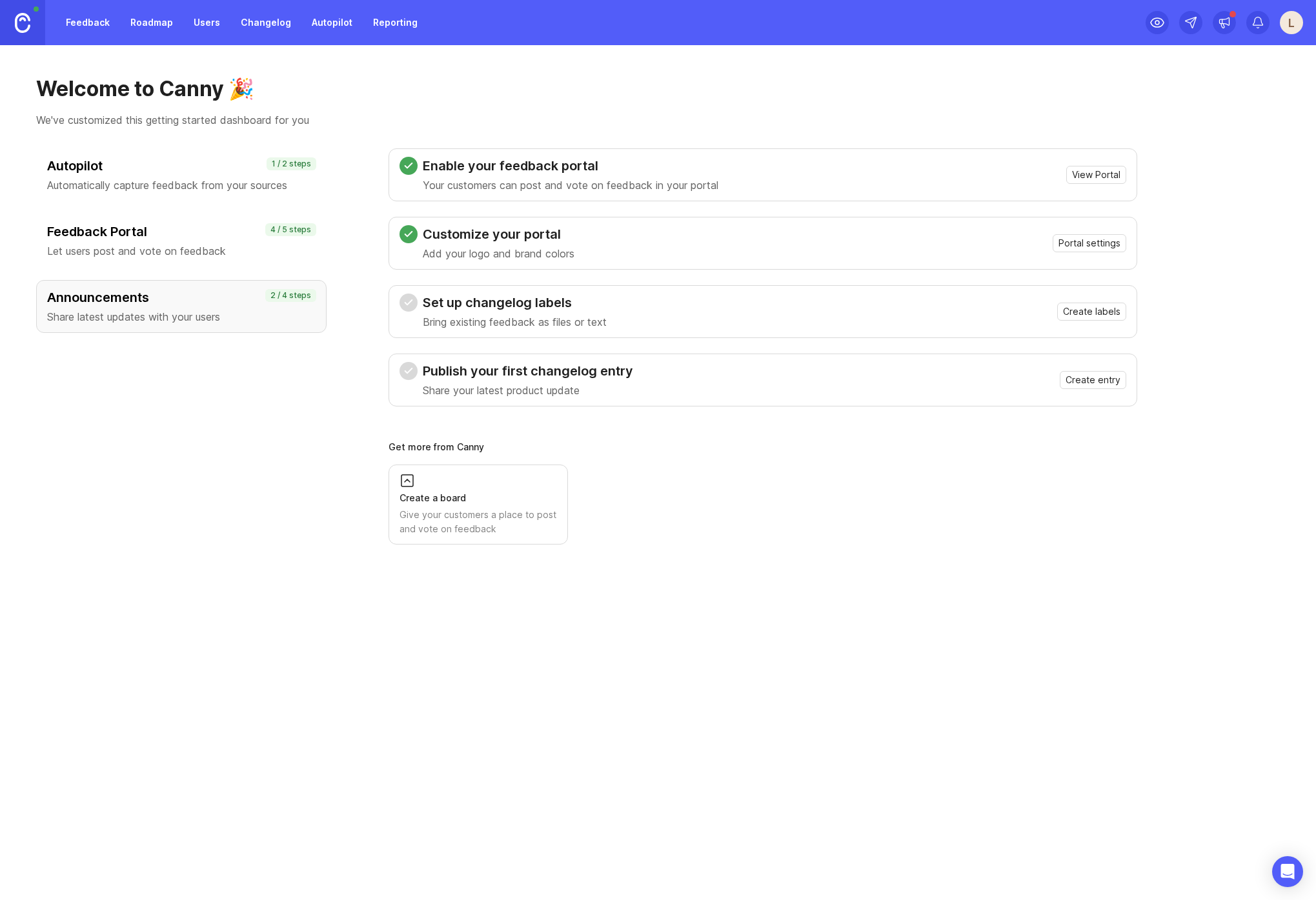
click at [831, 312] on span "Create labels" at bounding box center [1092, 311] width 58 height 13
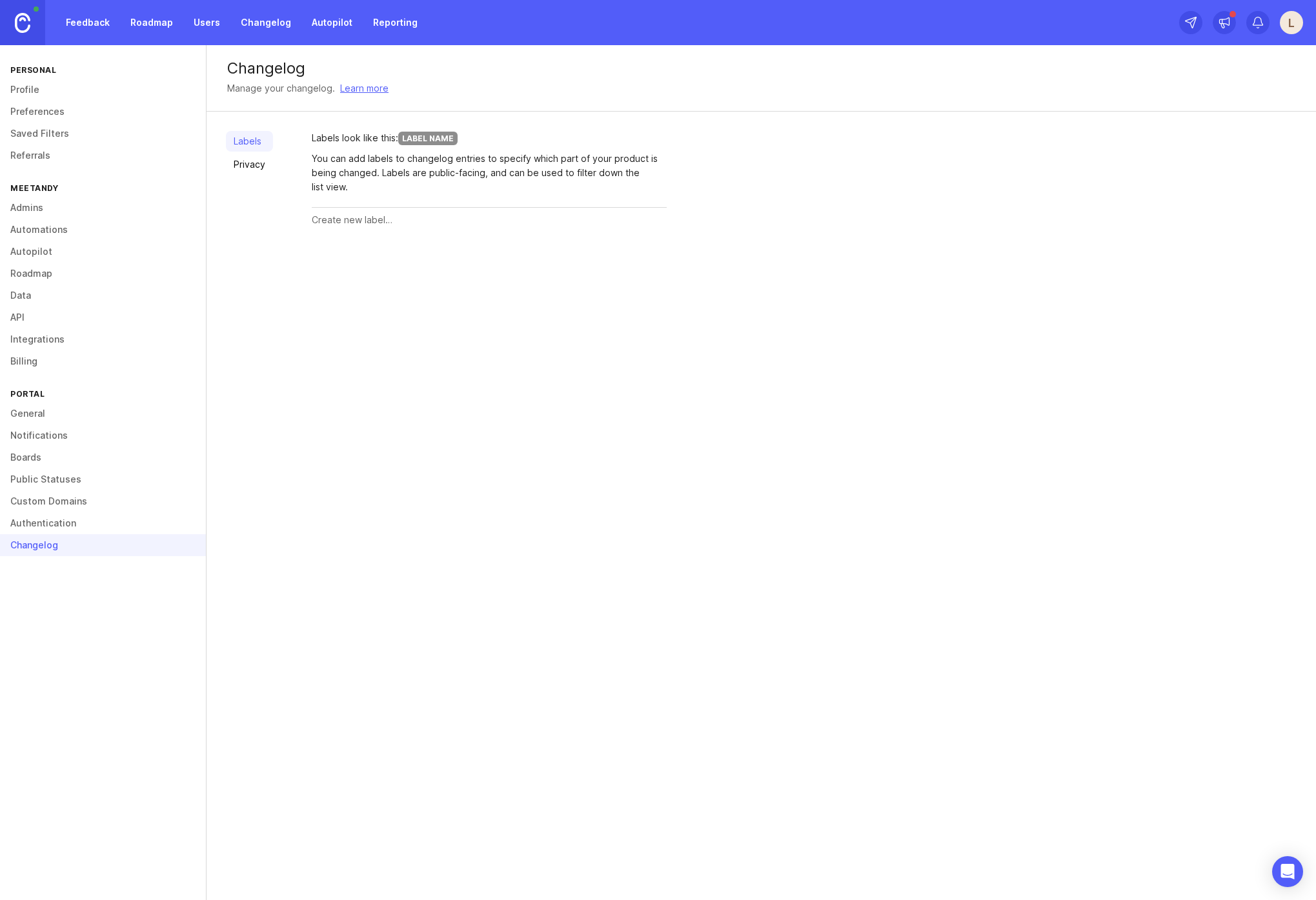
click at [367, 225] on input "text" at bounding box center [489, 220] width 355 height 14
type input "feature"
drag, startPoint x: 644, startPoint y: 226, endPoint x: 629, endPoint y: 226, distance: 15.0
click at [645, 226] on button "Create" at bounding box center [641, 220] width 50 height 22
click at [467, 226] on div "feature (0 entries) ID: 68db50ac4a14e37643e47e51 Rename Delete" at bounding box center [489, 230] width 355 height 46
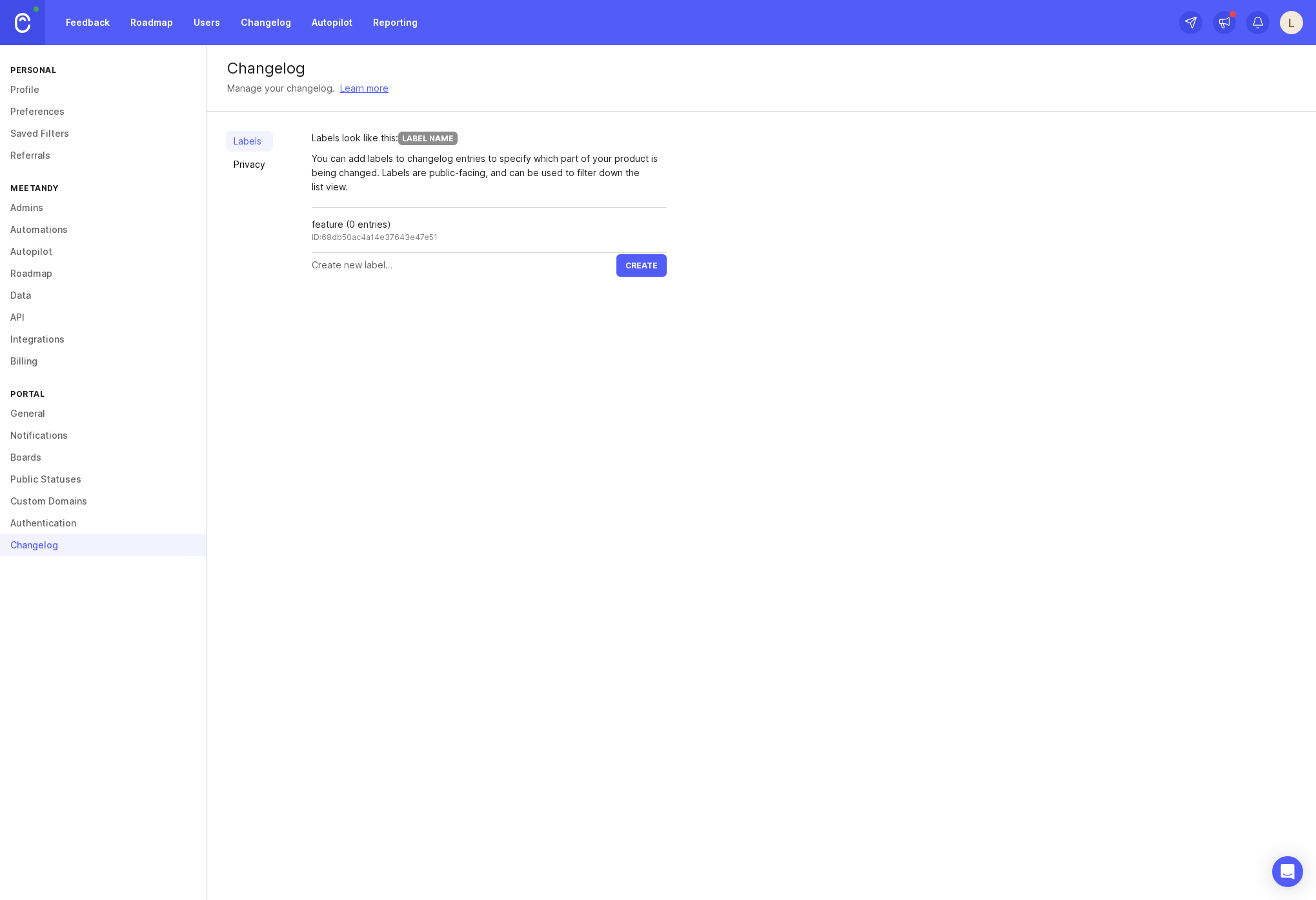
click at [451, 271] on input "text" at bounding box center [464, 265] width 304 height 14
type input "bug"
click at [634, 268] on span "Create" at bounding box center [642, 266] width 33 height 10
click at [19, 22] on img at bounding box center [22, 22] width 16 height 20
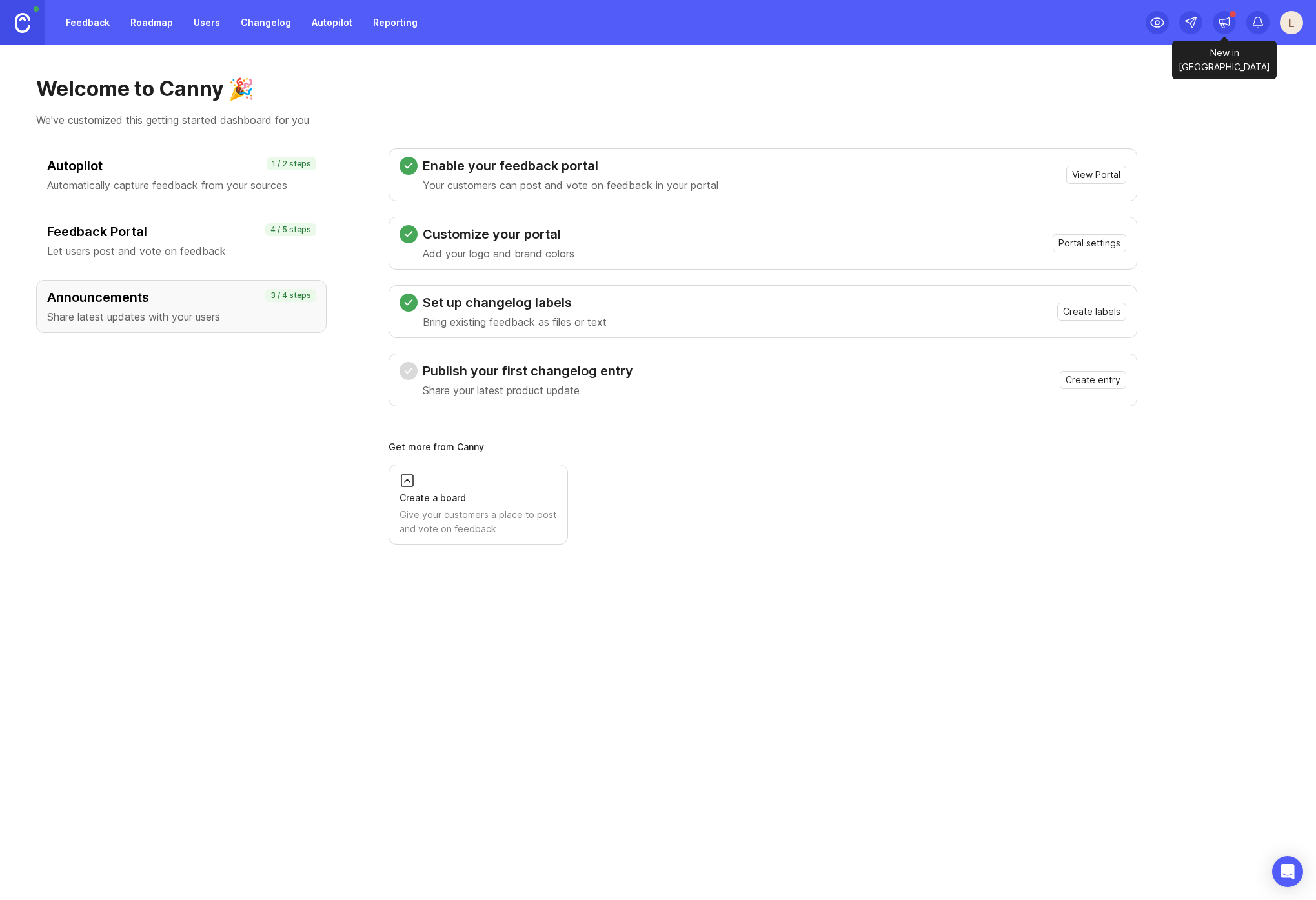
click at [831, 21] on icon at bounding box center [1224, 22] width 13 height 13
click at [831, 120] on p "We've customized this getting started dashboard for you" at bounding box center [658, 120] width 1244 height 16
click at [134, 24] on link "Roadmap" at bounding box center [152, 22] width 58 height 23
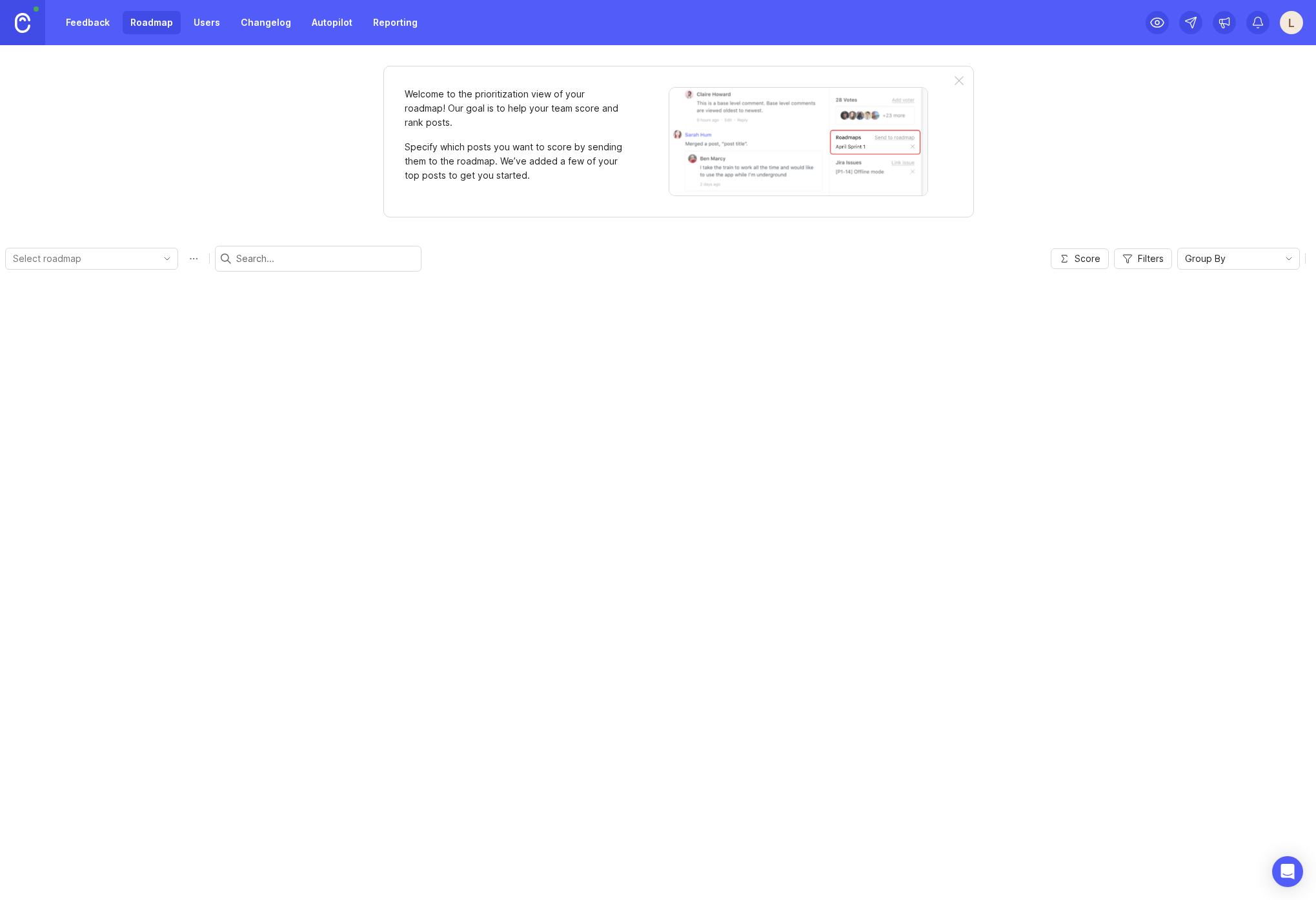
click at [90, 24] on link "Feedback" at bounding box center [88, 22] width 59 height 23
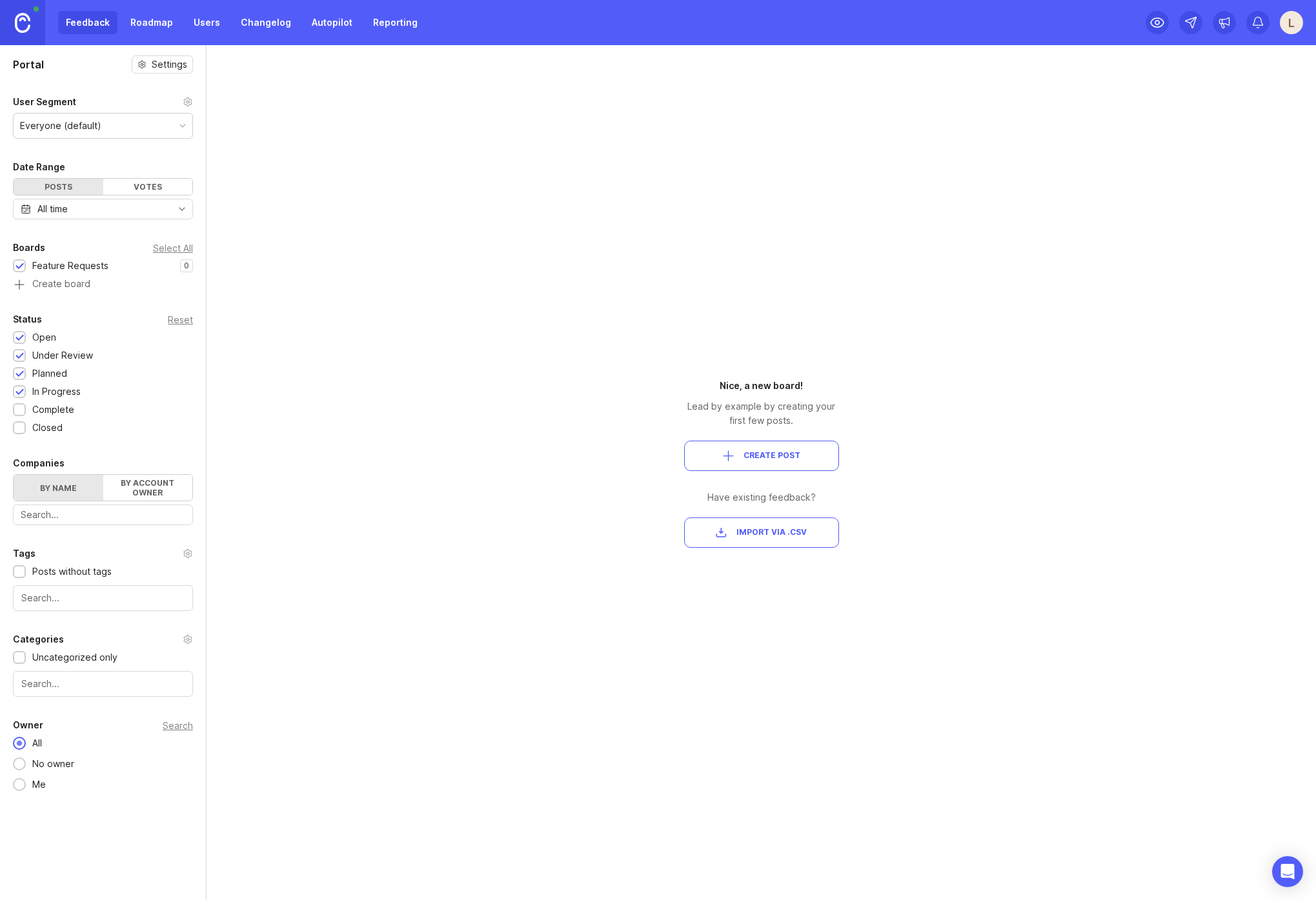
click at [24, 23] on img at bounding box center [22, 22] width 16 height 20
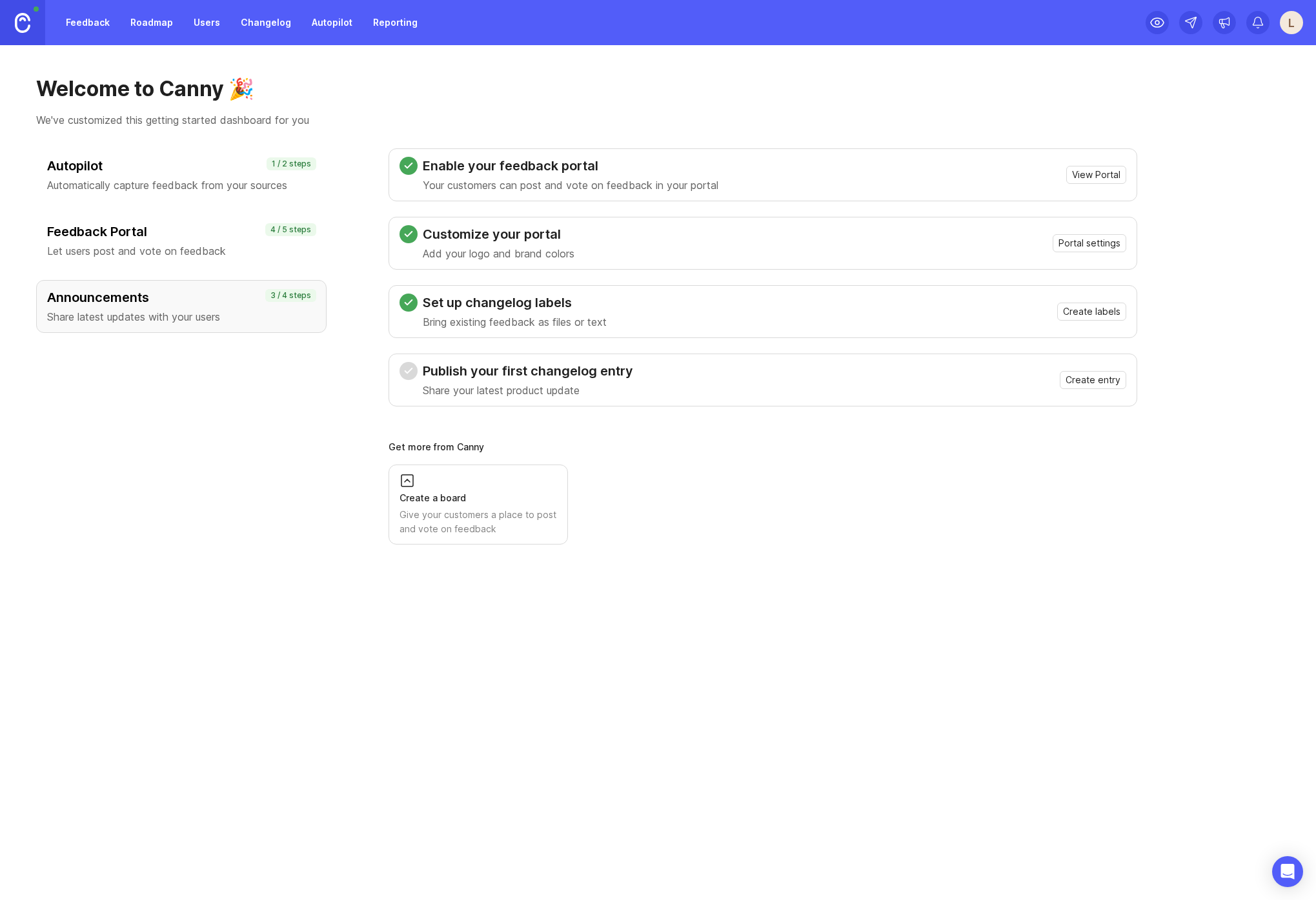
click at [509, 515] on div "Give your customers a place to post and vote on feedback" at bounding box center [478, 522] width 158 height 29
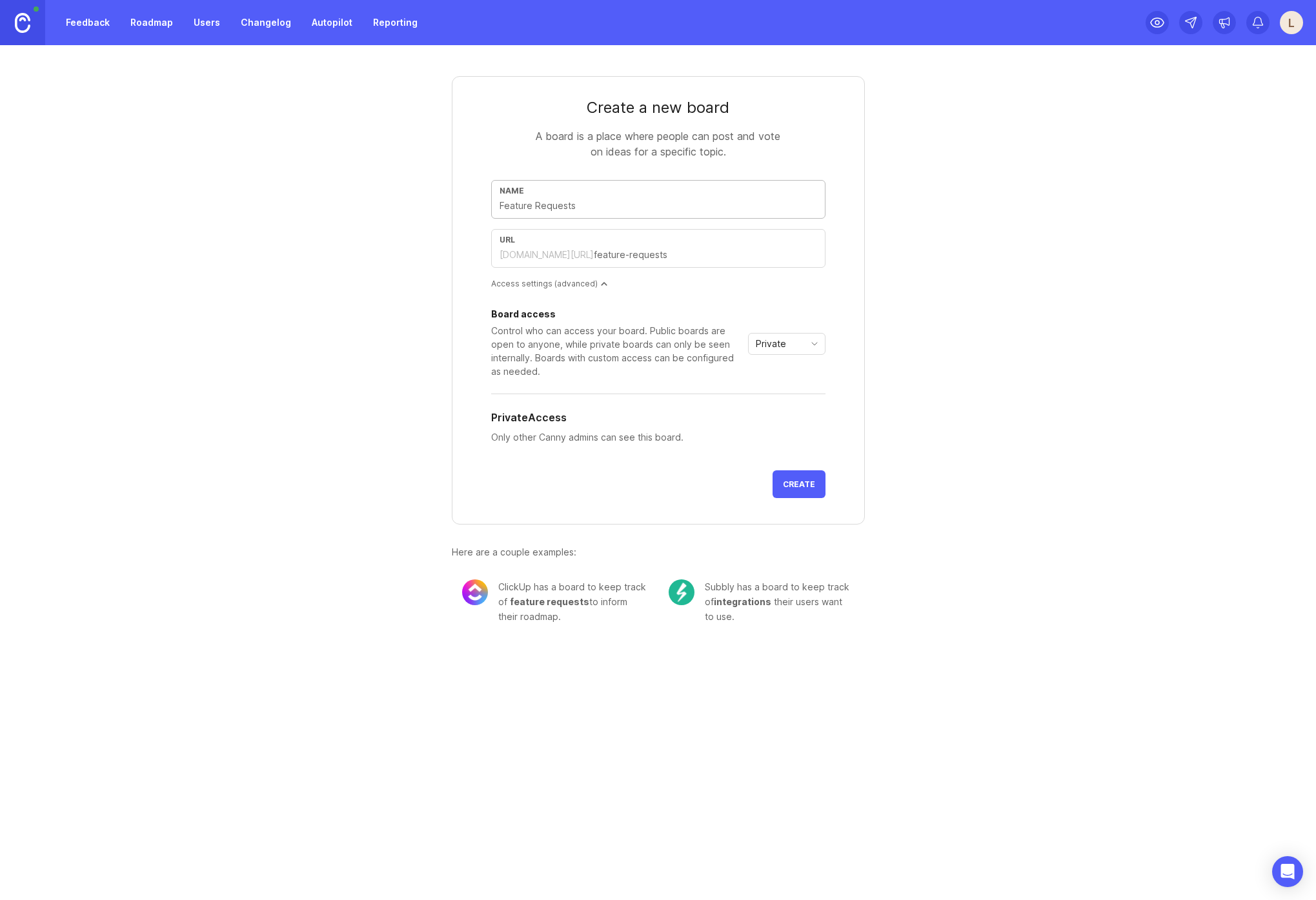
type input "b"
type input "bu"
type input "bug"
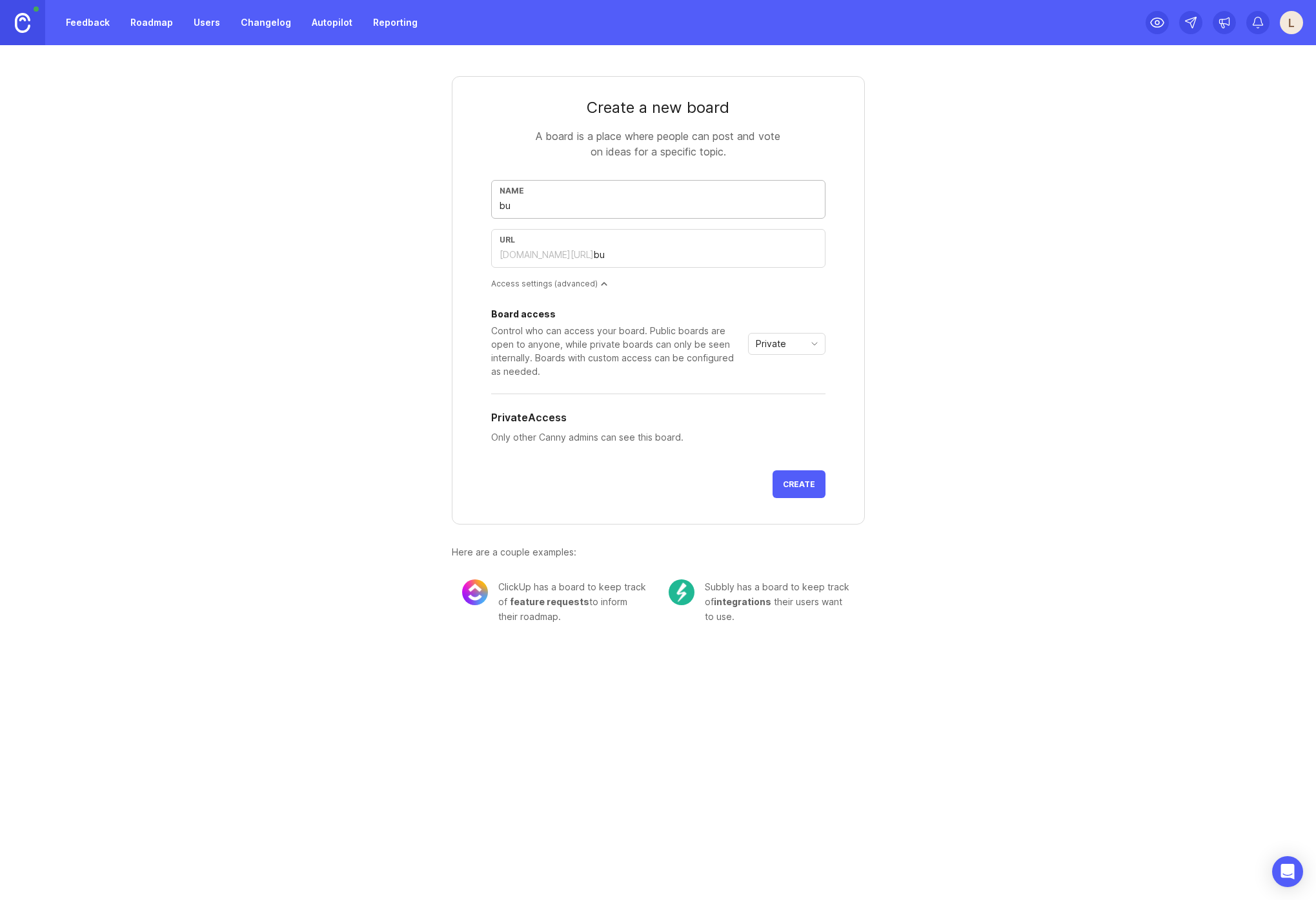
type input "bug"
type input "bu"
type input "b"
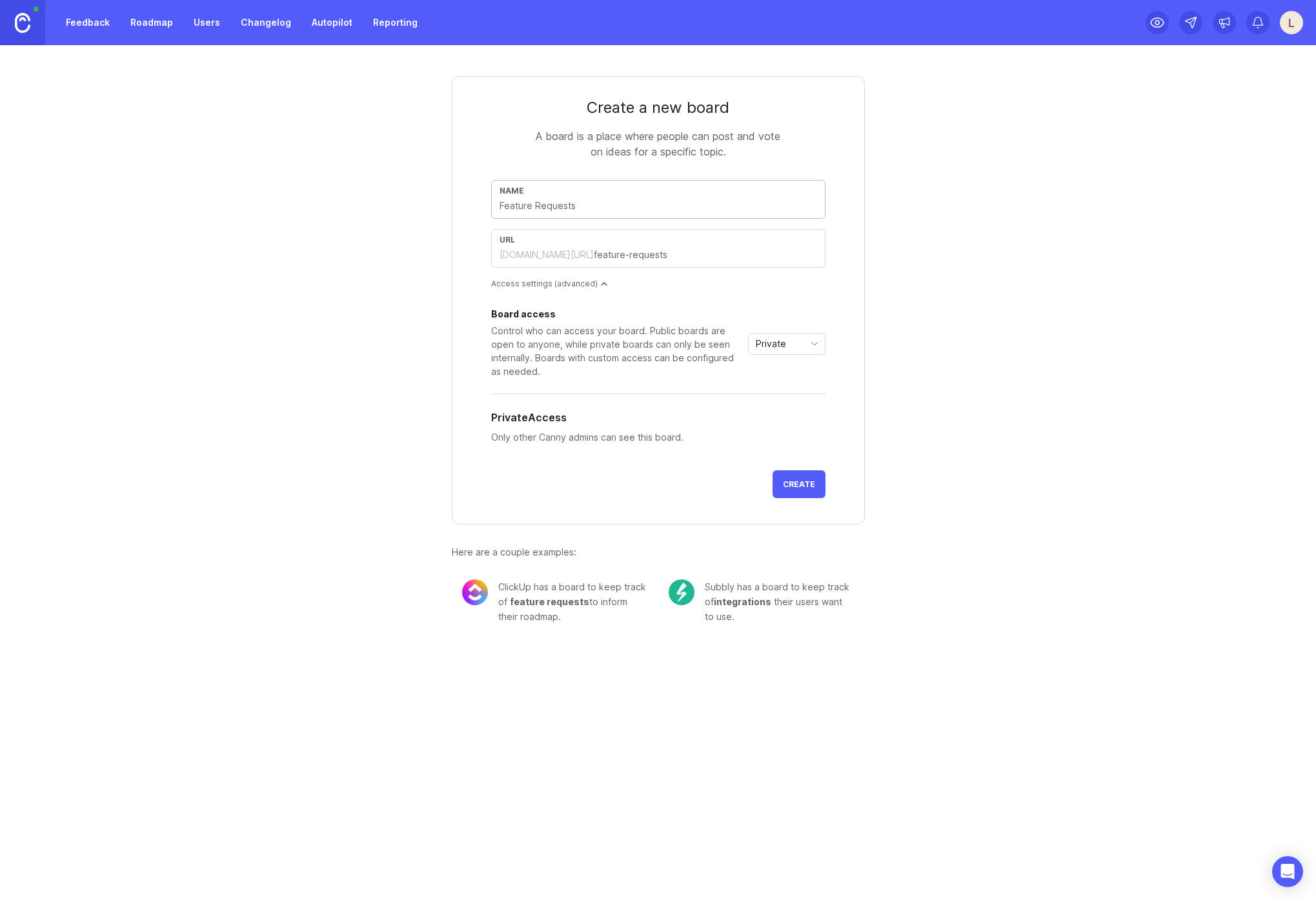
type input "B"
type input "b"
type input "Bu"
type input "bu"
type input "Bug"
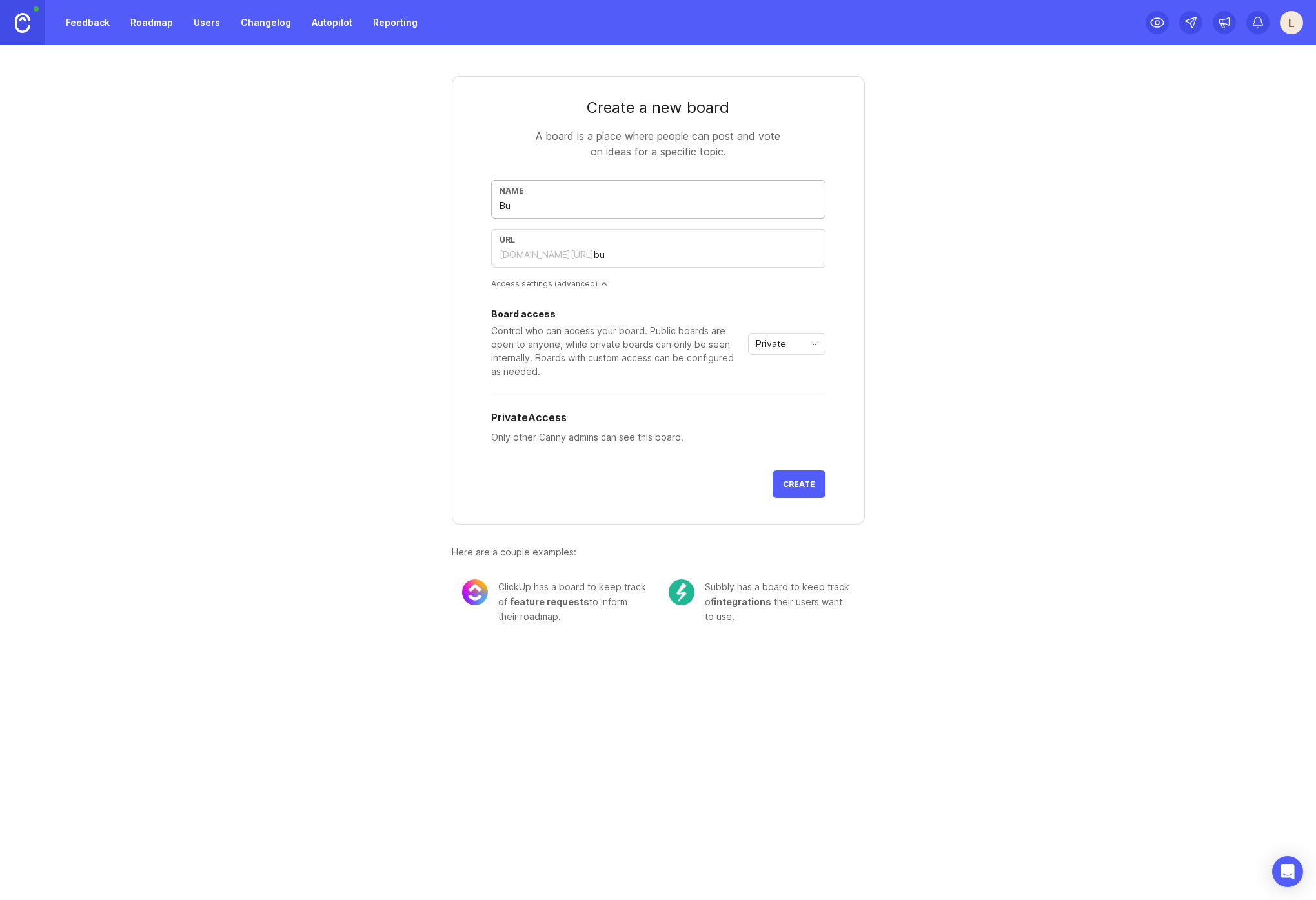
type input "bug"
type input "Bugs"
type input "bugs"
type input "Bugs"
click at [781, 346] on span "Private" at bounding box center [771, 344] width 31 height 14
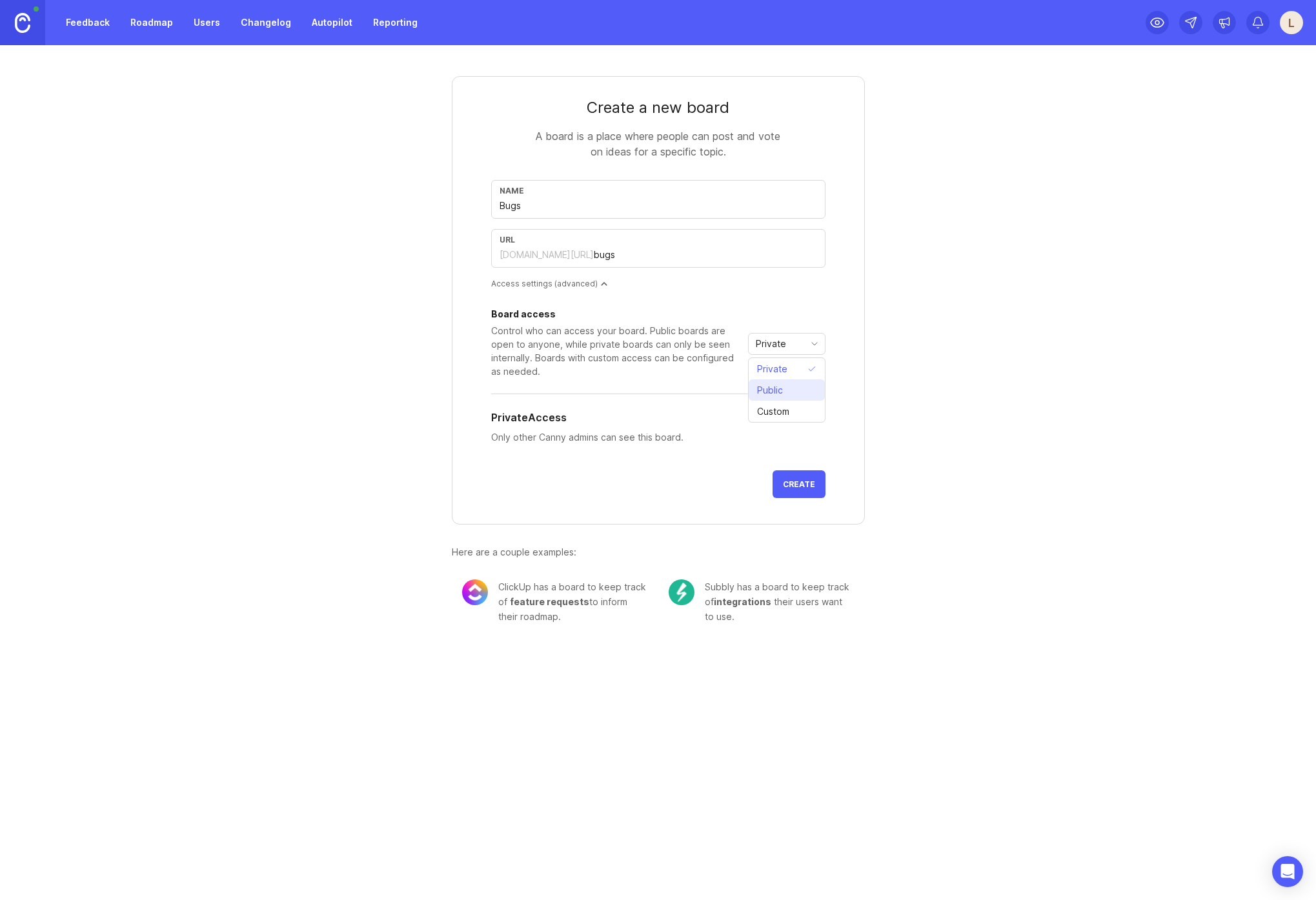
click at [787, 394] on span "Public" at bounding box center [772, 390] width 31 height 14
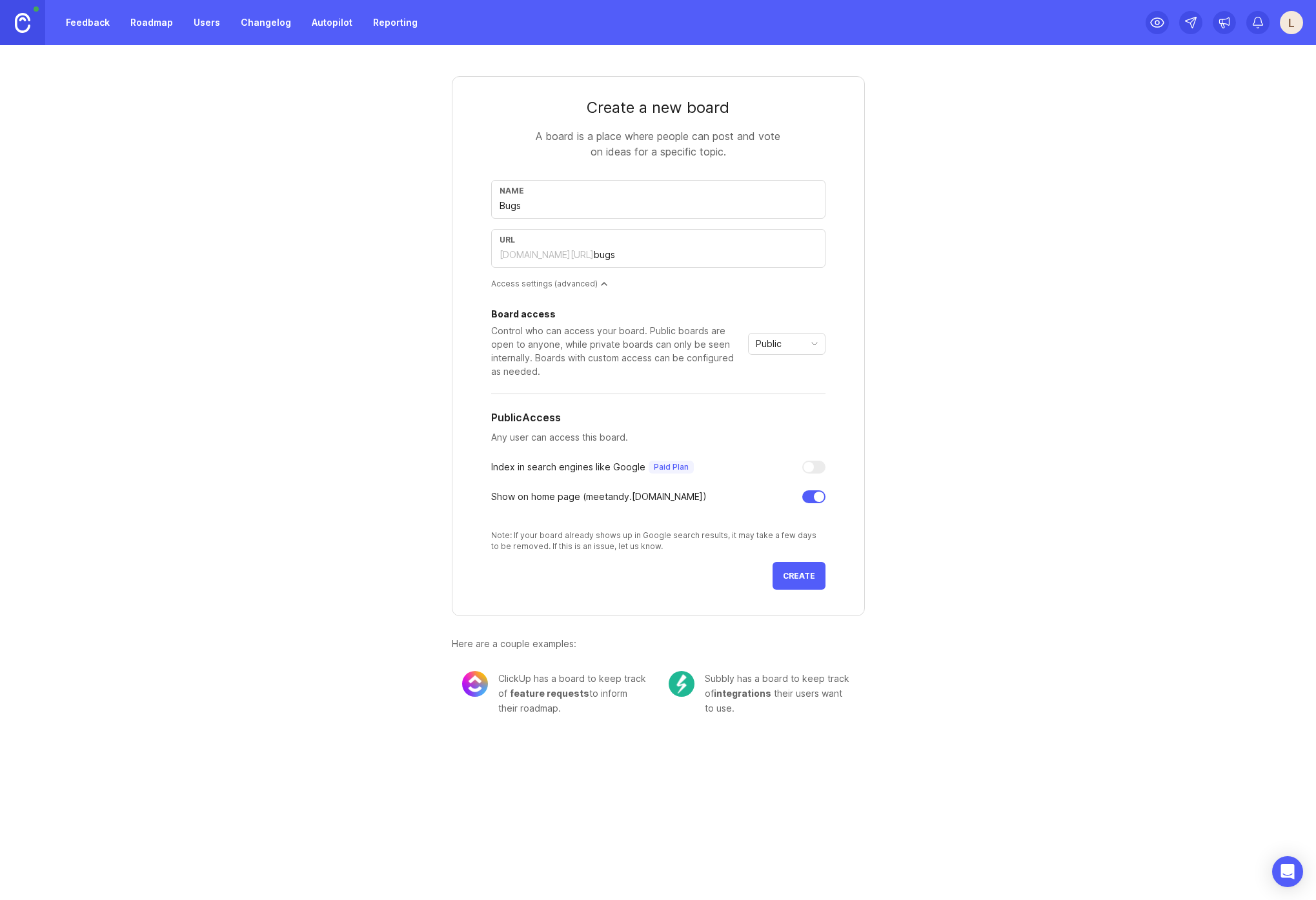
click at [831, 600] on div "Create a new board A board is a place where people can post and vote on ideas f…" at bounding box center [658, 391] width 620 height 691
click at [793, 581] on button "Create" at bounding box center [799, 576] width 53 height 28
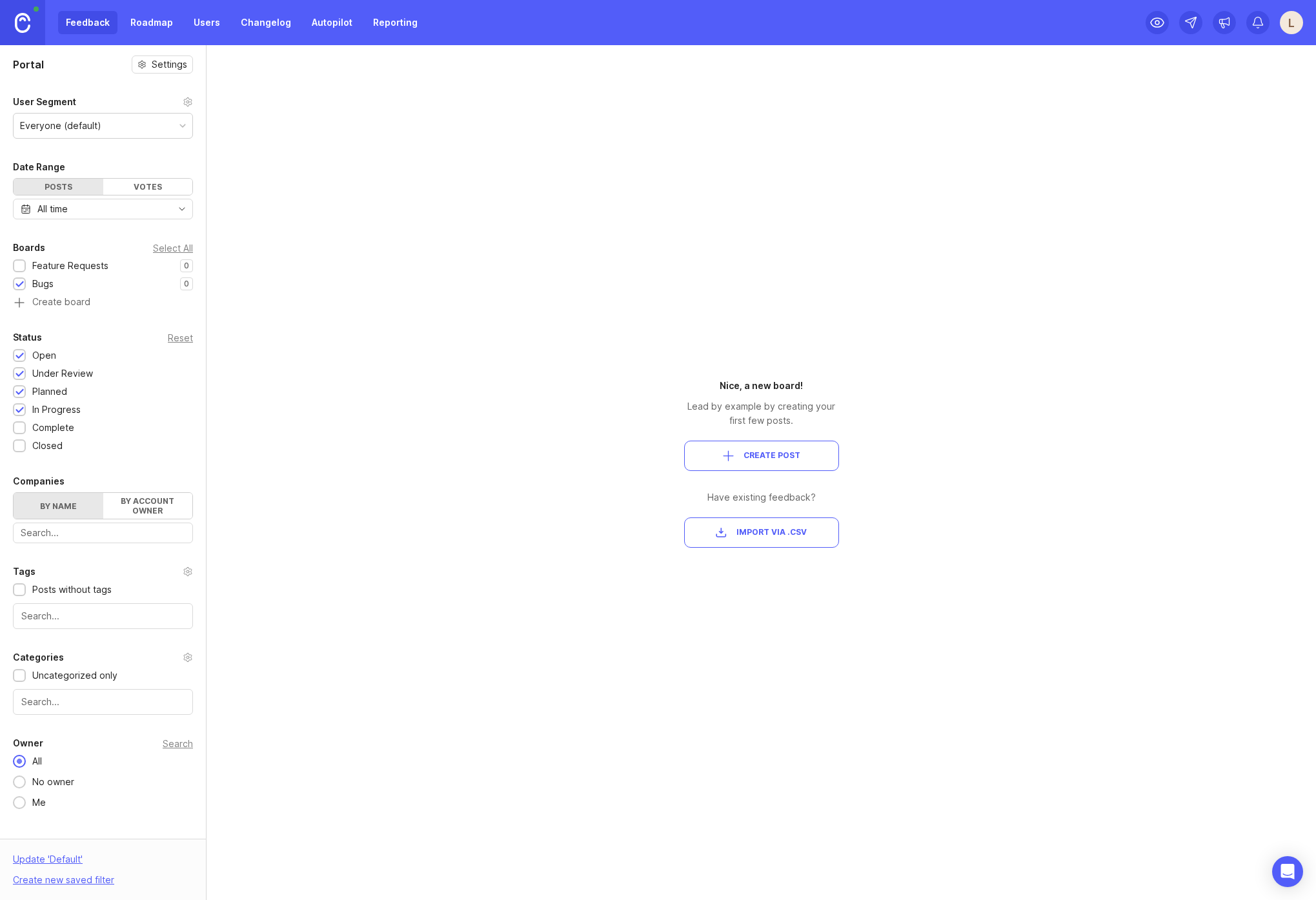
click at [209, 21] on link "Users" at bounding box center [207, 22] width 42 height 23
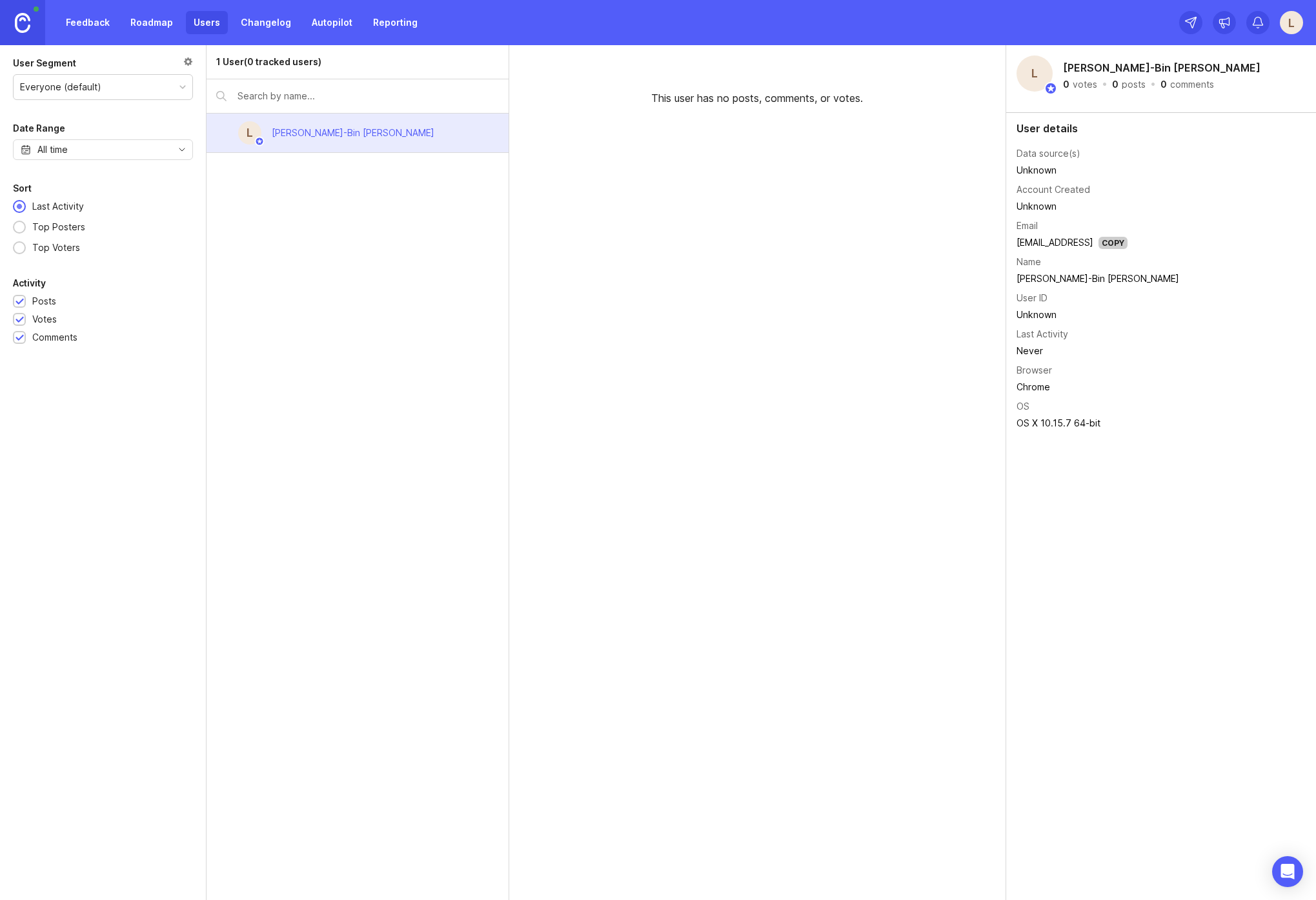
click at [84, 22] on link "Feedback" at bounding box center [88, 22] width 59 height 23
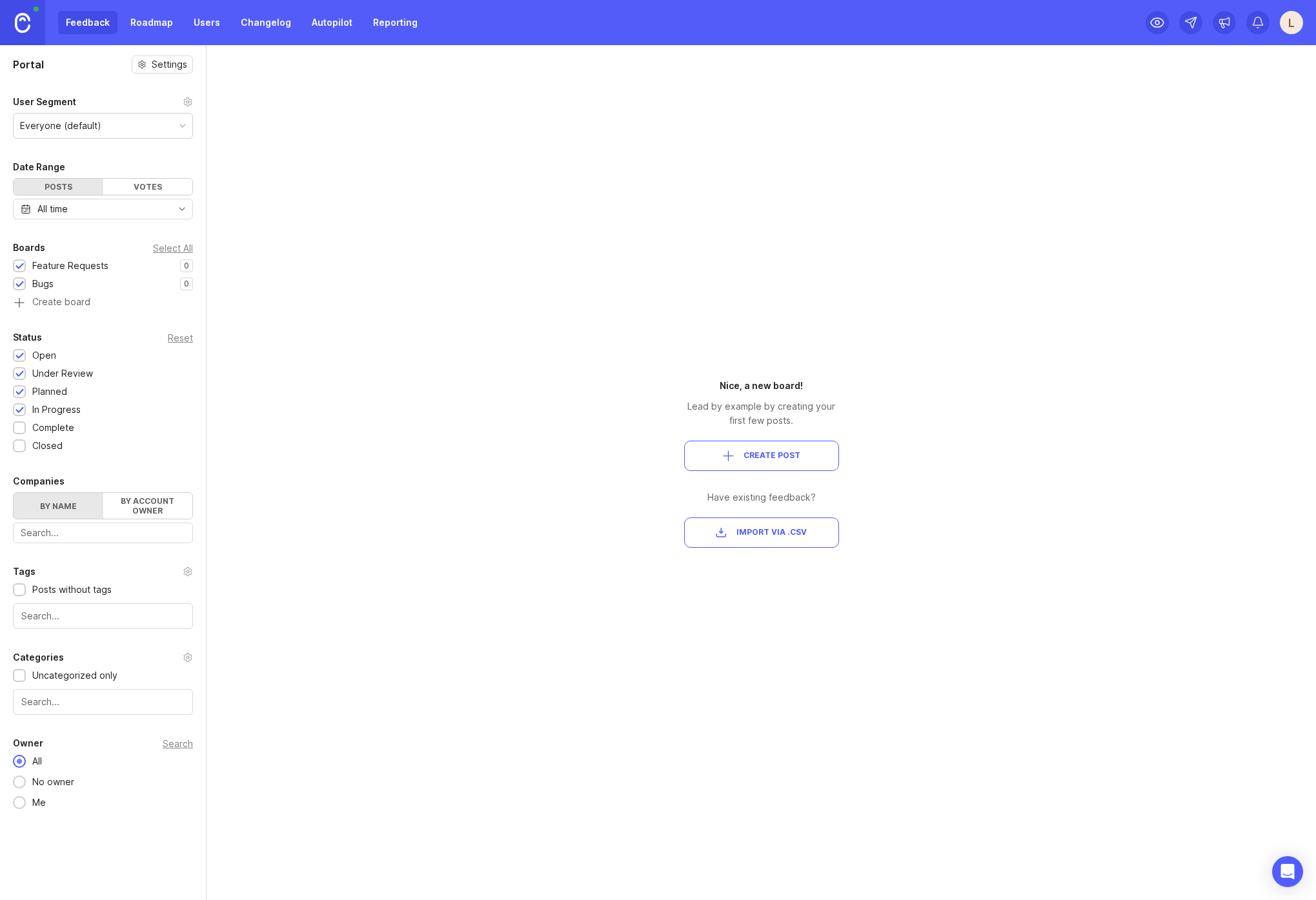
click at [21, 21] on img at bounding box center [22, 22] width 16 height 20
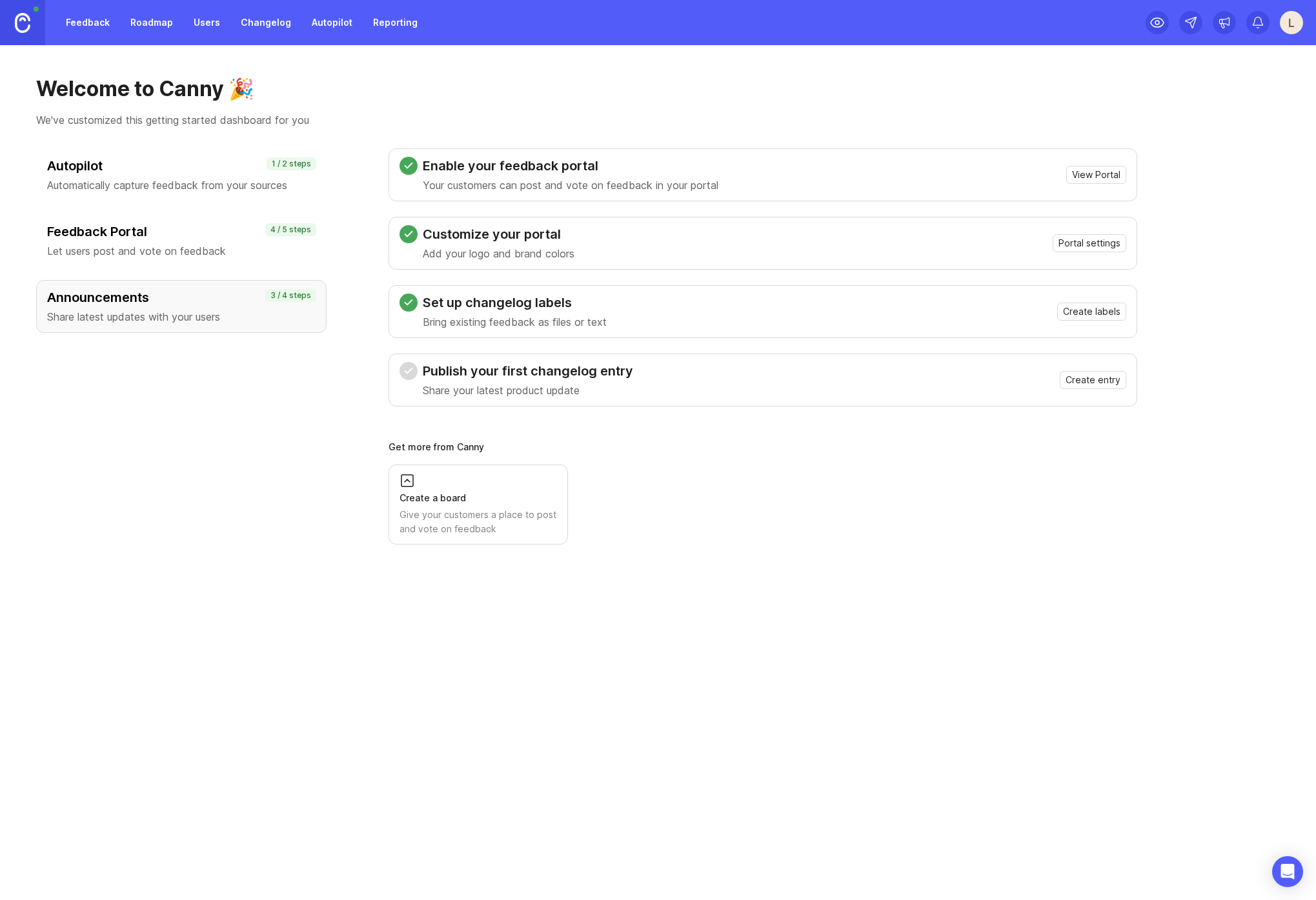
click at [831, 179] on span "View Portal" at bounding box center [1096, 175] width 48 height 13
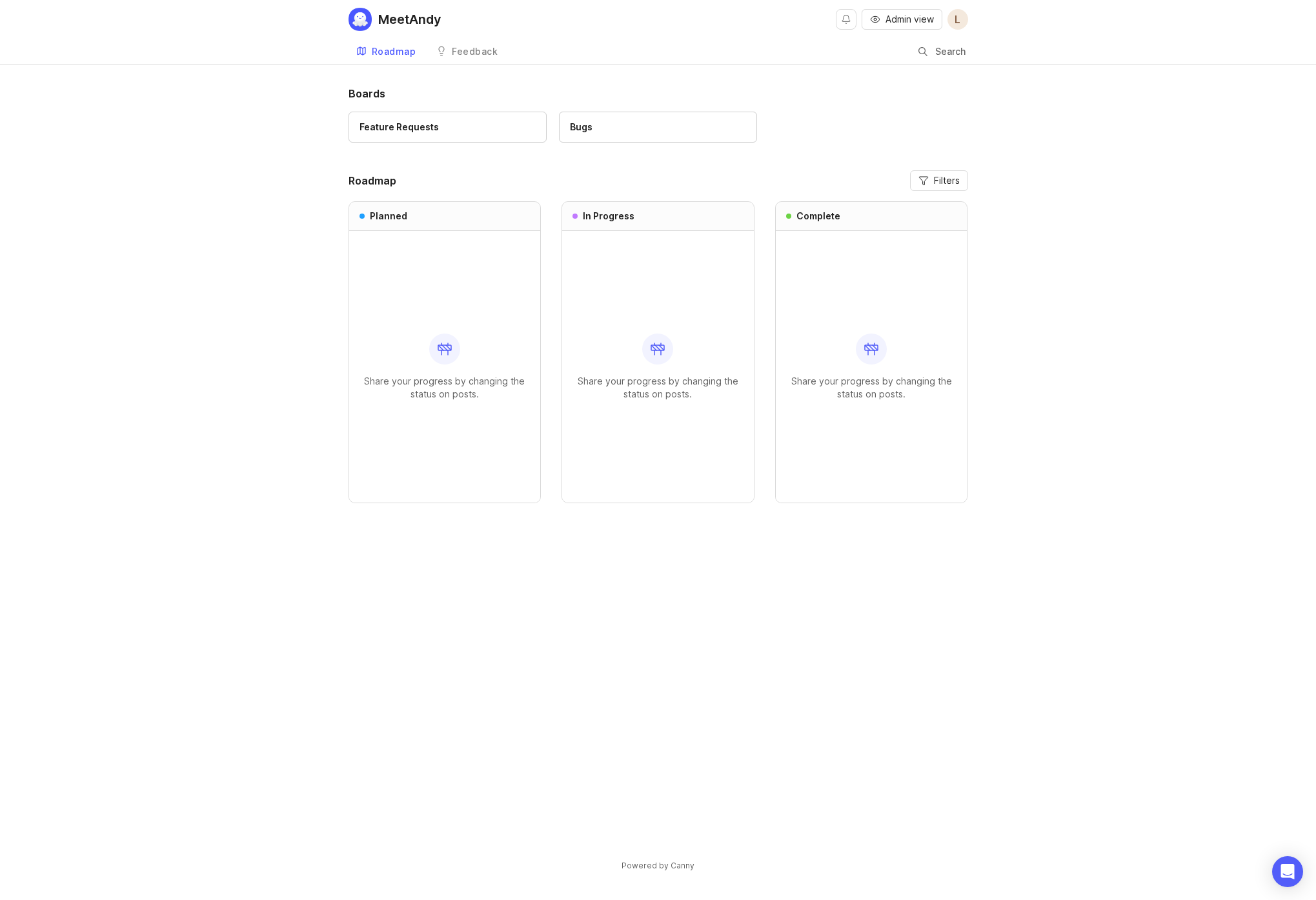
click at [476, 51] on div "Feedback" at bounding box center [474, 51] width 46 height 9
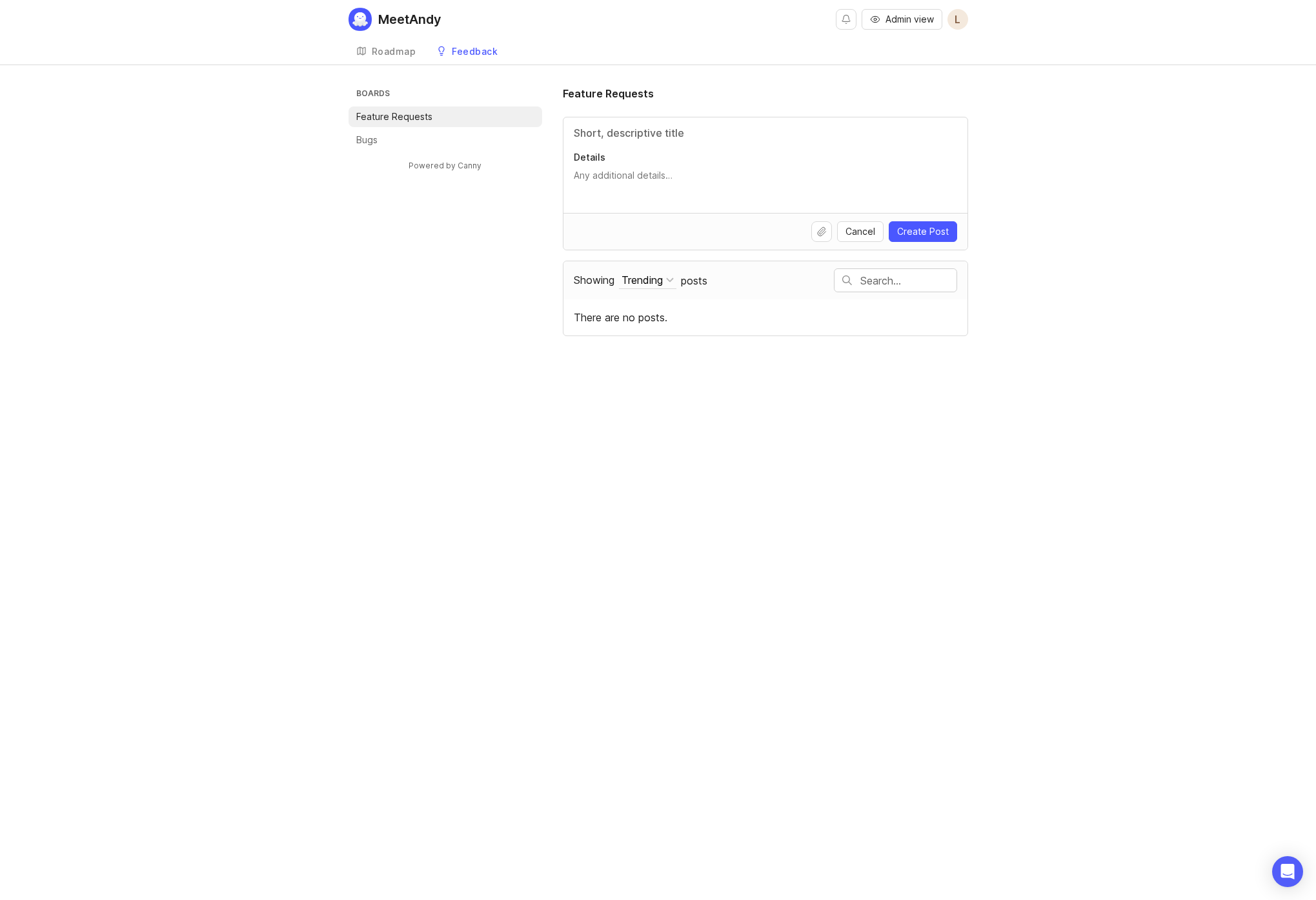
click at [395, 144] on li "Bugs" at bounding box center [445, 140] width 194 height 20
click at [329, 524] on div "MeetAndy Admin view L Create Roadmap Feedback Feature Requests 0 Boards Feature…" at bounding box center [658, 450] width 1316 height 900
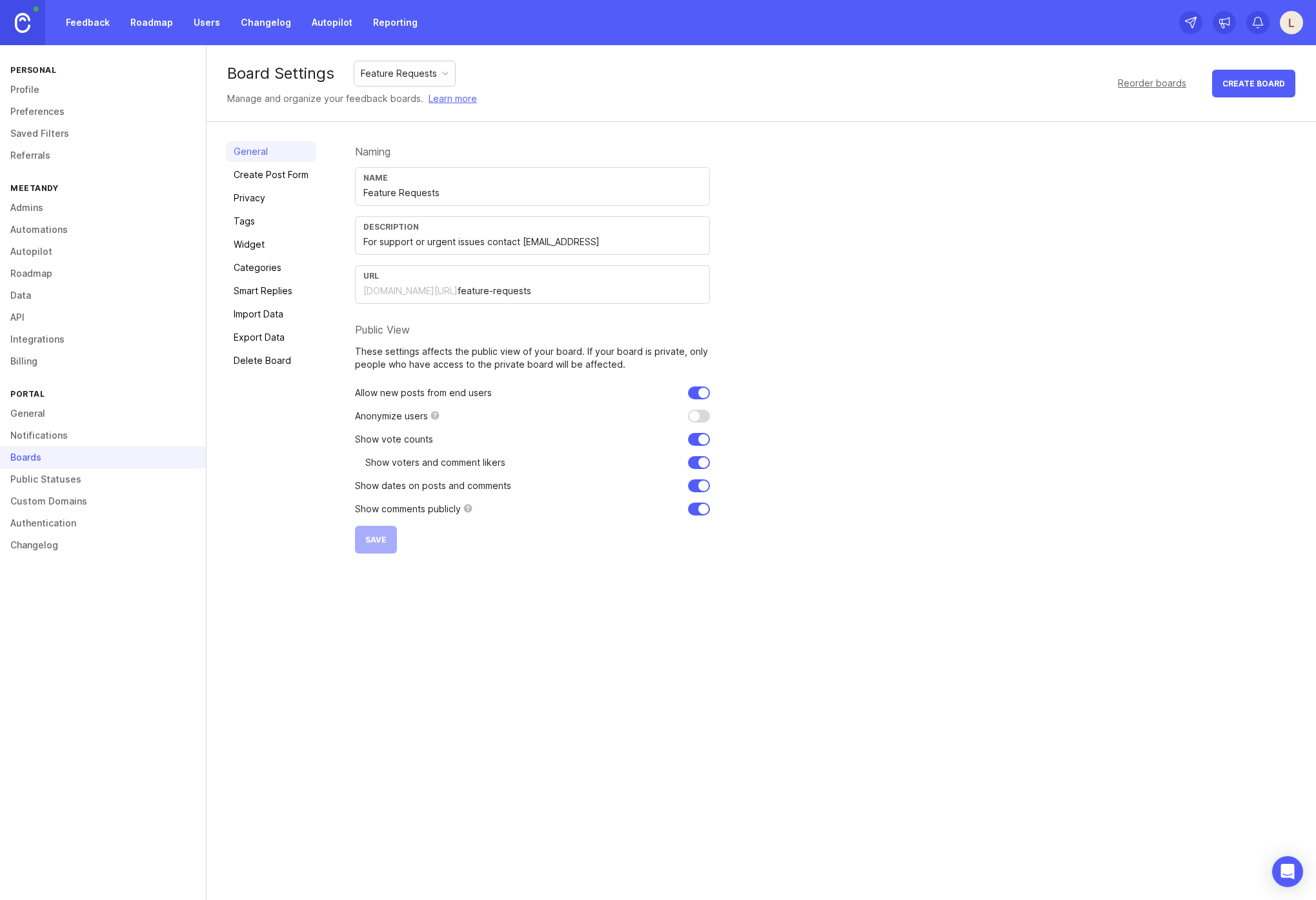
click at [36, 459] on div "Boards" at bounding box center [103, 457] width 206 height 22
click at [41, 442] on link "Notifications" at bounding box center [103, 435] width 206 height 22
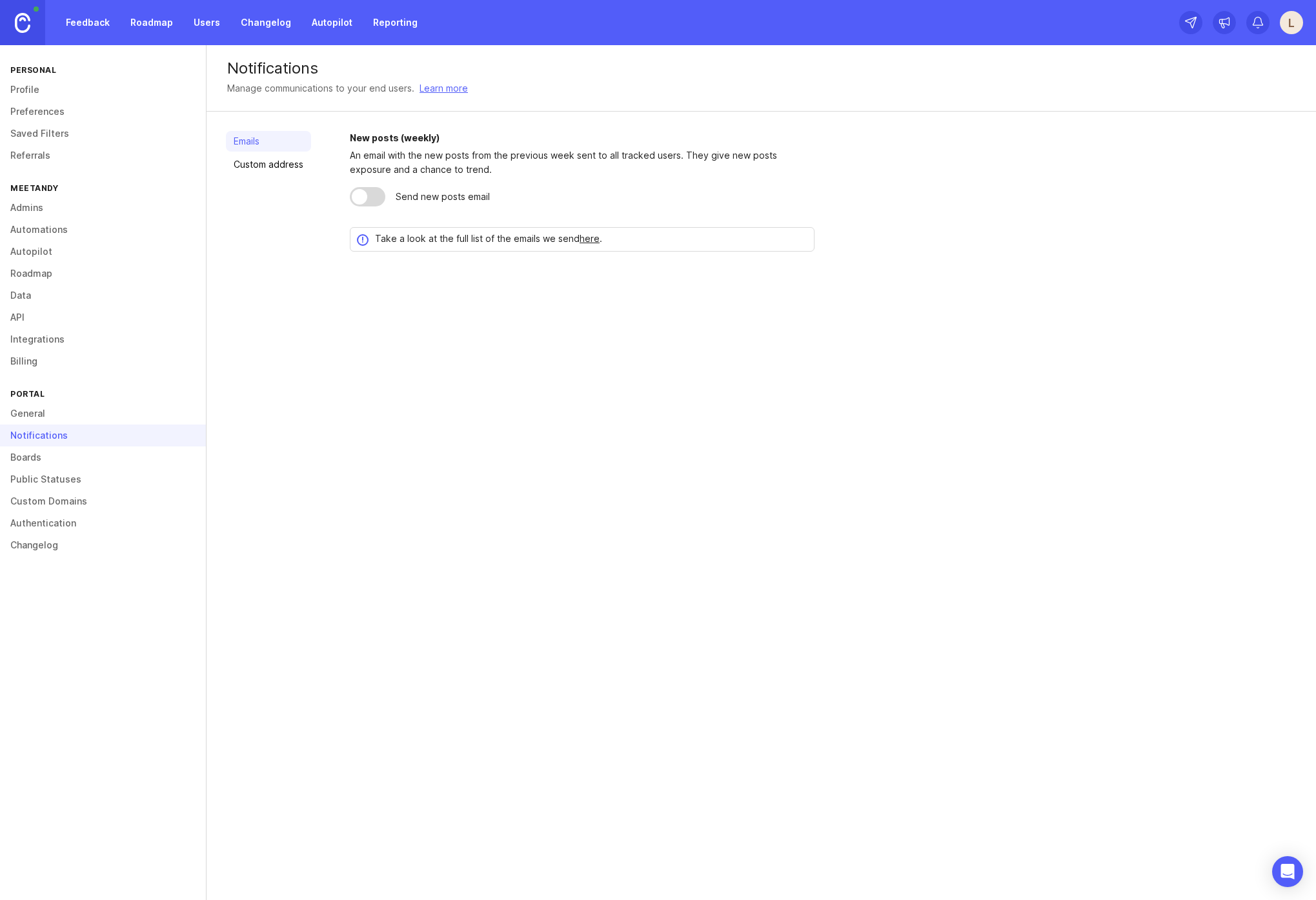
click at [39, 454] on link "Boards" at bounding box center [103, 457] width 206 height 22
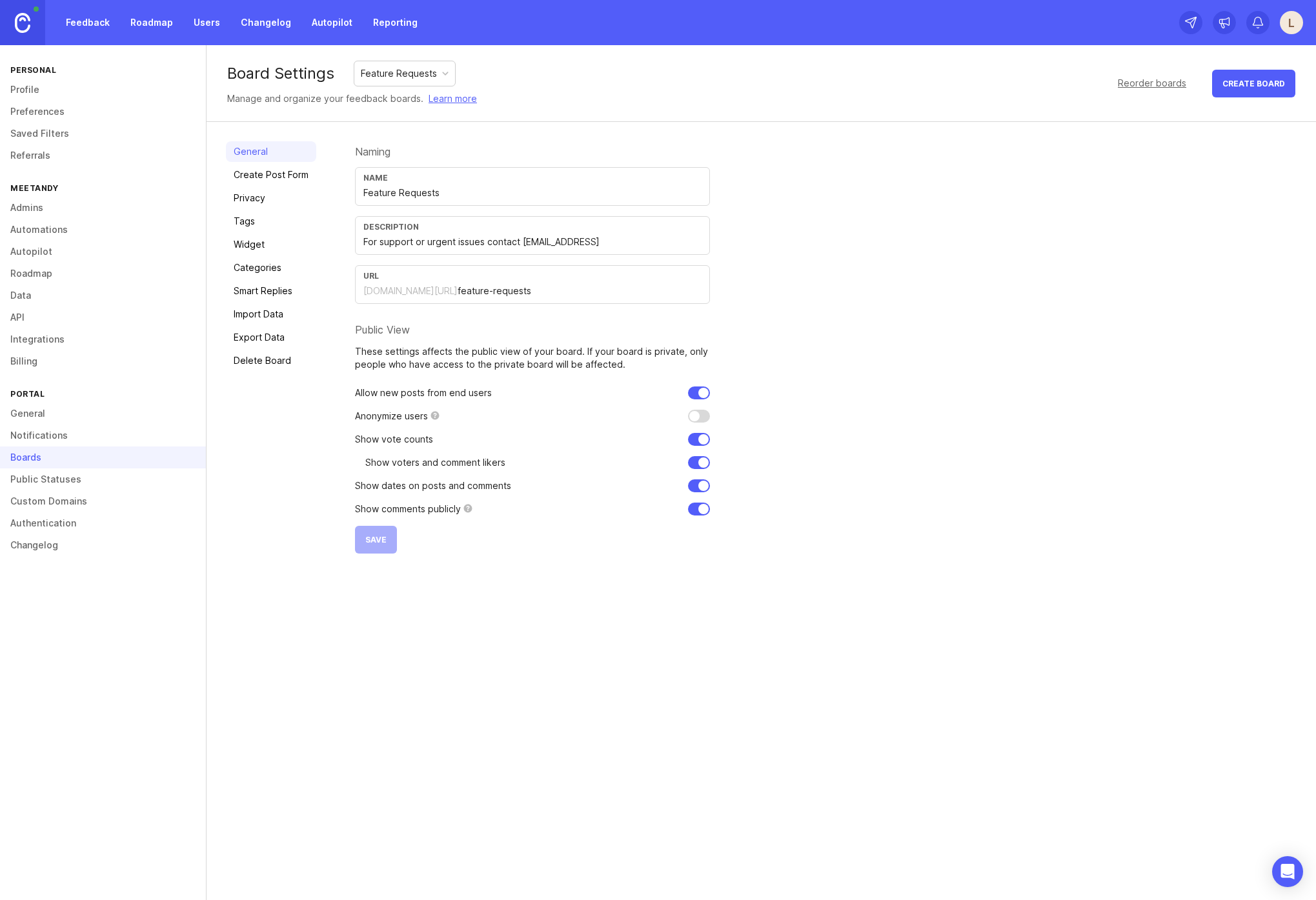
click at [400, 77] on div "Feature Requests" at bounding box center [399, 73] width 76 height 14
click at [437, 245] on input "text" at bounding box center [533, 242] width 338 height 14
paste input "For support or urgent issues contact [EMAIL_ADDRESS]"
type input "For support or urgent issues contact [EMAIL_ADDRESS]"
click at [379, 545] on button "Save" at bounding box center [376, 539] width 42 height 28
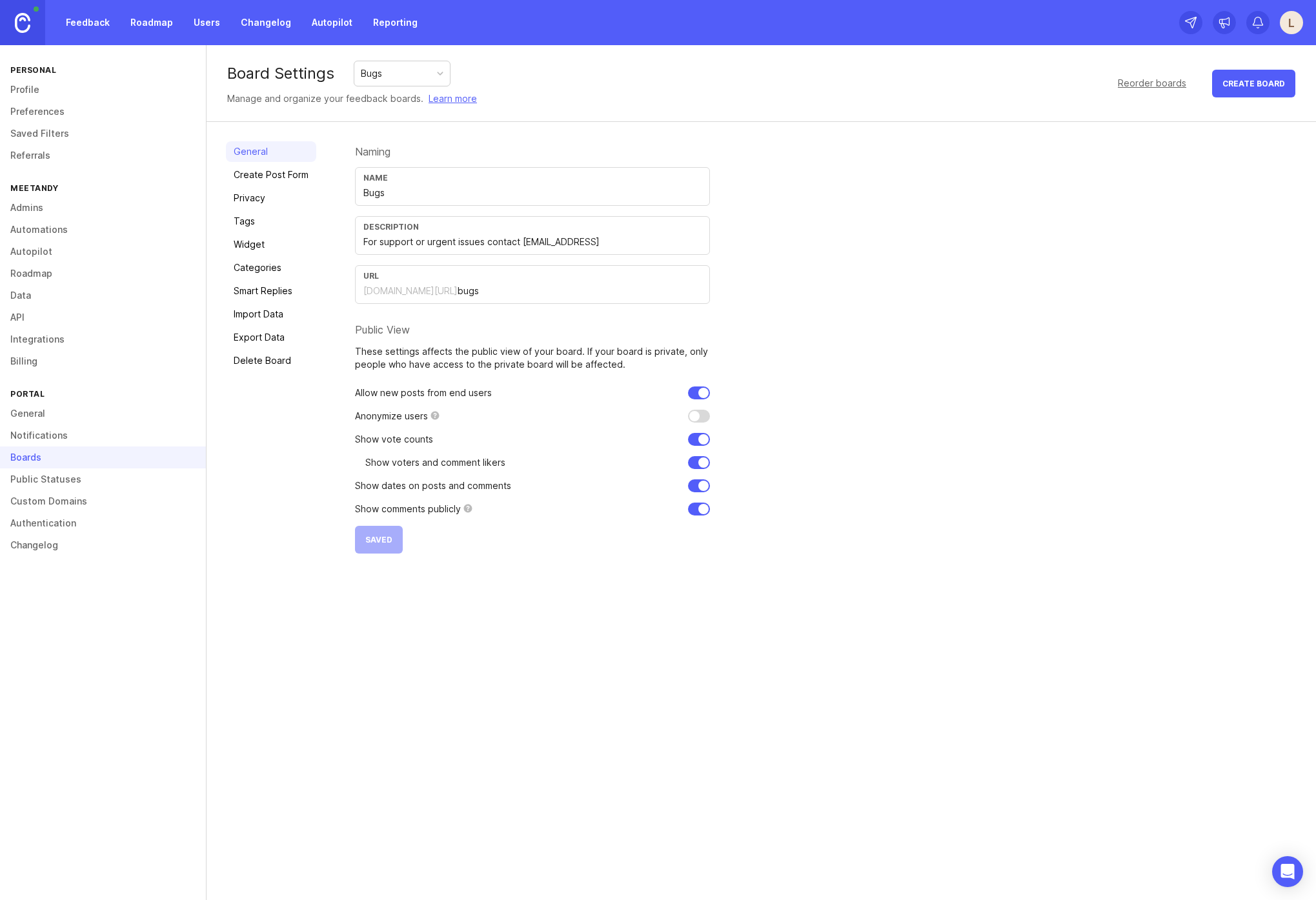
click at [16, 22] on img at bounding box center [22, 22] width 16 height 20
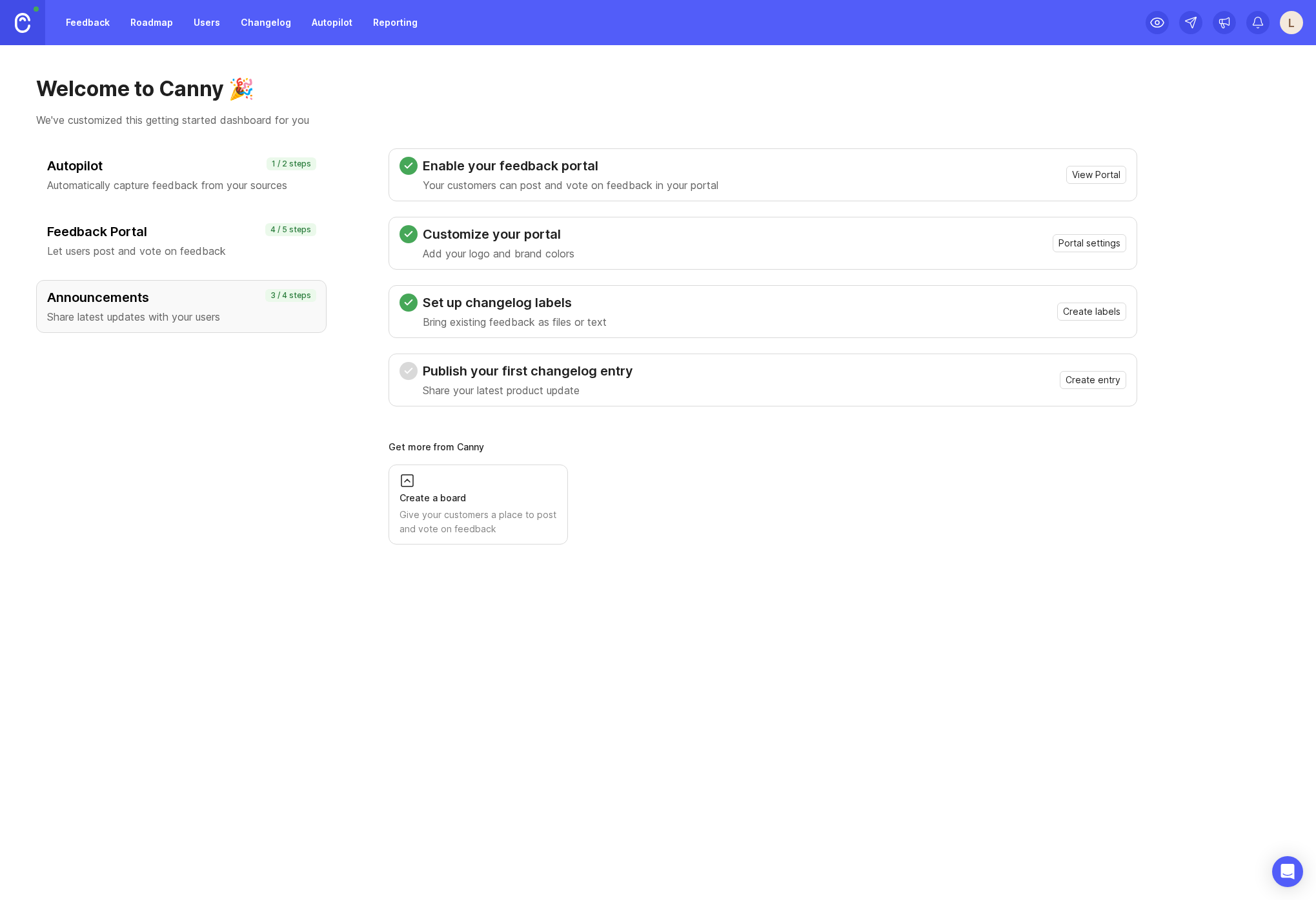
click at [501, 513] on div "Give your customers a place to post and vote on feedback" at bounding box center [478, 522] width 158 height 29
click at [1101, 378] on span "Create entry" at bounding box center [1093, 380] width 55 height 13
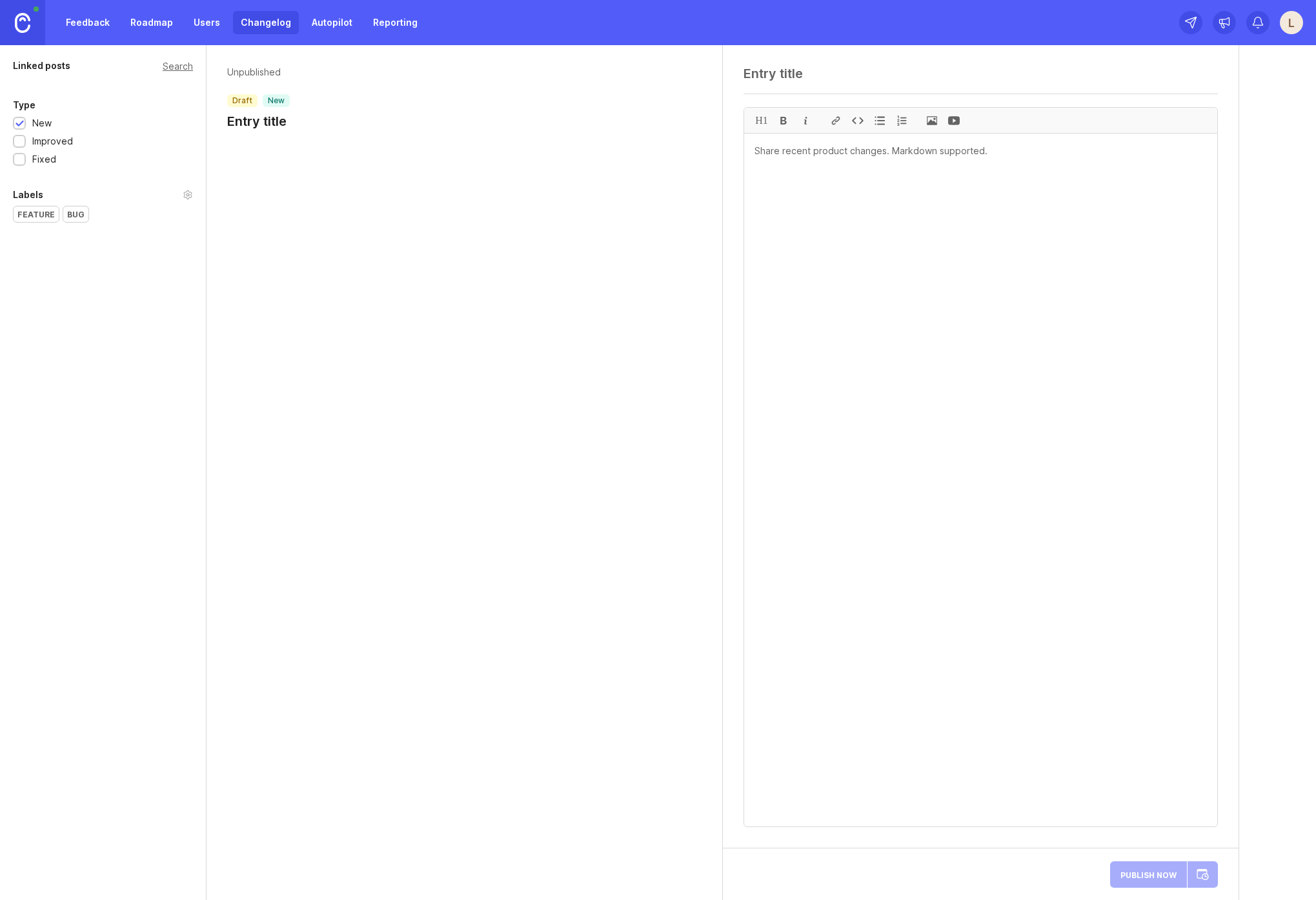
click at [391, 198] on div "Unpublished draft new Entry title" at bounding box center [465, 473] width 516 height 855
click at [286, 120] on h1 "Entry title" at bounding box center [258, 121] width 63 height 18
click at [264, 118] on h1 "Entry title" at bounding box center [258, 121] width 63 height 18
click at [264, 119] on h1 "Entry title" at bounding box center [258, 121] width 63 height 18
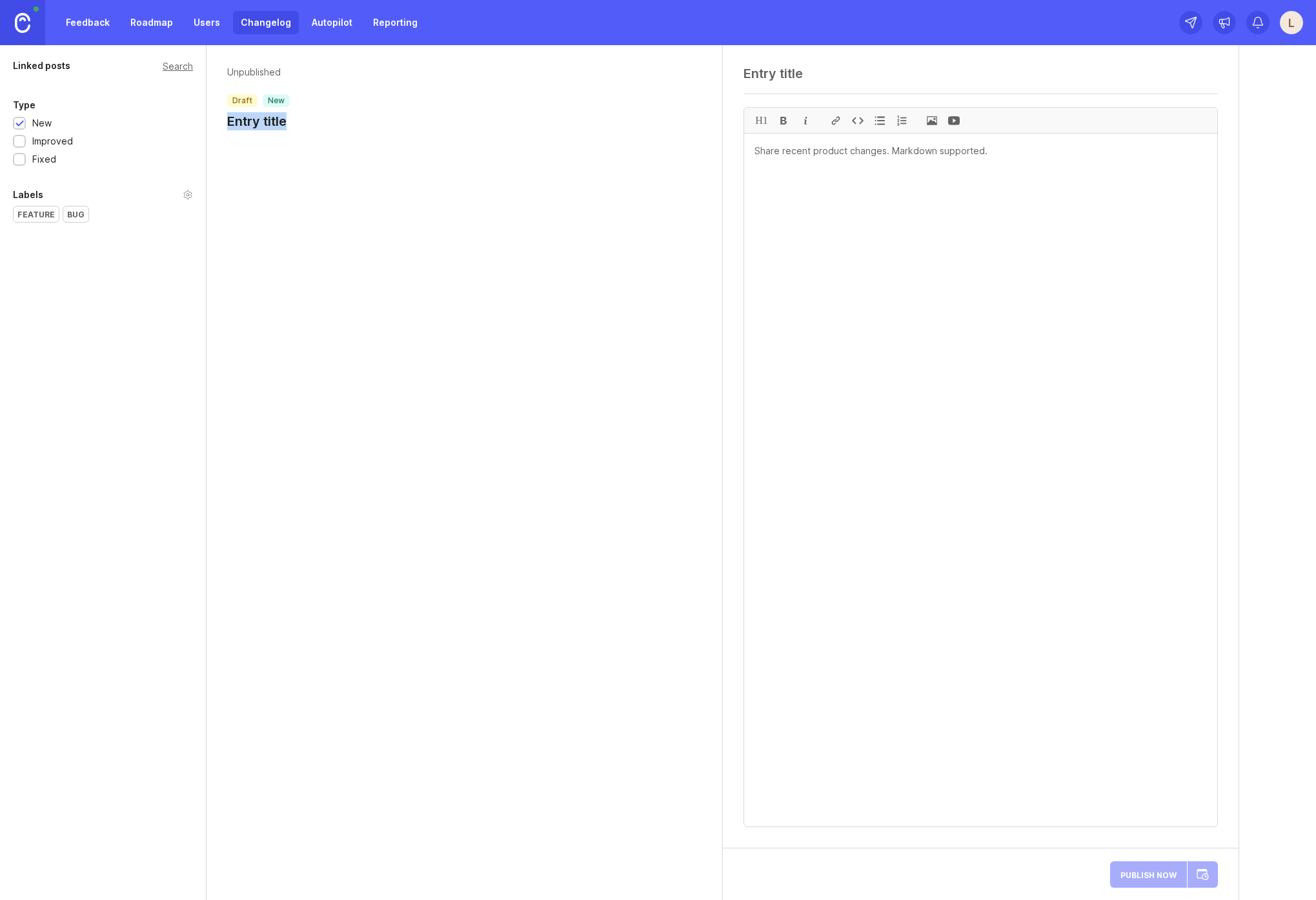
click at [294, 130] on div "Unpublished draft new Entry title" at bounding box center [464, 101] width 516 height 111
click at [292, 120] on header "Unpublished draft new Entry title" at bounding box center [464, 98] width 474 height 65
click at [270, 121] on h1 "Entry title" at bounding box center [258, 121] width 63 height 18
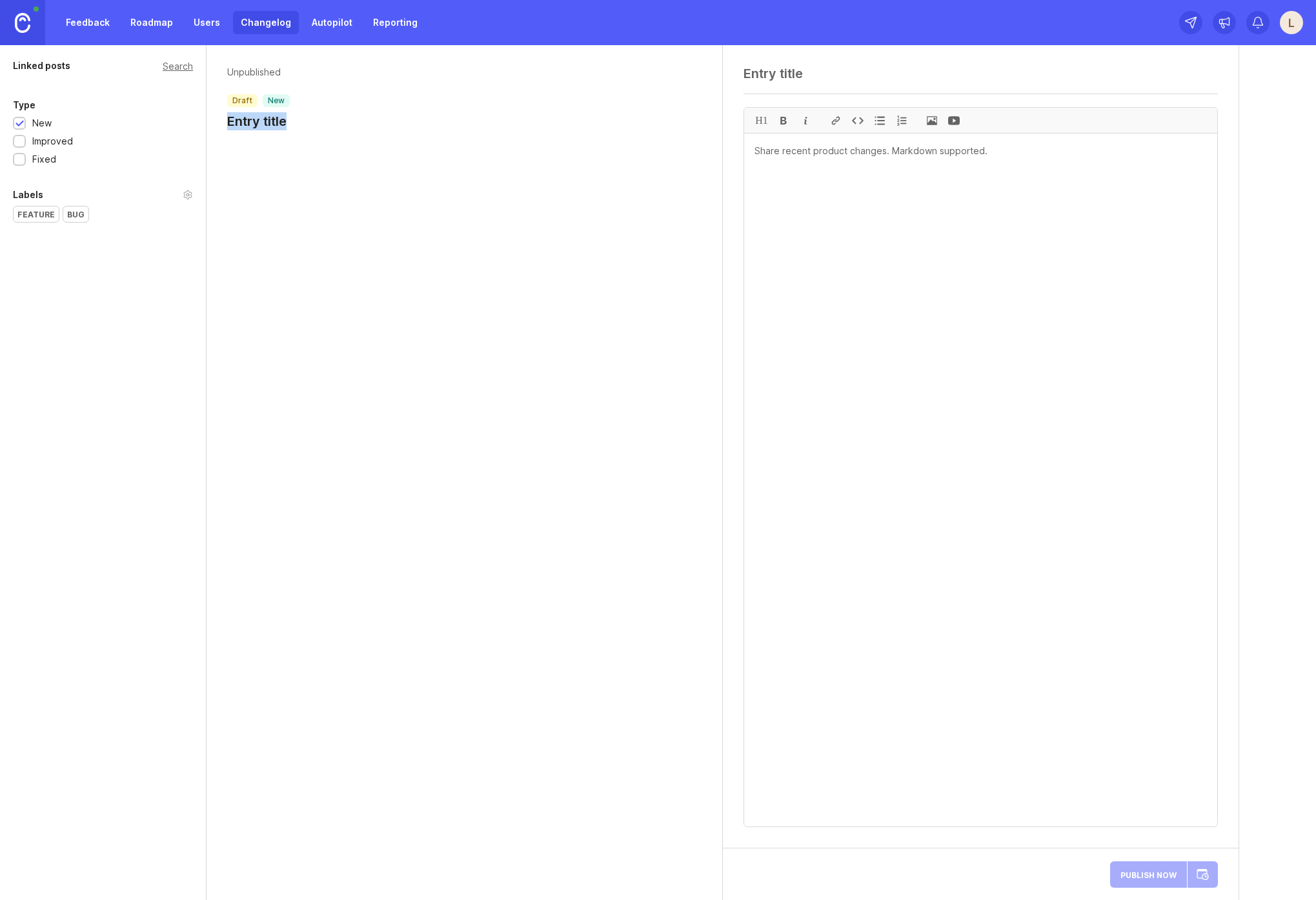
click at [270, 121] on h1 "Entry title" at bounding box center [258, 121] width 63 height 18
click at [821, 73] on textarea at bounding box center [980, 73] width 474 height 16
click at [819, 73] on textarea at bounding box center [980, 73] width 474 height 16
paste textarea "Release Notes: [DATE]"
type textarea "Release Notes: [DATE]"
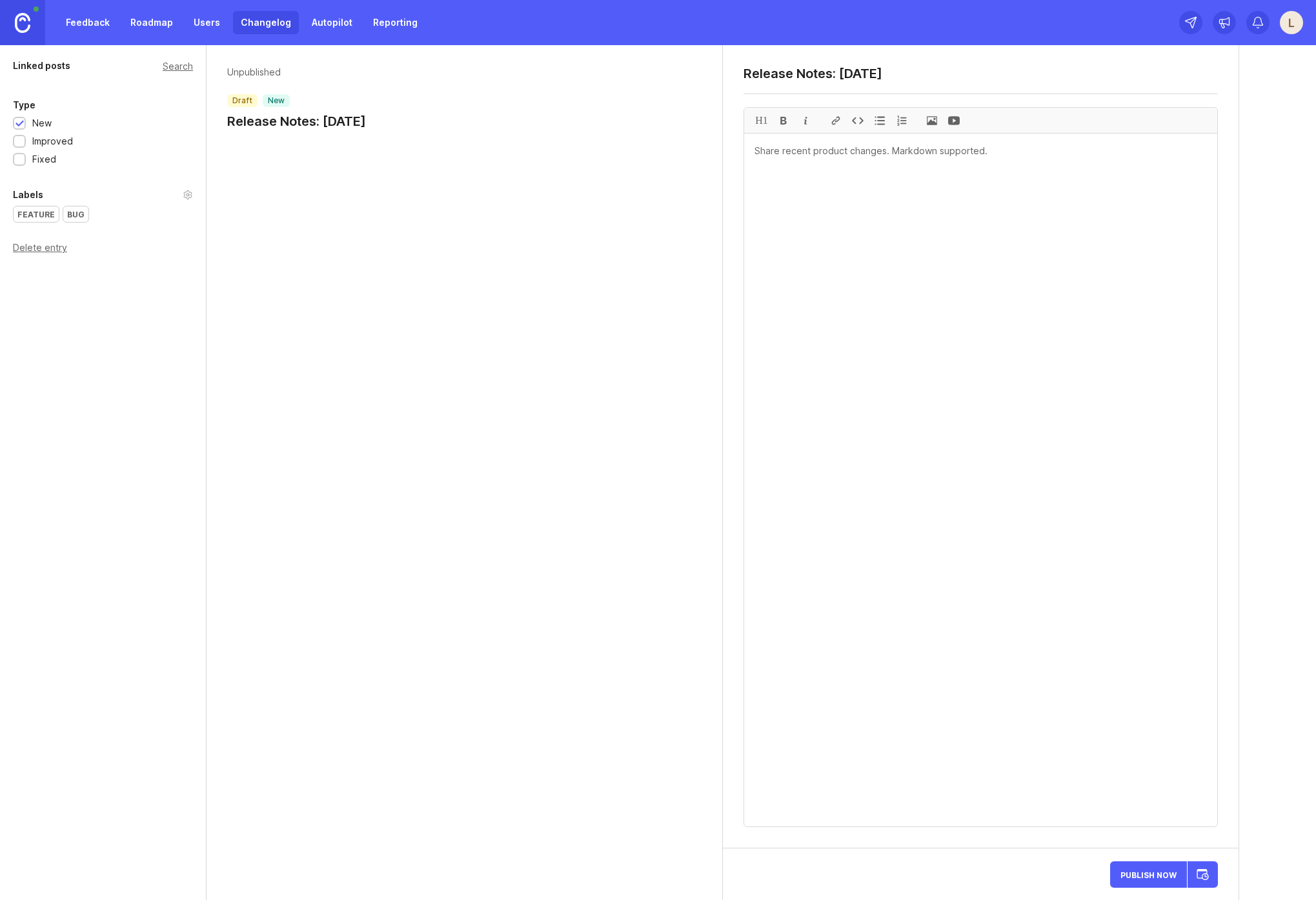
click at [893, 285] on textarea at bounding box center [980, 480] width 473 height 693
paste textarea "Lo'ip dolo sita consectet adi elitsedd ei temp inci utlabore etdo magnaali. Eni…"
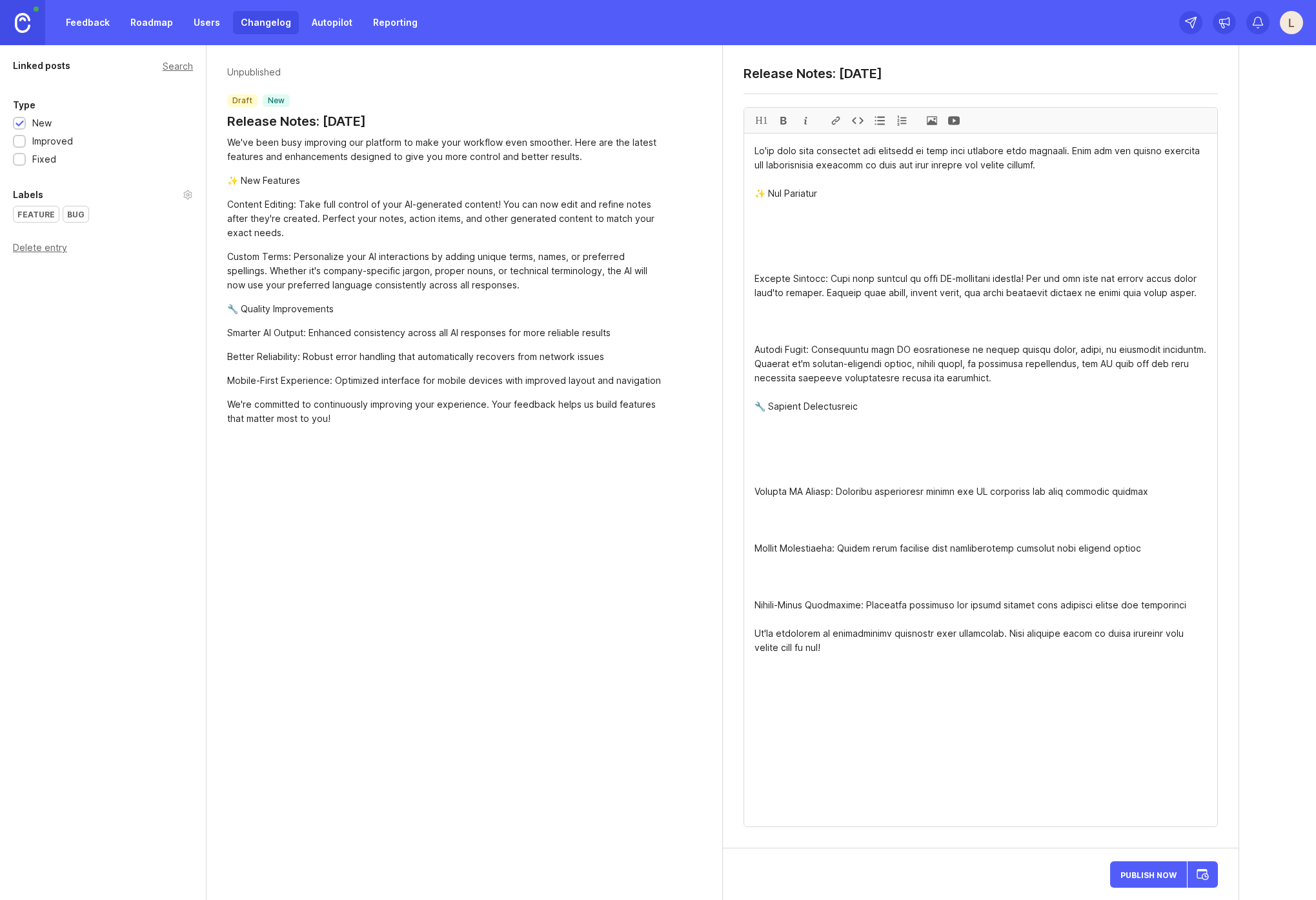
click at [874, 235] on textarea at bounding box center [980, 480] width 473 height 693
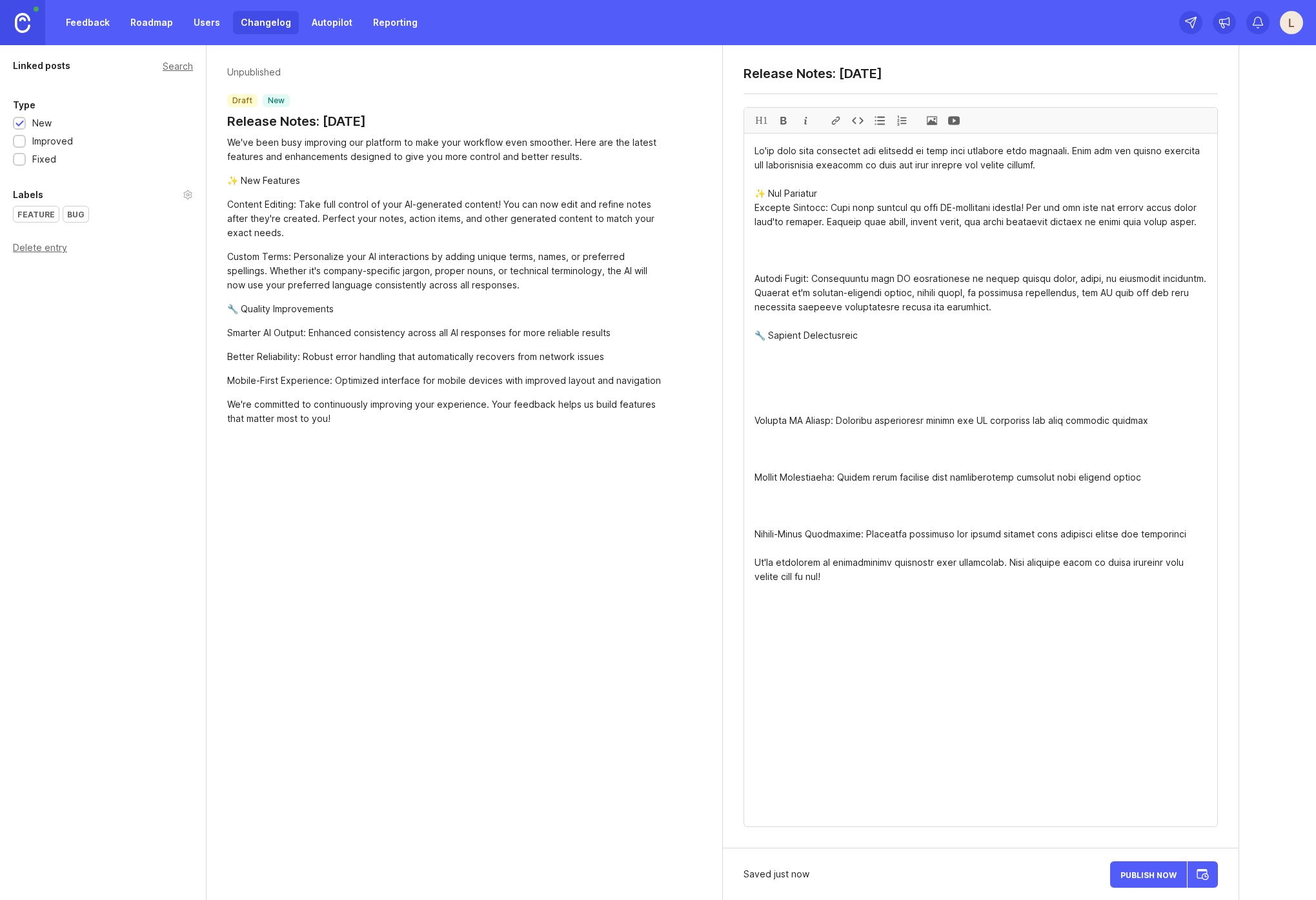
click at [759, 118] on div "H1" at bounding box center [762, 120] width 22 height 25
click at [806, 184] on textarea at bounding box center [980, 480] width 473 height 693
click at [774, 197] on textarea at bounding box center [980, 480] width 473 height 693
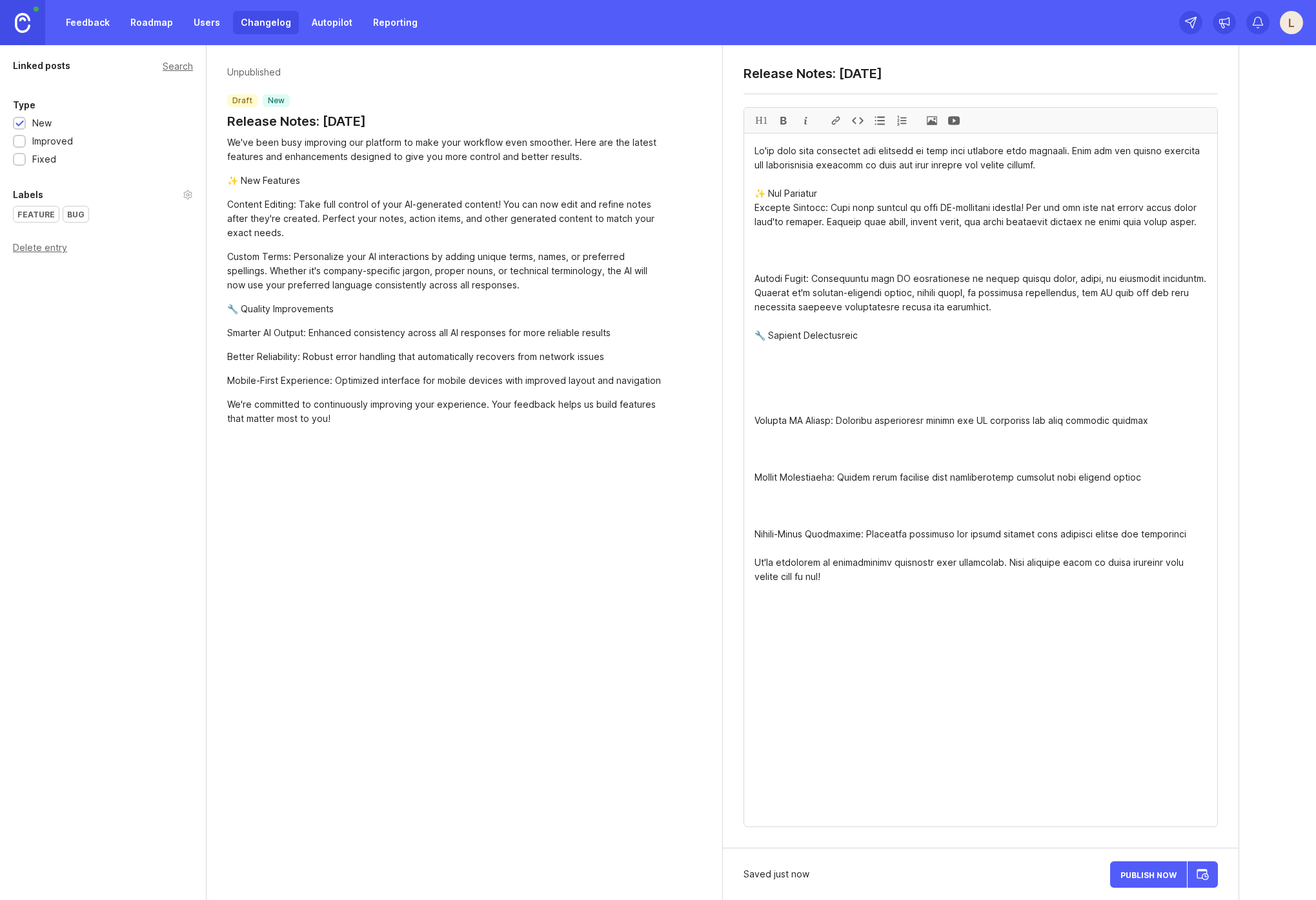
click at [756, 194] on textarea at bounding box center [980, 480] width 473 height 693
click at [763, 115] on div "H1" at bounding box center [762, 120] width 22 height 25
click at [764, 125] on div "H1" at bounding box center [762, 120] width 22 height 25
click at [764, 123] on div "H1" at bounding box center [762, 120] width 22 height 25
drag, startPoint x: 840, startPoint y: 234, endPoint x: 840, endPoint y: 260, distance: 26.0
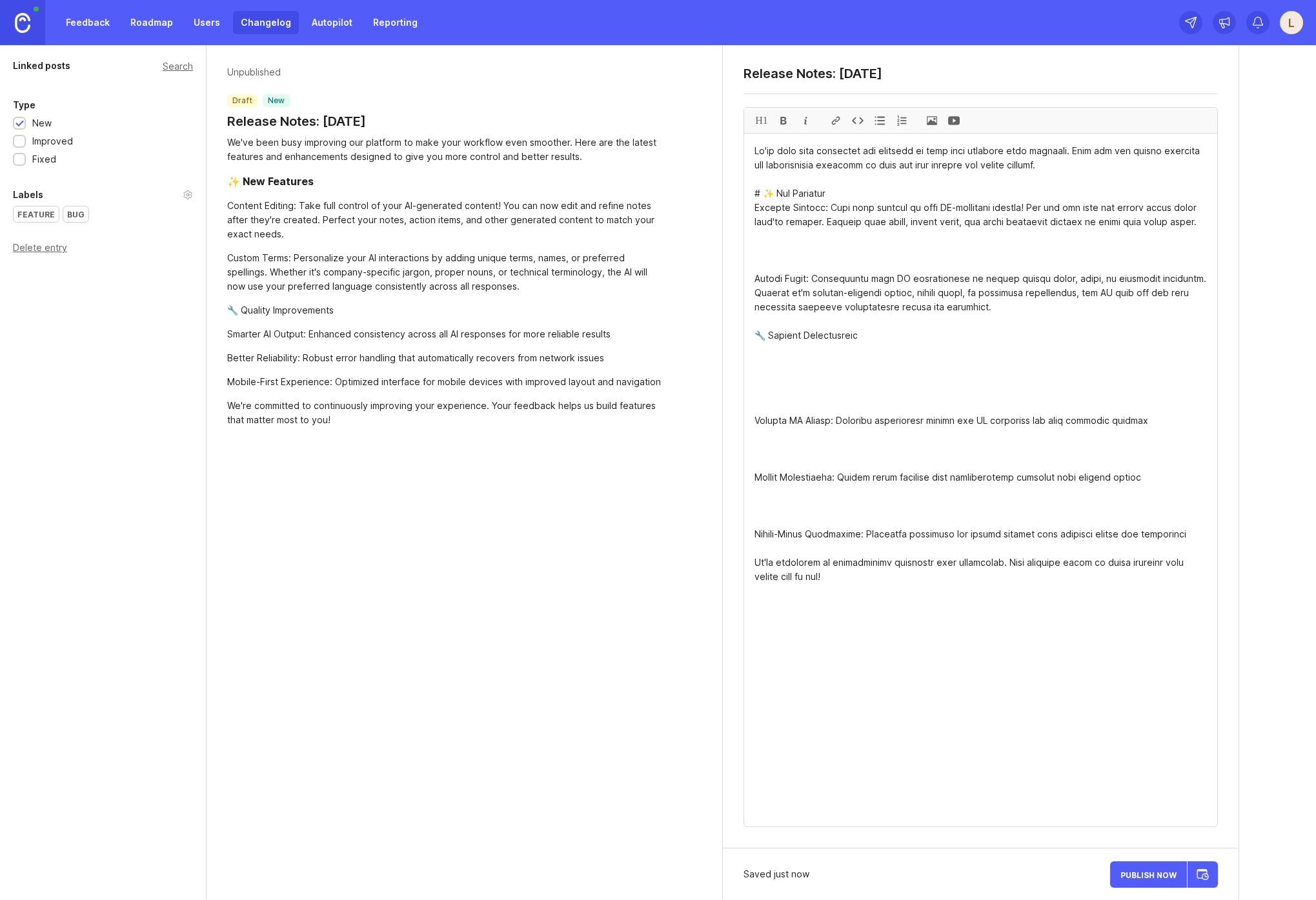
click at [840, 234] on textarea at bounding box center [980, 480] width 473 height 693
click at [844, 284] on textarea at bounding box center [980, 480] width 473 height 693
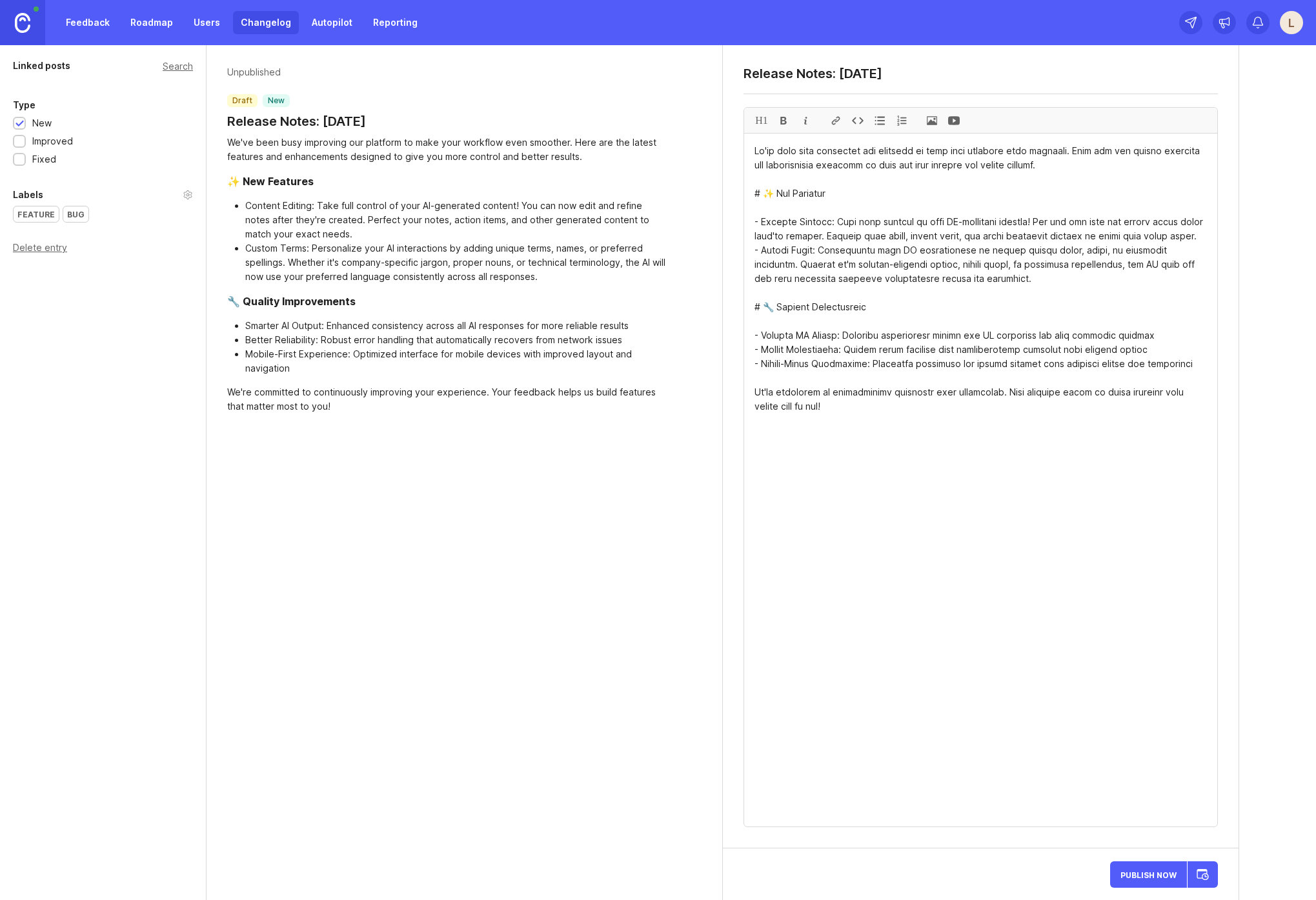
type textarea "Lo'ip dolo sita consectet adi elitsedd ei temp inci utlabore etdo magnaali. Eni…"
click at [1094, 804] on div "29" at bounding box center [1093, 806] width 22 height 24
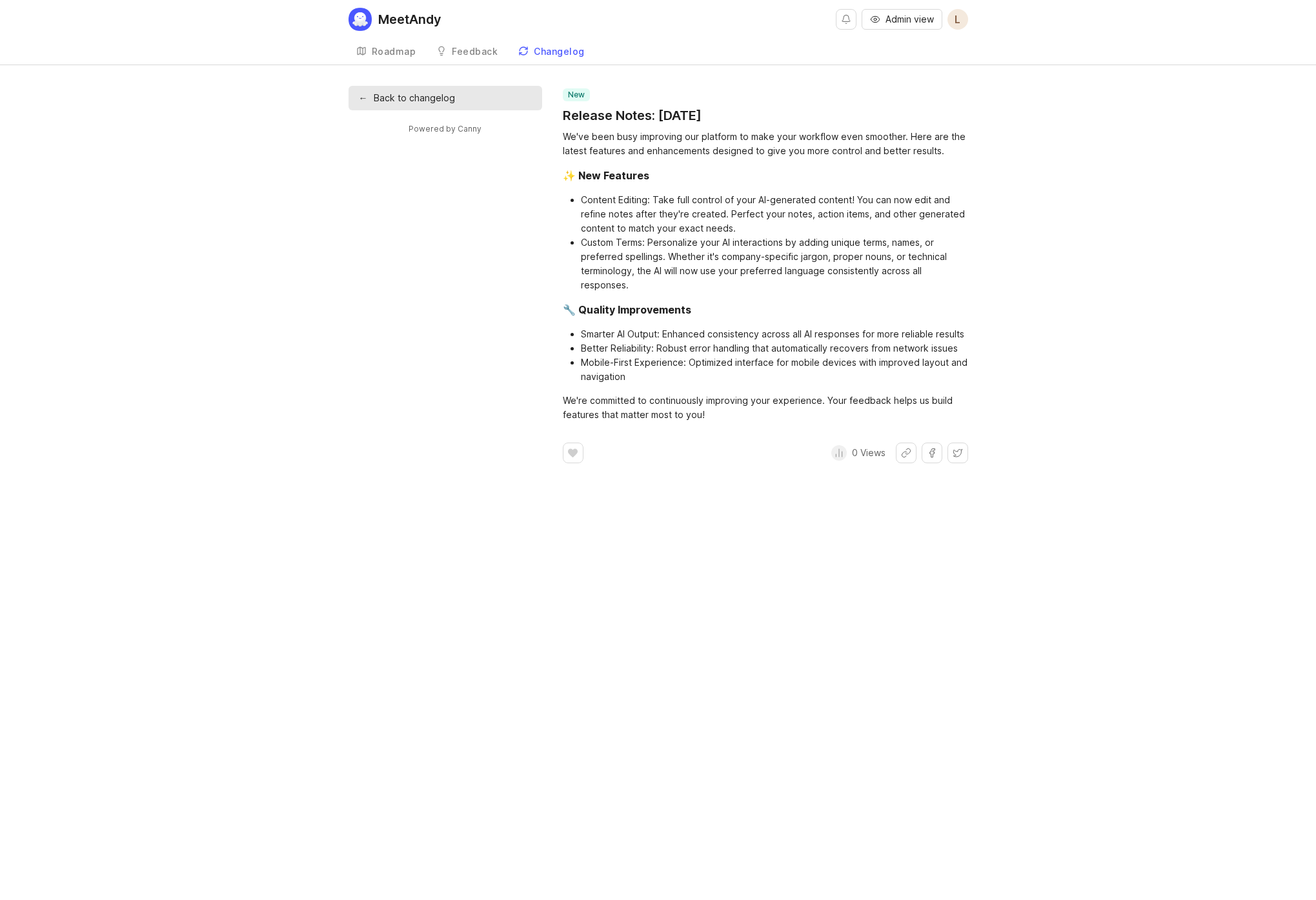
click at [446, 101] on link "← Back to changelog" at bounding box center [445, 98] width 194 height 24
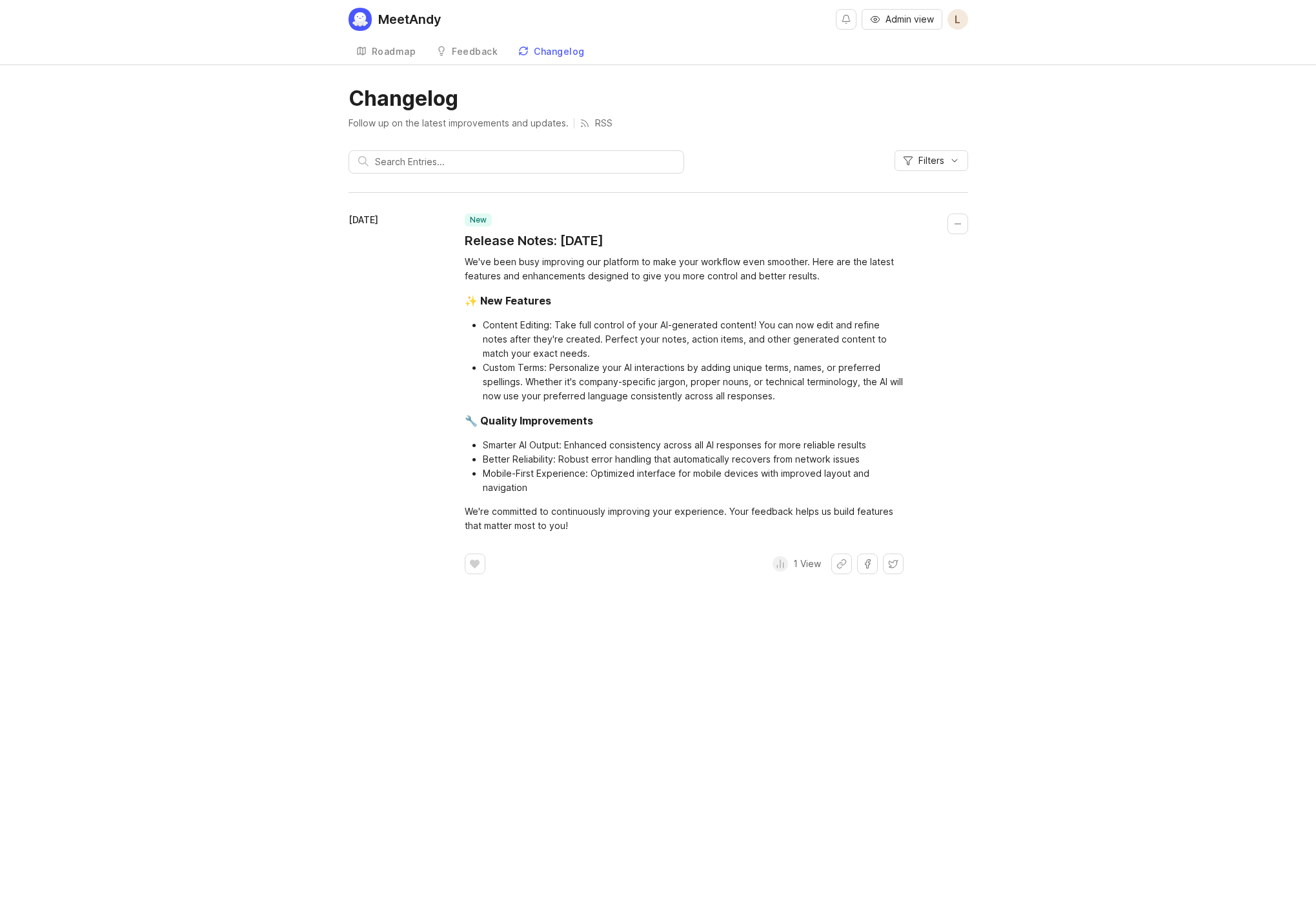
click at [492, 55] on div "Feedback" at bounding box center [474, 51] width 46 height 9
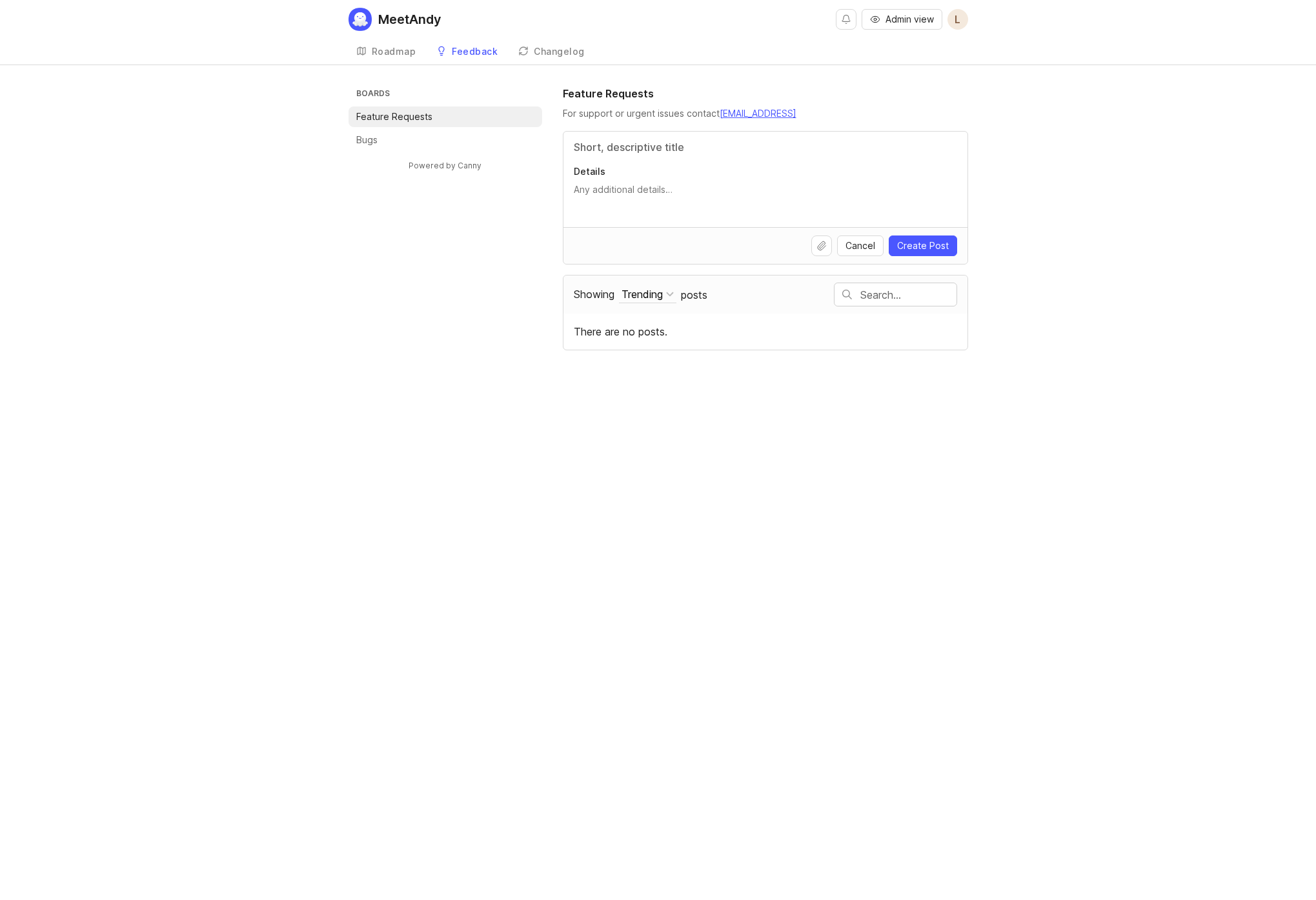
click at [393, 52] on div "Roadmap" at bounding box center [394, 51] width 45 height 9
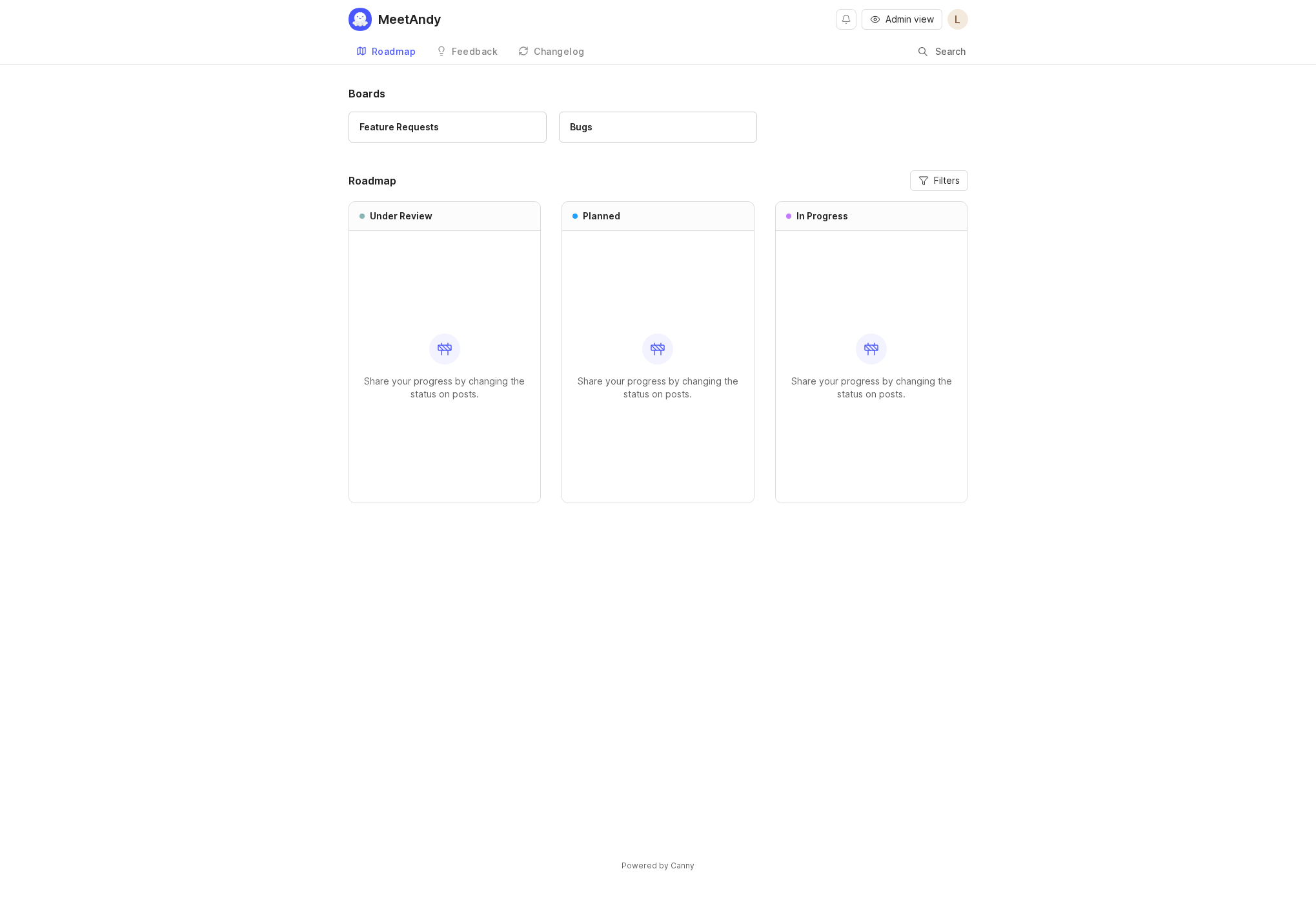
click at [463, 52] on div "Feedback" at bounding box center [474, 51] width 46 height 9
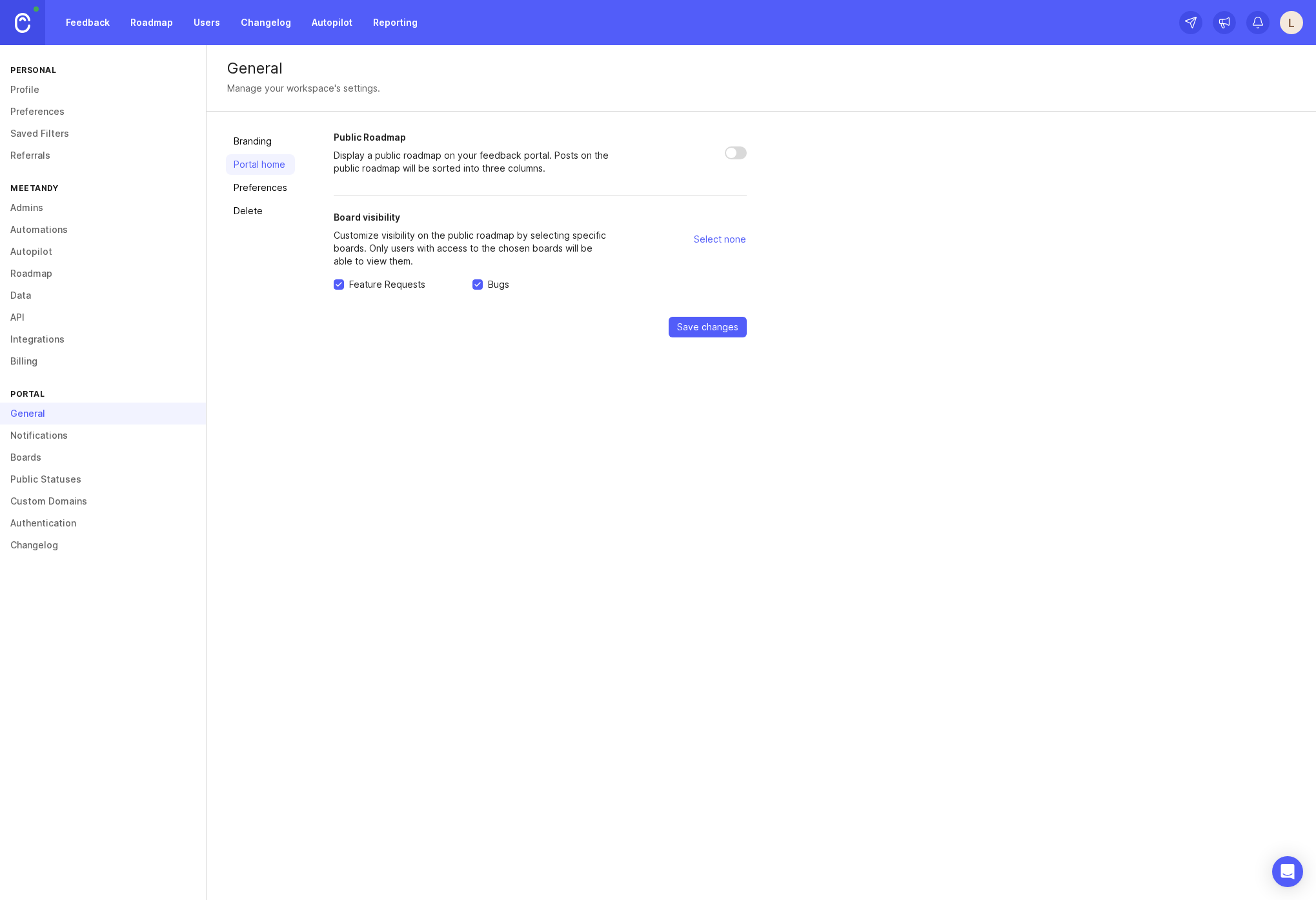
click at [63, 437] on link "Notifications" at bounding box center [103, 435] width 206 height 22
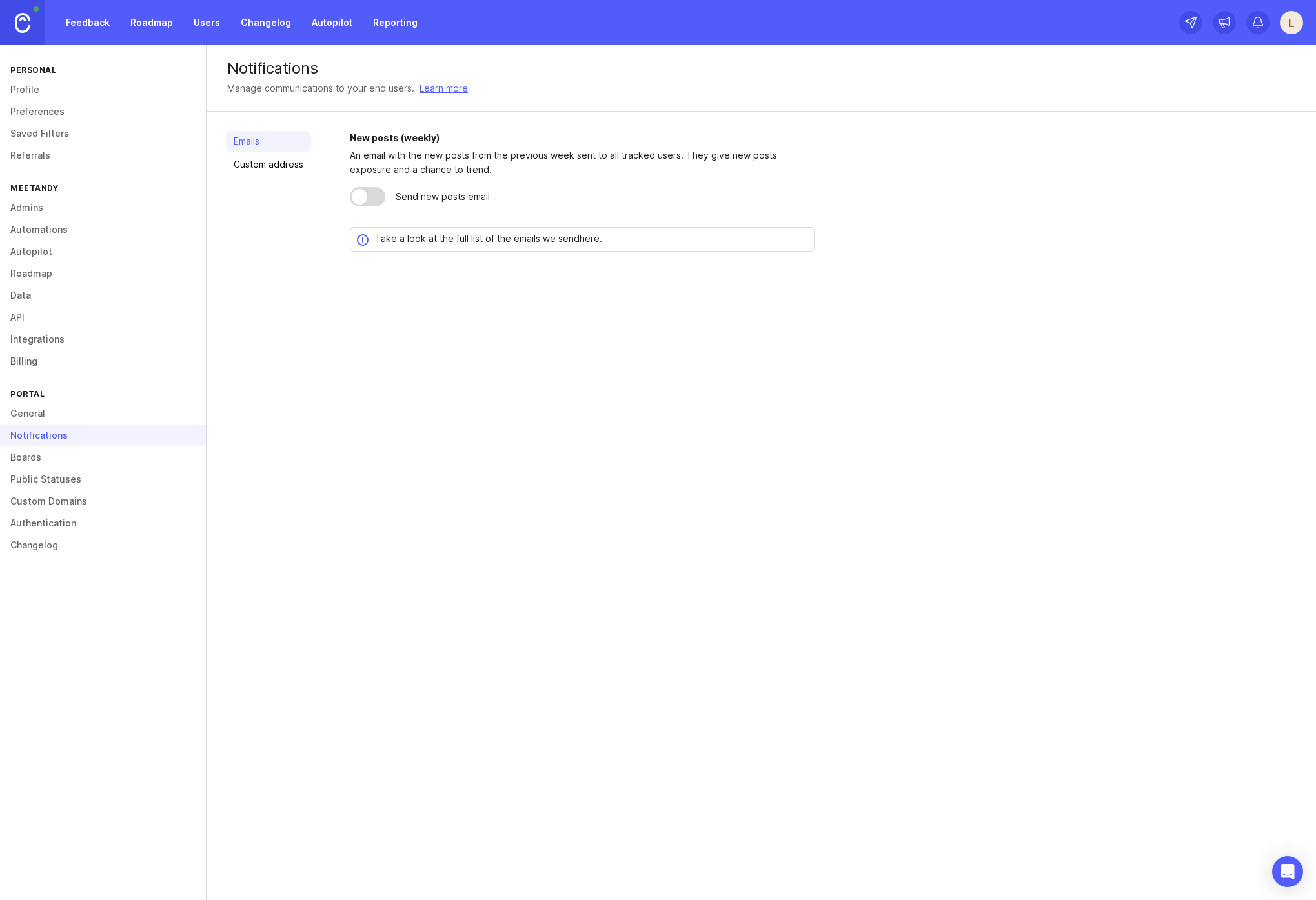
click at [60, 458] on link "Boards" at bounding box center [103, 457] width 206 height 22
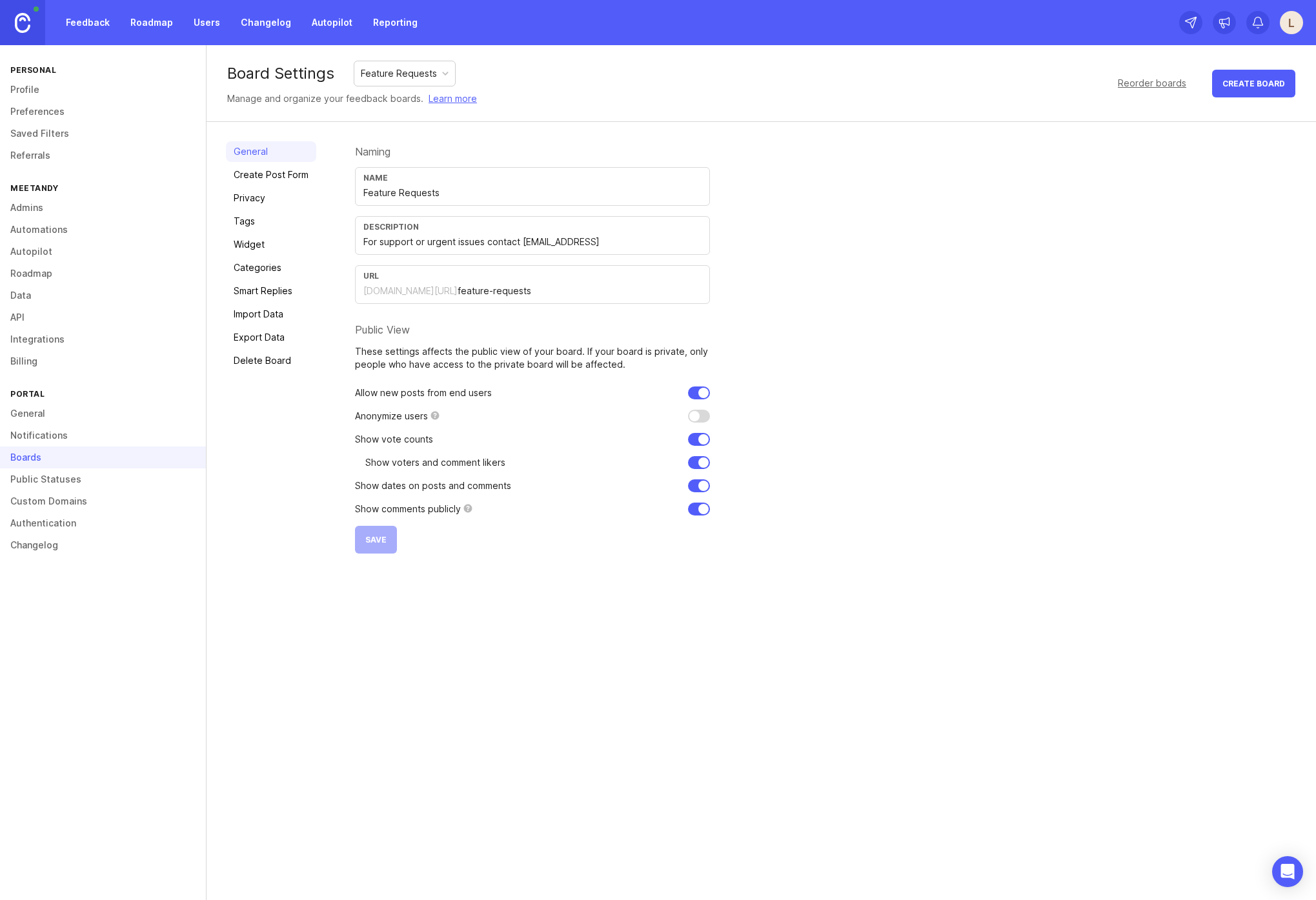
click at [70, 474] on link "Public Statuses" at bounding box center [103, 480] width 206 height 22
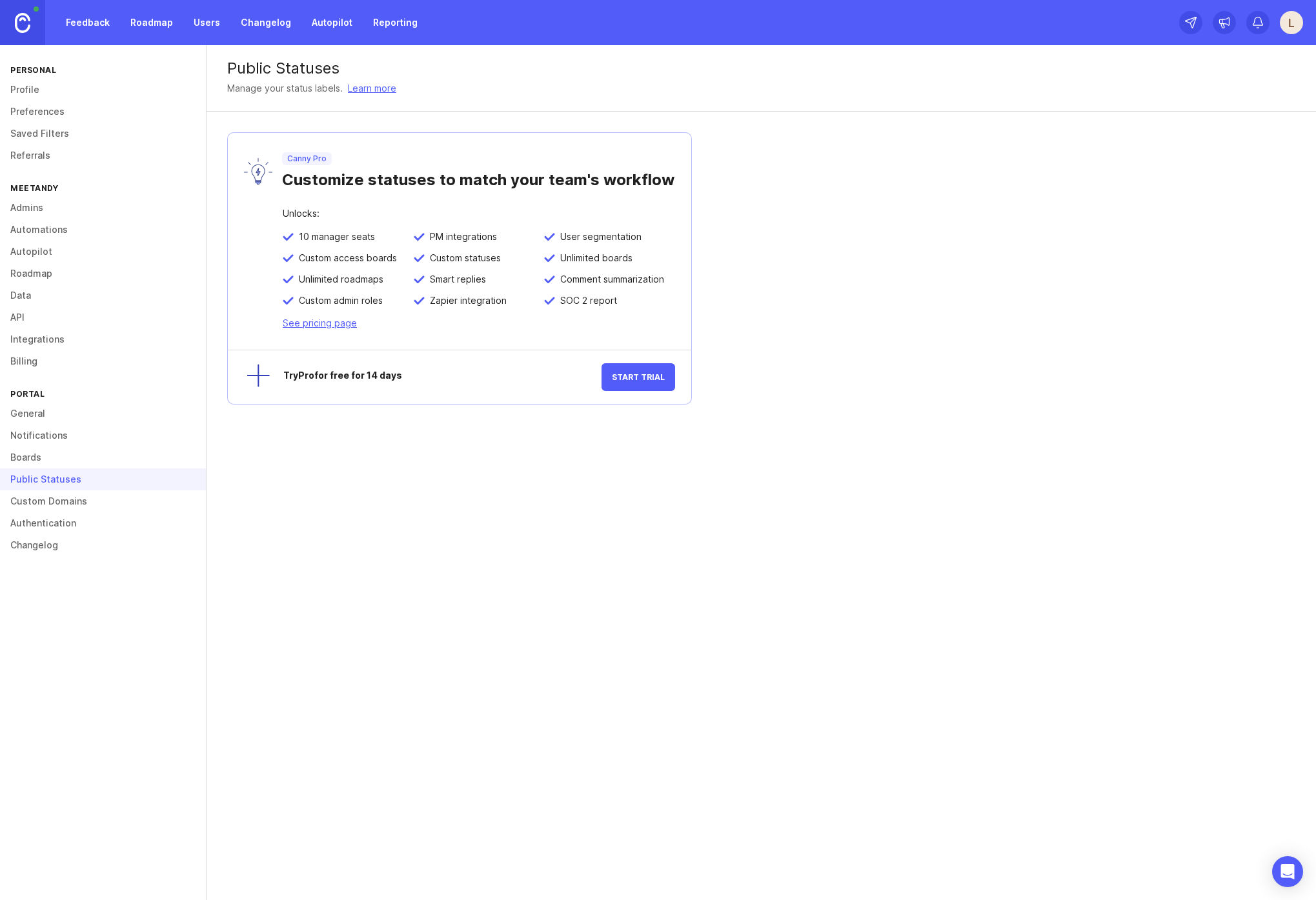
click at [71, 456] on link "Boards" at bounding box center [103, 457] width 206 height 22
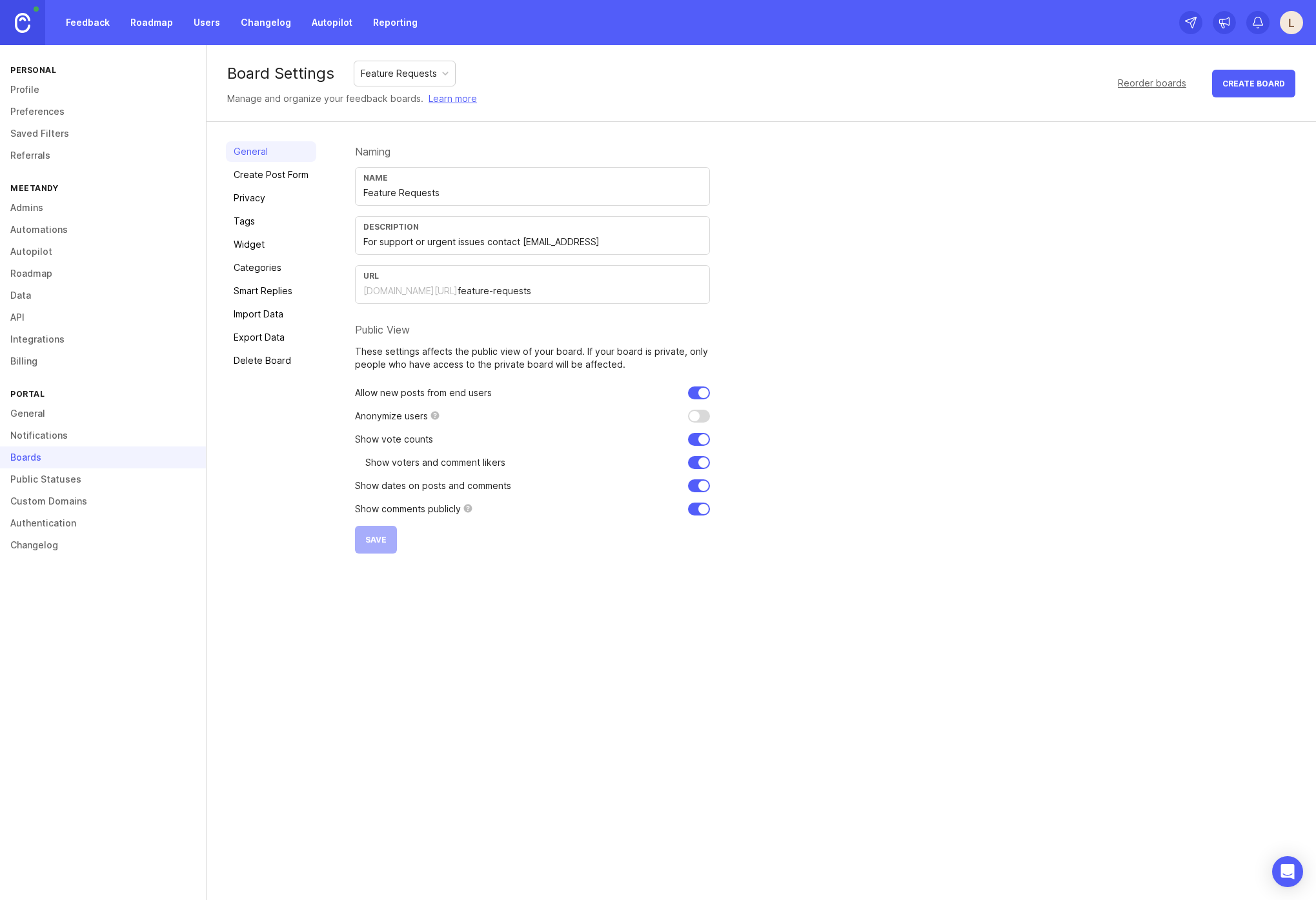
click at [260, 247] on link "Widget" at bounding box center [271, 245] width 90 height 20
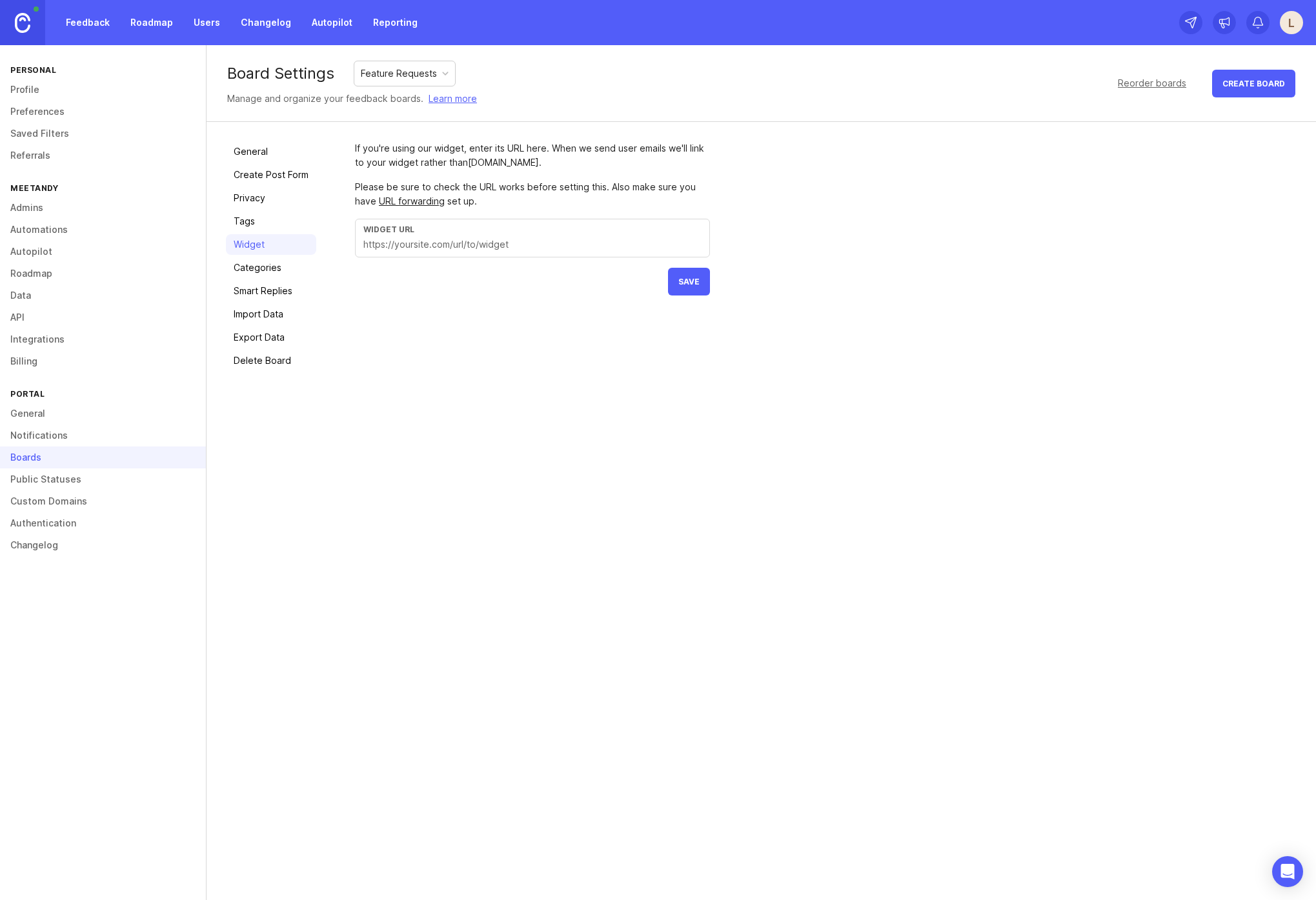
click at [464, 240] on input "text" at bounding box center [533, 245] width 338 height 14
click at [418, 200] on link "URL forwarding" at bounding box center [412, 201] width 66 height 11
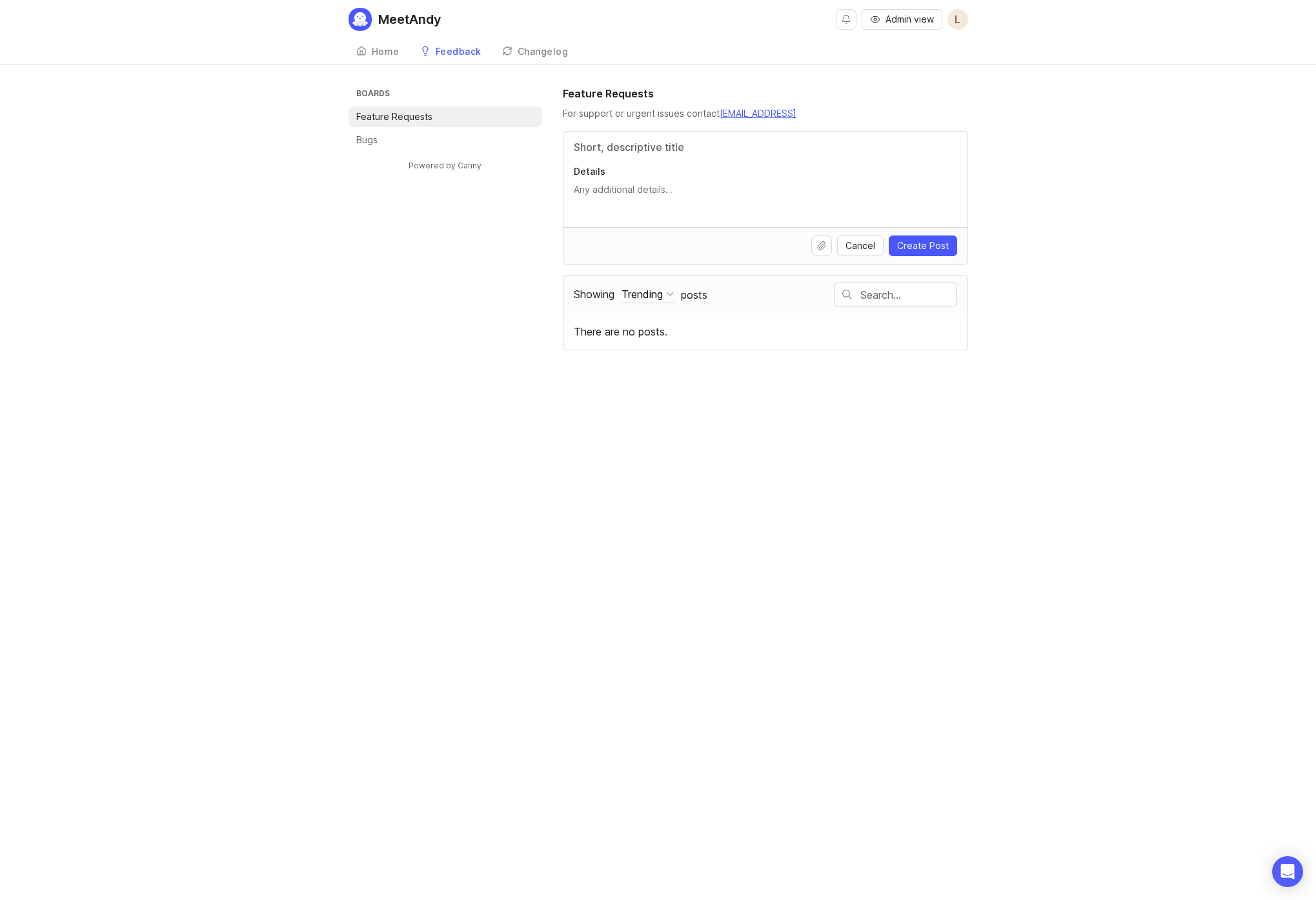
click at [393, 47] on div "Home" at bounding box center [385, 51] width 28 height 9
click at [389, 53] on div "Home" at bounding box center [385, 51] width 28 height 9
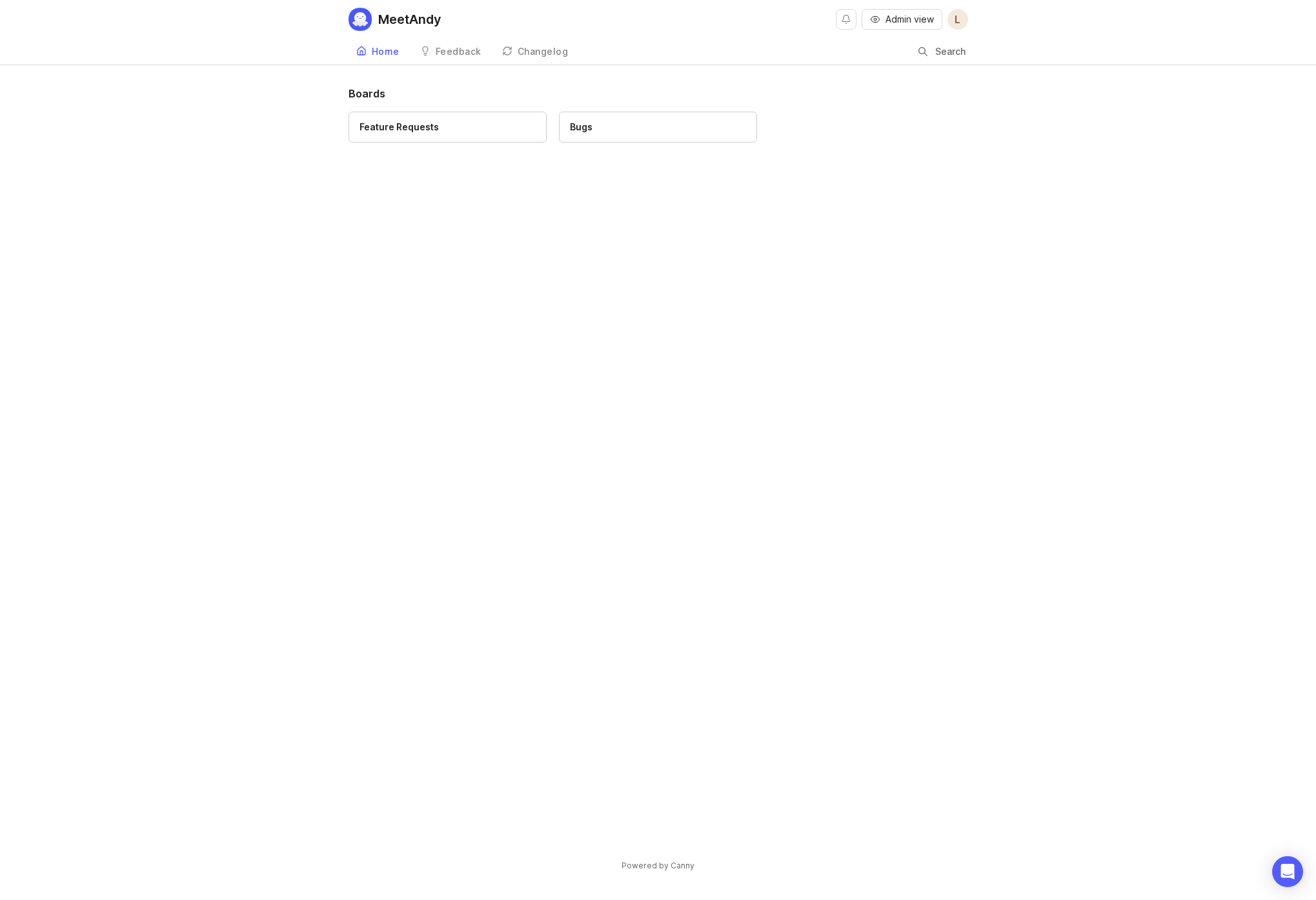
click at [616, 123] on div "Bugs" at bounding box center [658, 127] width 176 height 14
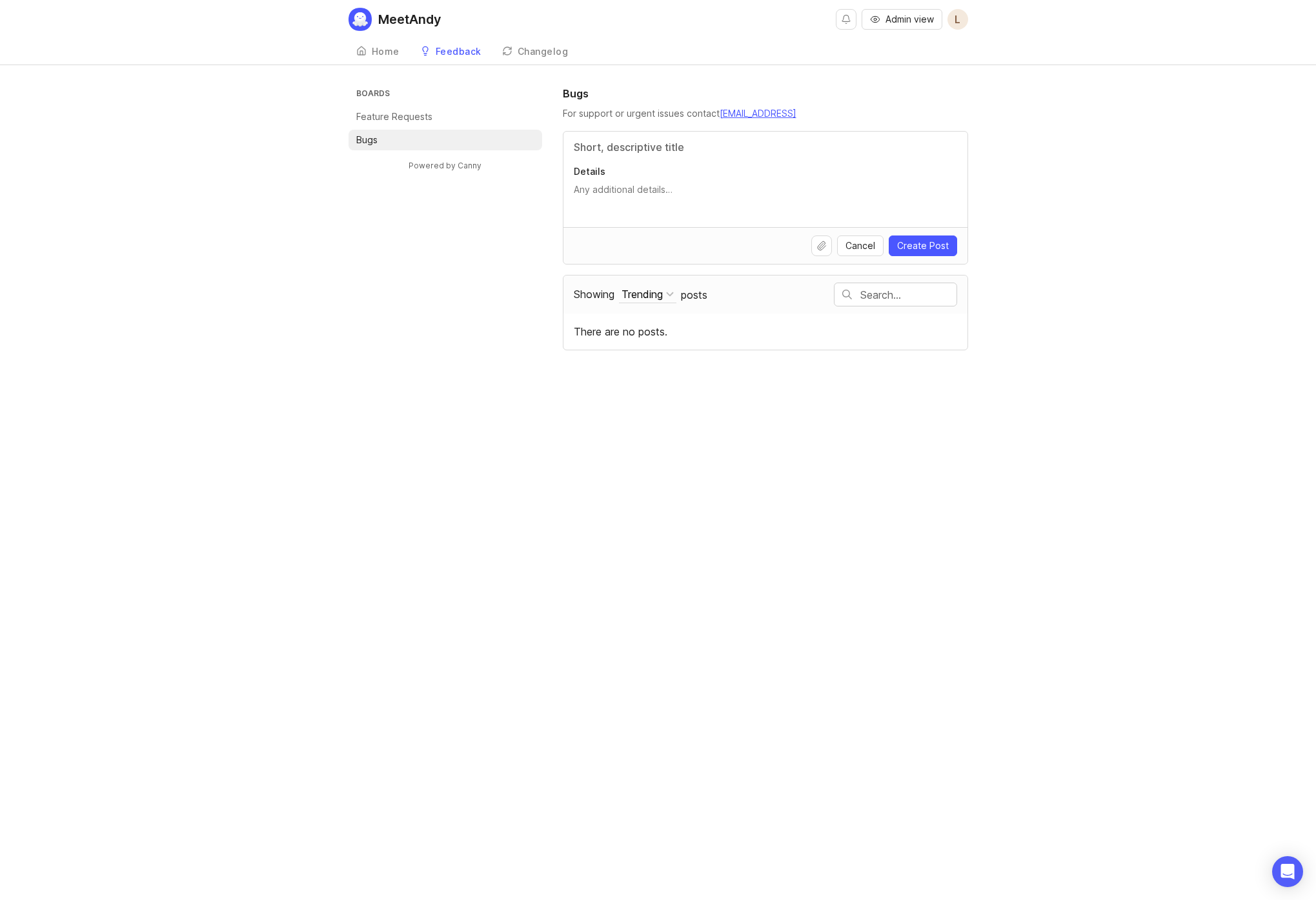
click at [544, 50] on div "Changelog" at bounding box center [543, 51] width 51 height 9
click at [377, 48] on div "Home" at bounding box center [385, 51] width 28 height 9
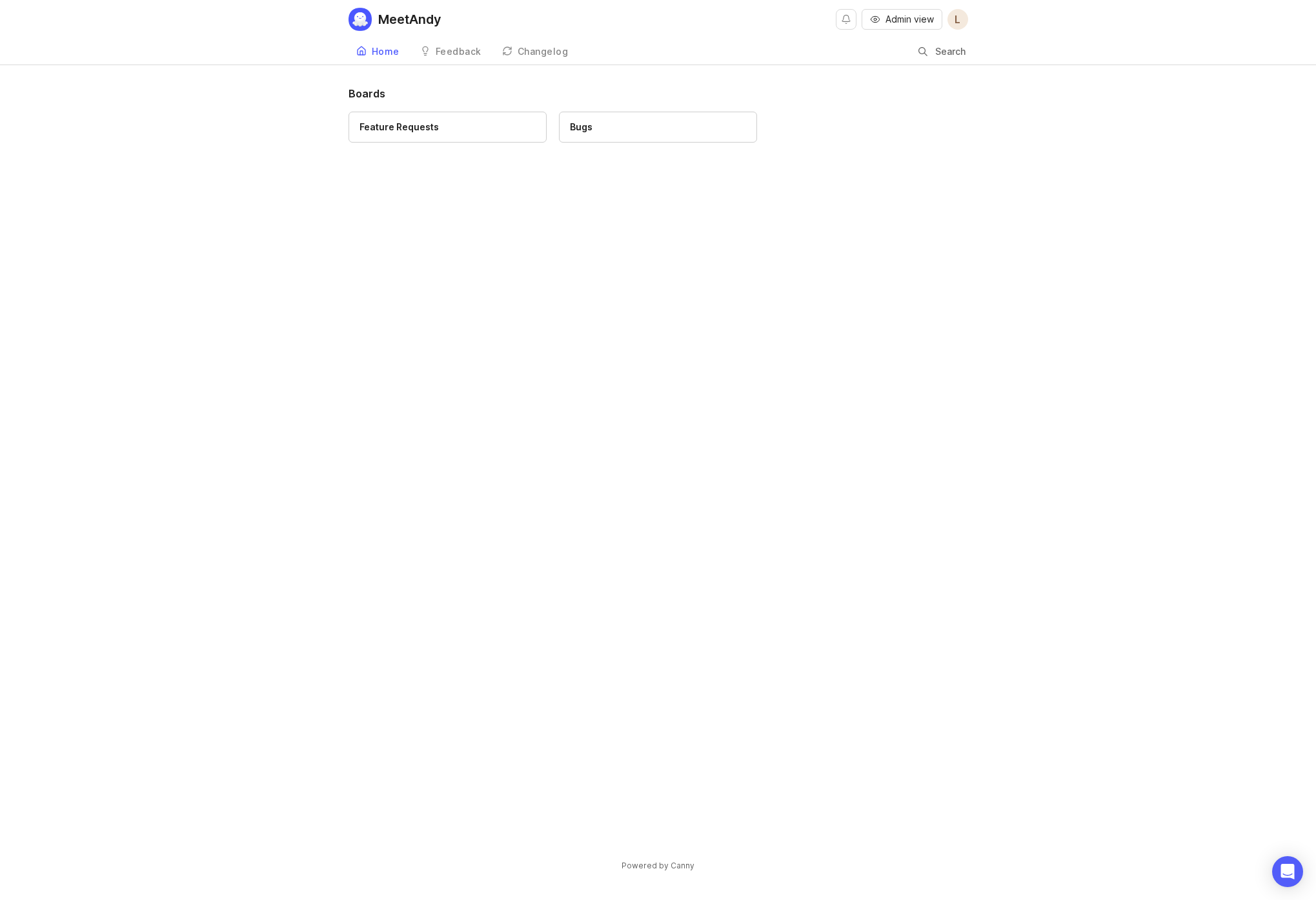
click at [395, 13] on div "MeetAndy" at bounding box center [410, 19] width 63 height 13
click at [381, 60] on link "Home" at bounding box center [378, 52] width 58 height 26
click at [446, 53] on div "Feedback" at bounding box center [458, 51] width 46 height 9
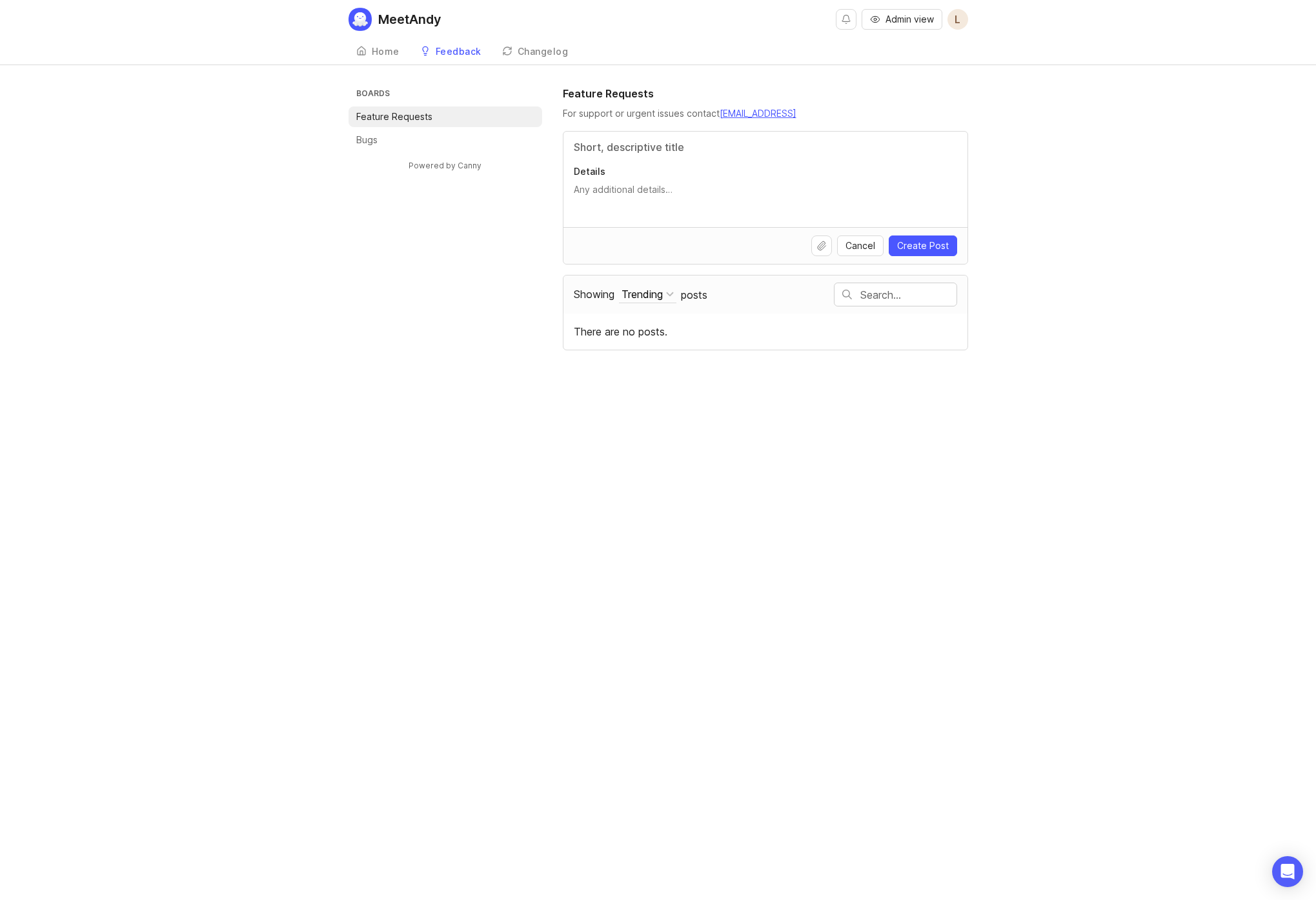
click at [530, 55] on div "Changelog" at bounding box center [543, 51] width 51 height 9
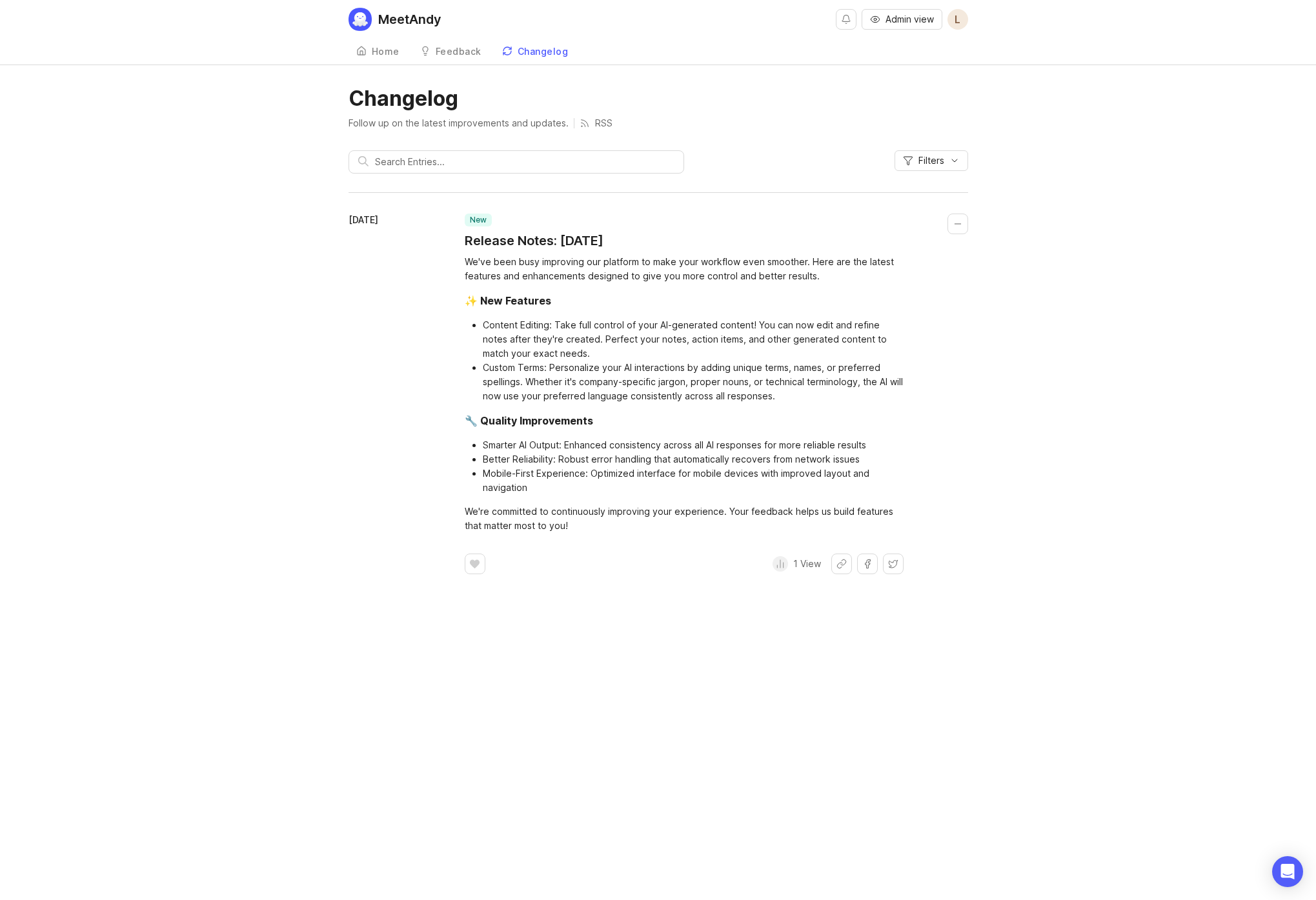
click at [394, 50] on div "Home" at bounding box center [385, 51] width 28 height 9
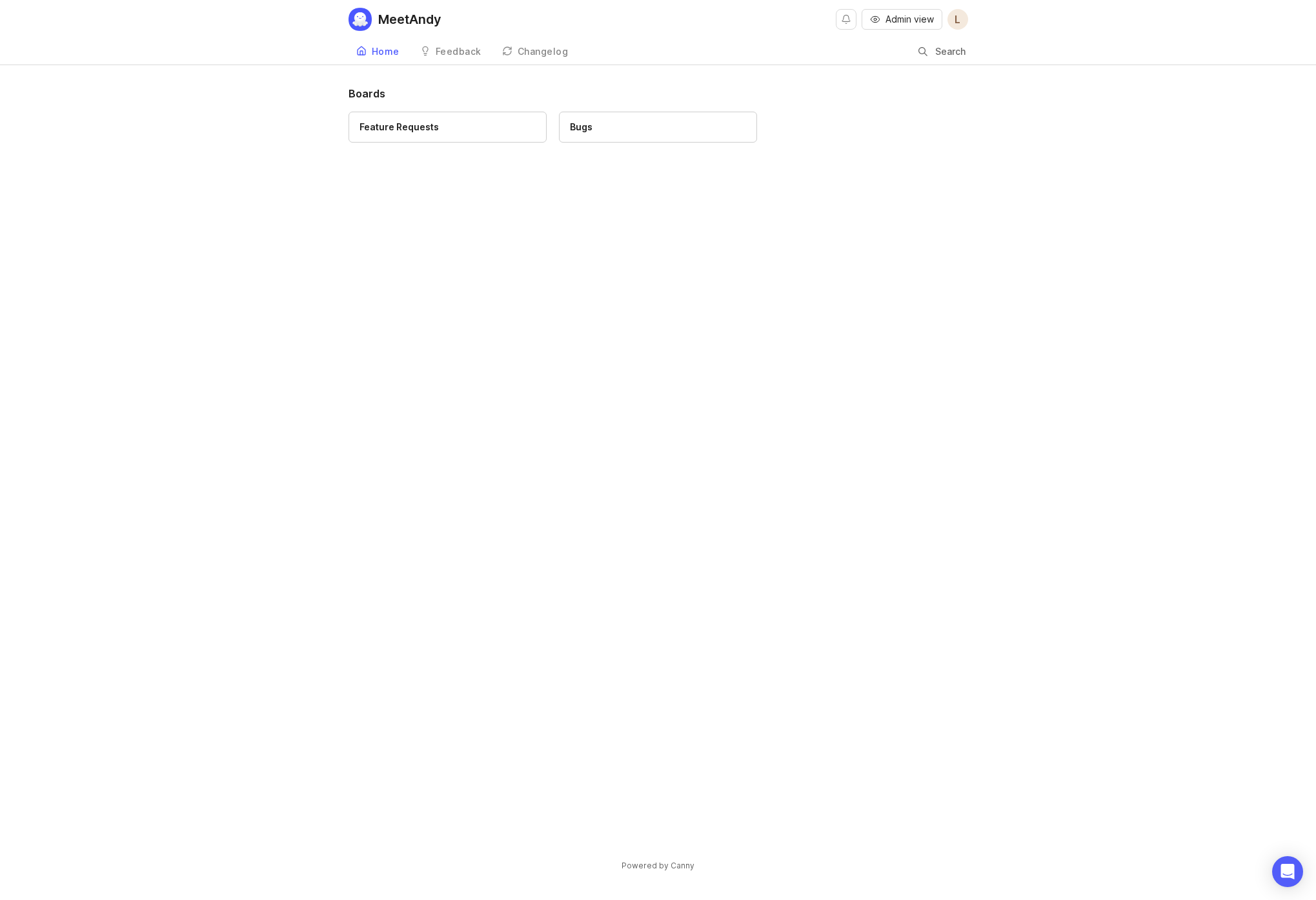
click at [451, 50] on div "Feedback" at bounding box center [458, 51] width 46 height 9
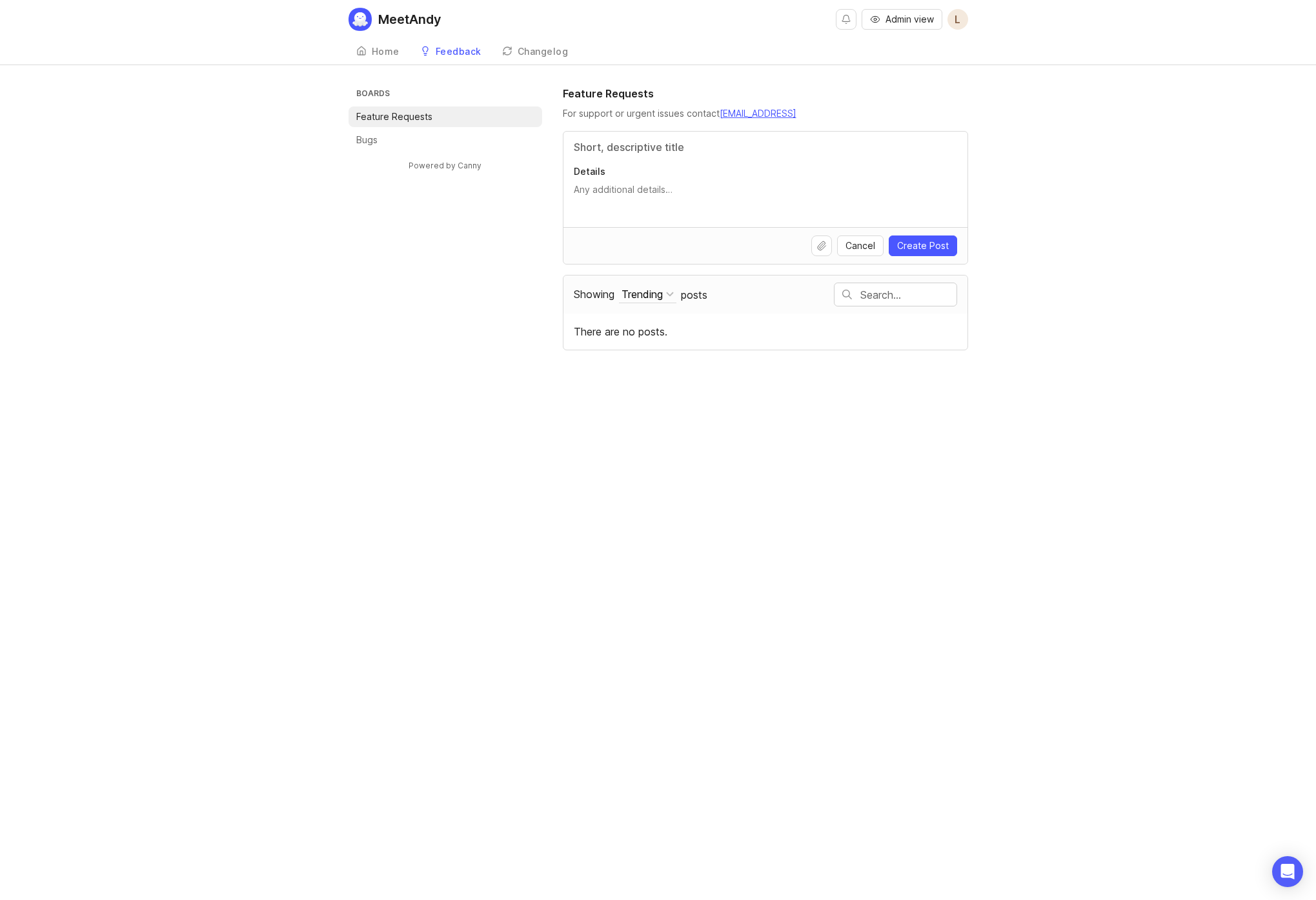
click at [378, 56] on div "Home" at bounding box center [385, 51] width 28 height 9
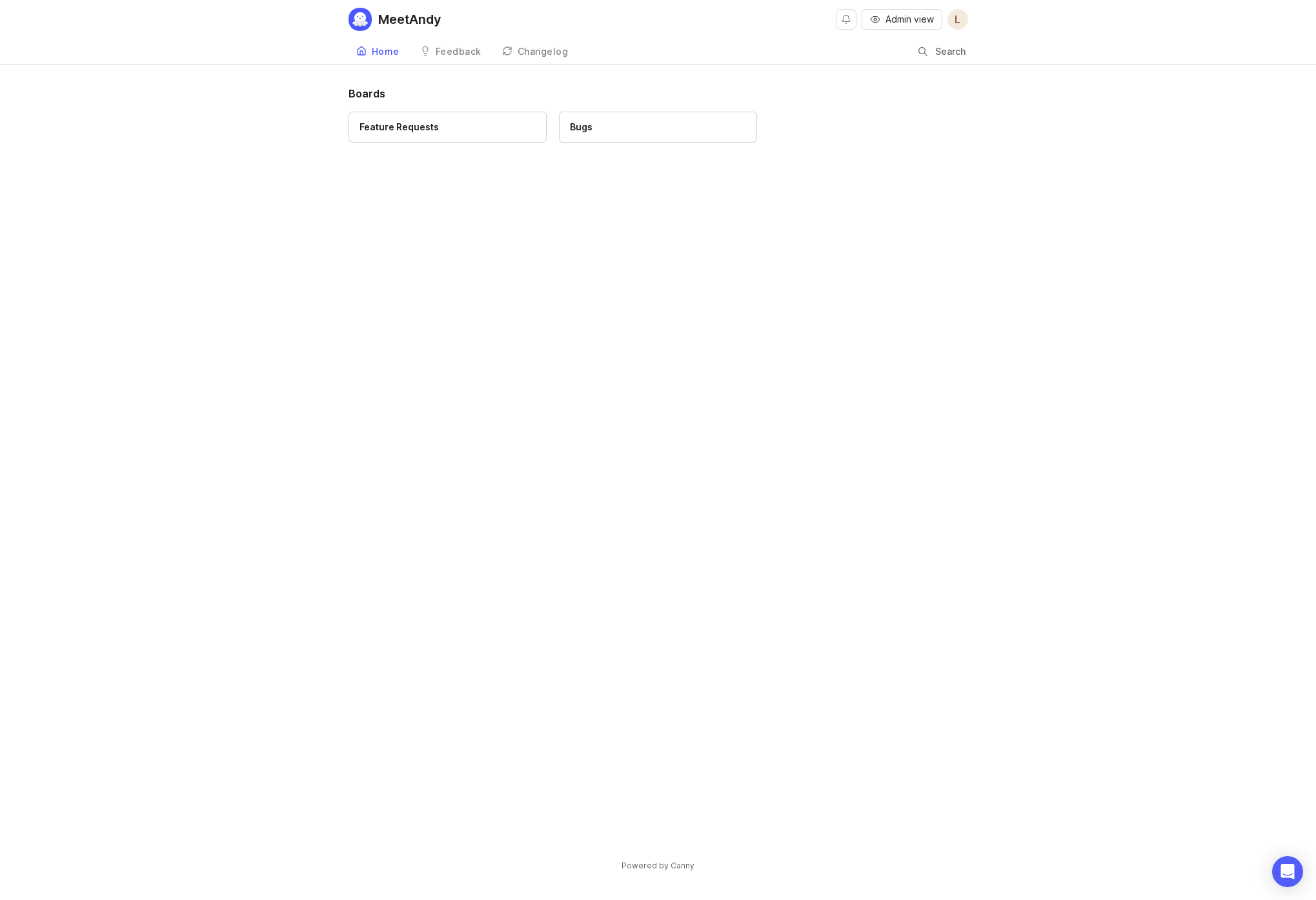
click at [441, 58] on link "Feedback" at bounding box center [450, 52] width 77 height 26
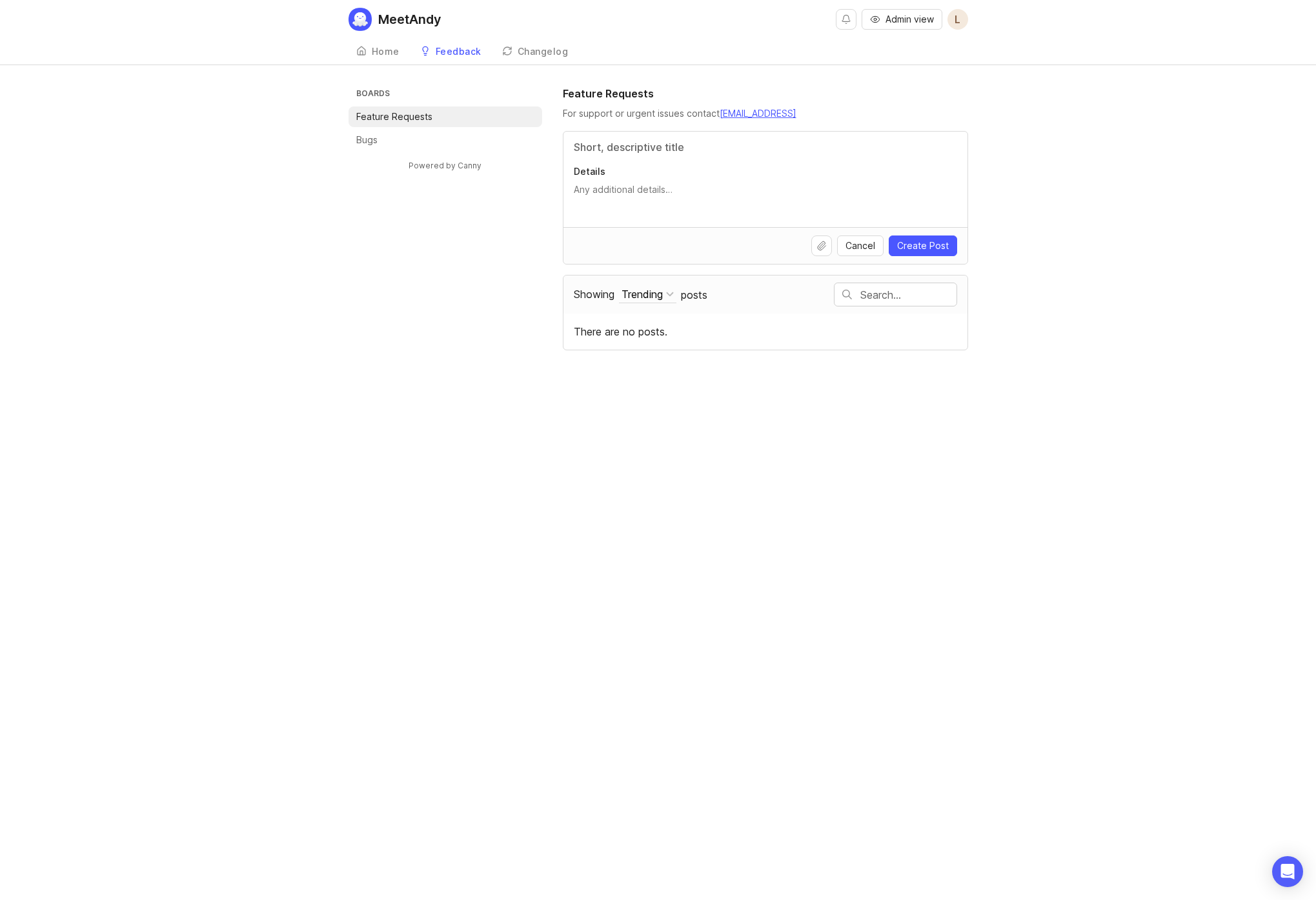
click at [539, 58] on link "Changelog" at bounding box center [535, 52] width 82 height 26
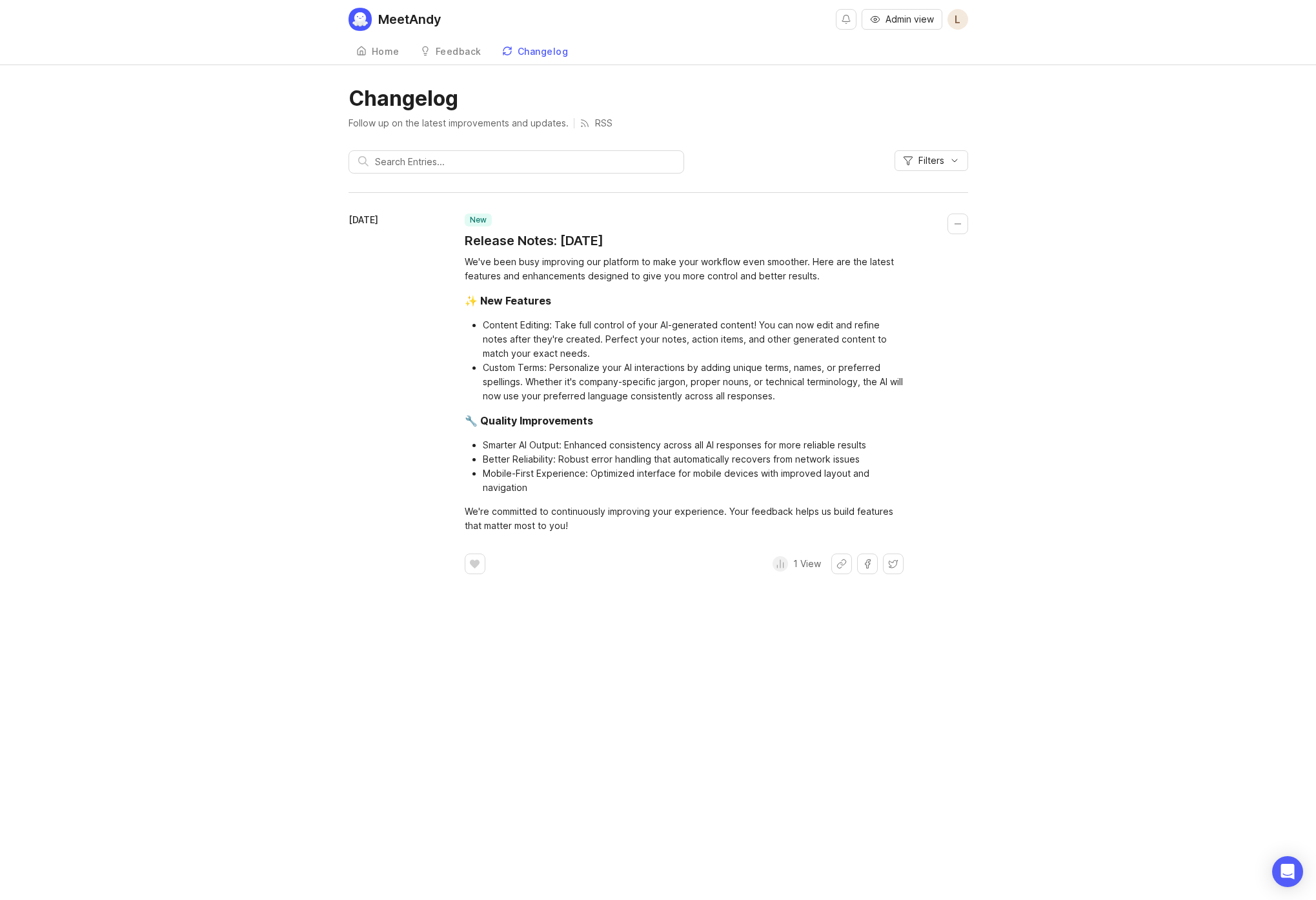
click at [378, 54] on div "Home" at bounding box center [385, 51] width 28 height 9
